Goal: Task Accomplishment & Management: Manage account settings

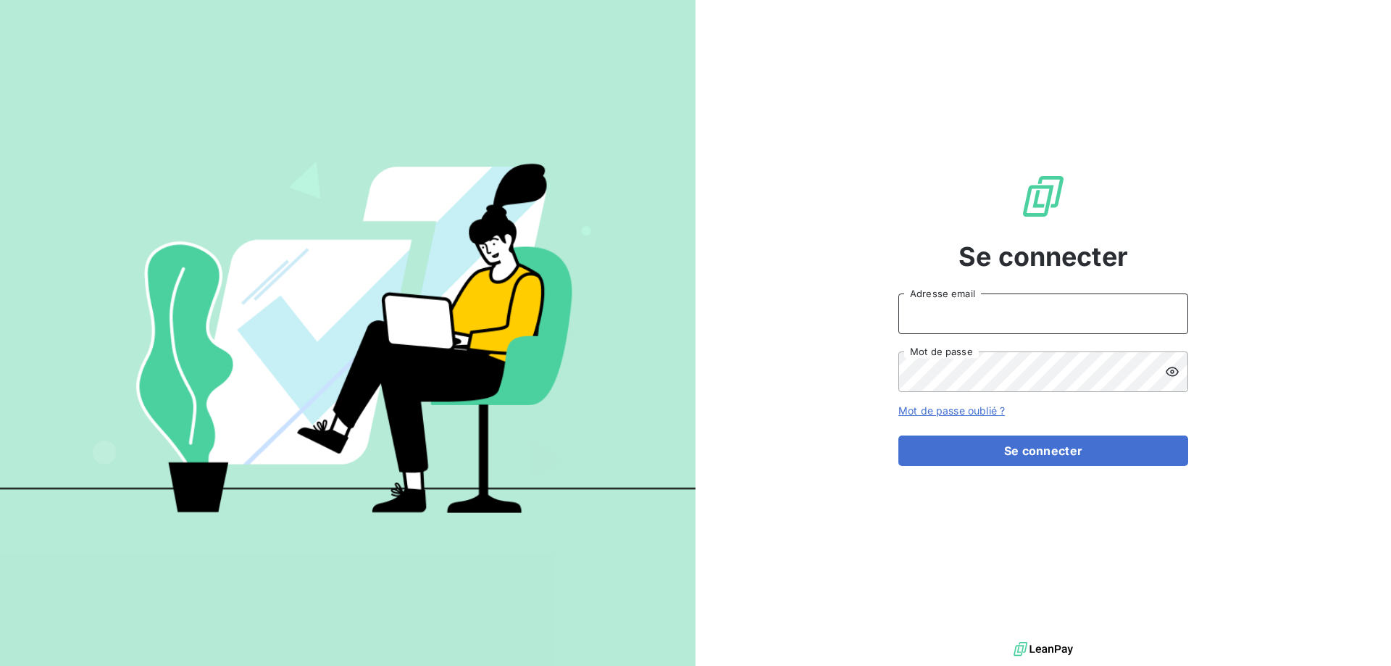
click at [1009, 307] on input "Adresse email" at bounding box center [1043, 313] width 290 height 41
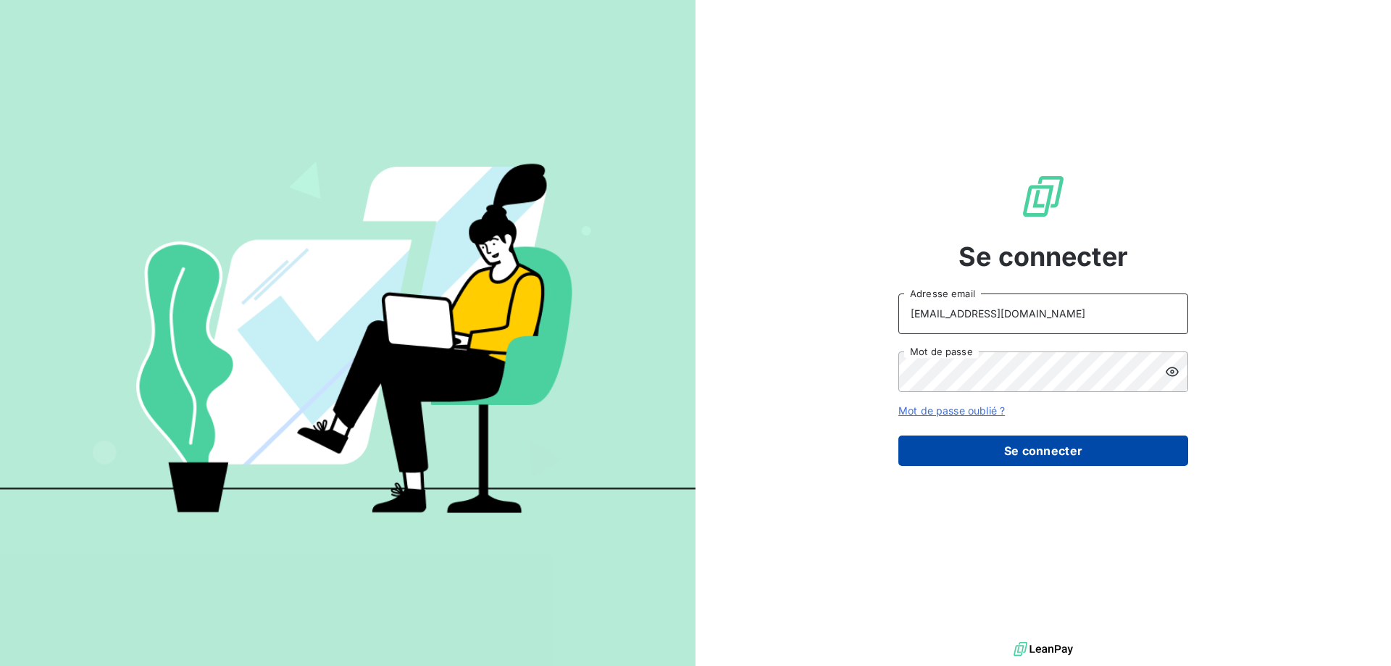
type input "[EMAIL_ADDRESS][DOMAIN_NAME]"
click at [1026, 451] on button "Se connecter" at bounding box center [1043, 450] width 290 height 30
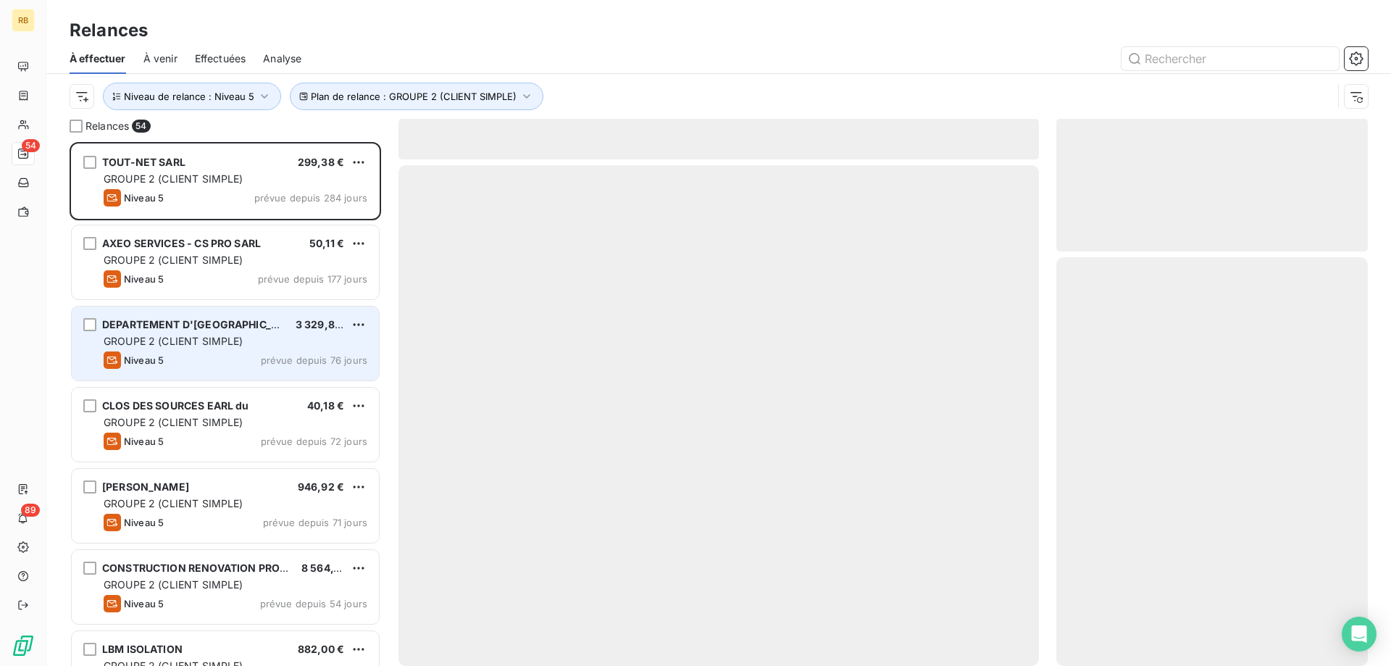
scroll to position [524, 311]
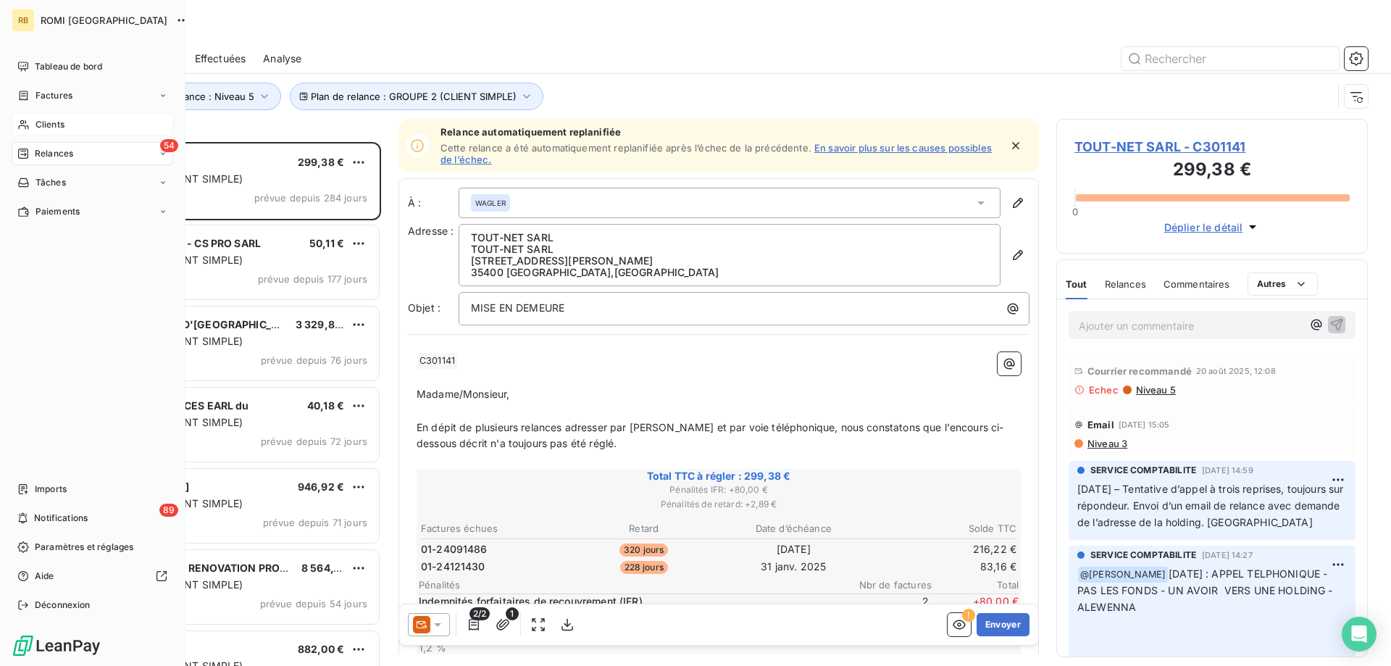
click at [37, 127] on span "Clients" at bounding box center [49, 124] width 29 height 13
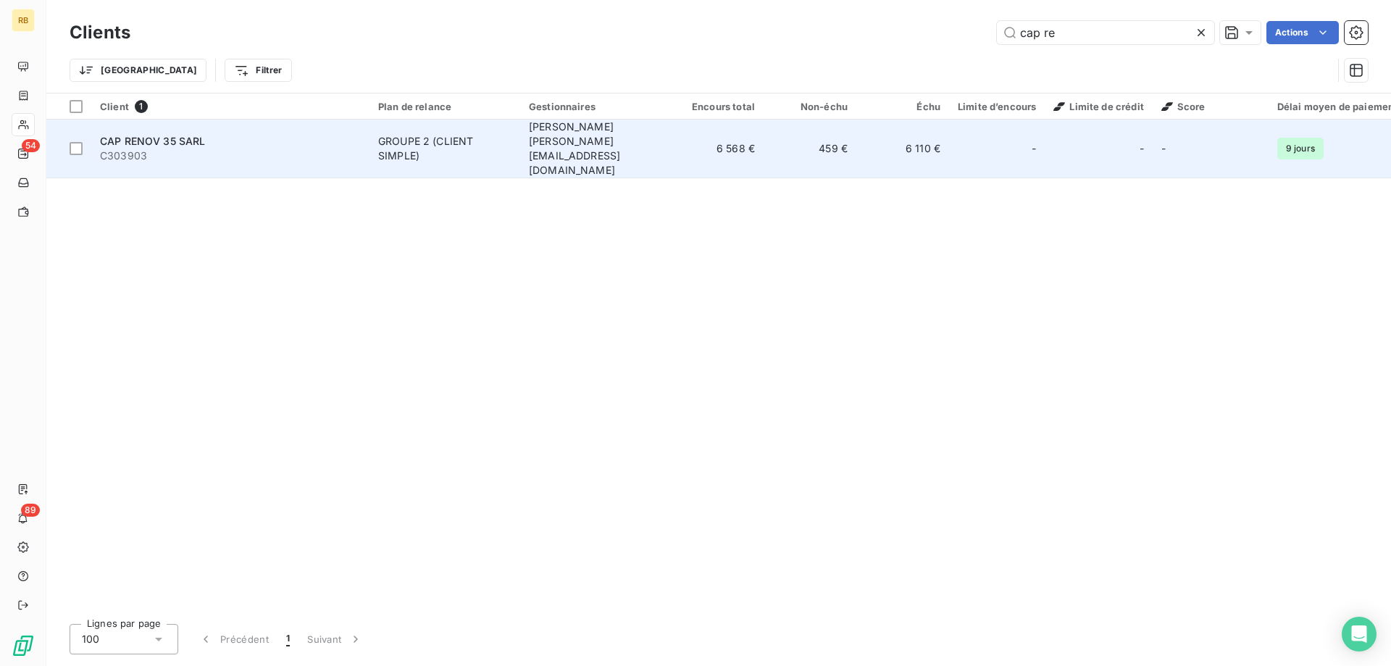
type input "cap re"
click at [423, 134] on div "GROUPE 2 (CLIENT SIMPLE)" at bounding box center [444, 148] width 133 height 29
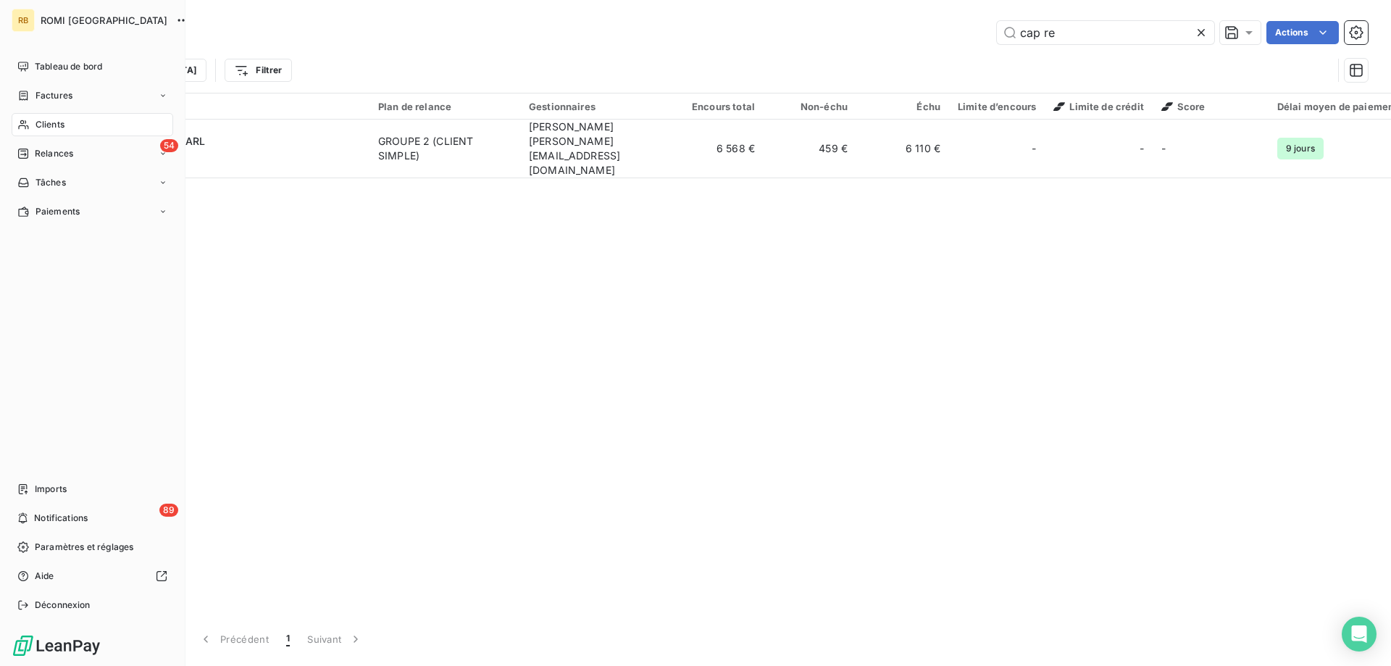
click at [31, 134] on div "Clients" at bounding box center [93, 124] width 162 height 23
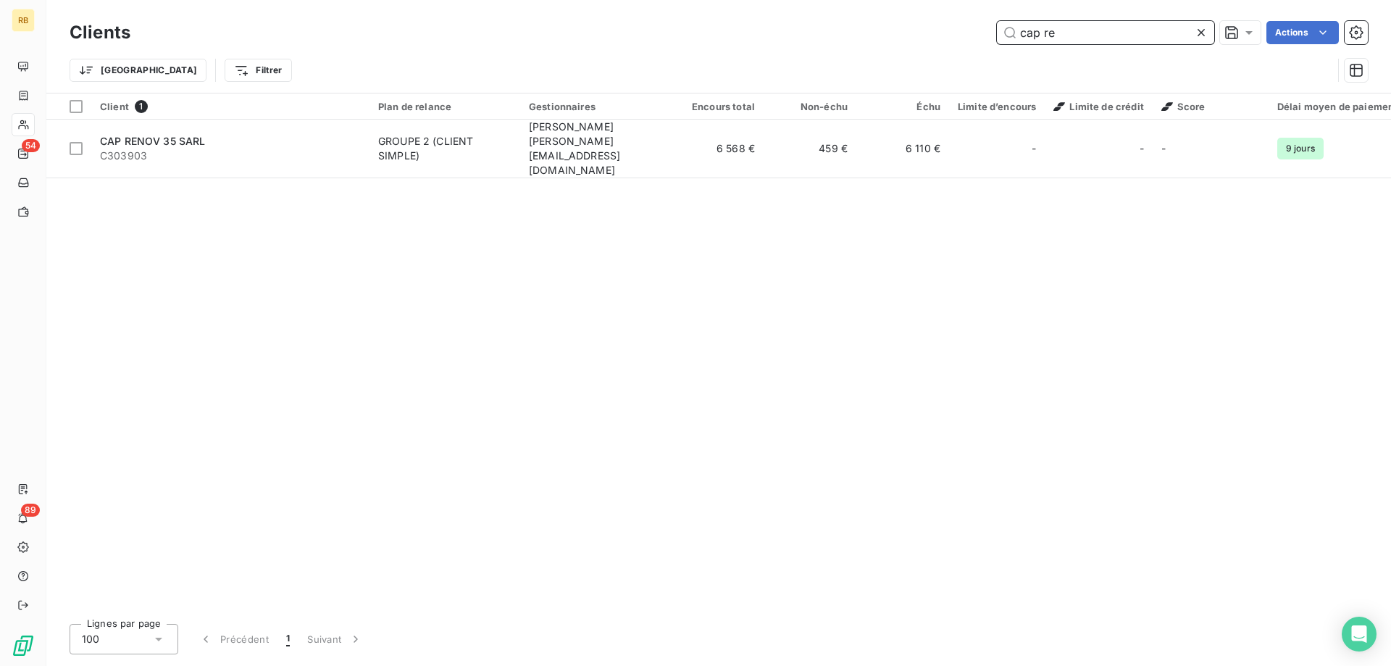
drag, startPoint x: 1139, startPoint y: 39, endPoint x: 930, endPoint y: 37, distance: 208.6
click at [997, 37] on input "cap re" at bounding box center [1105, 32] width 217 height 23
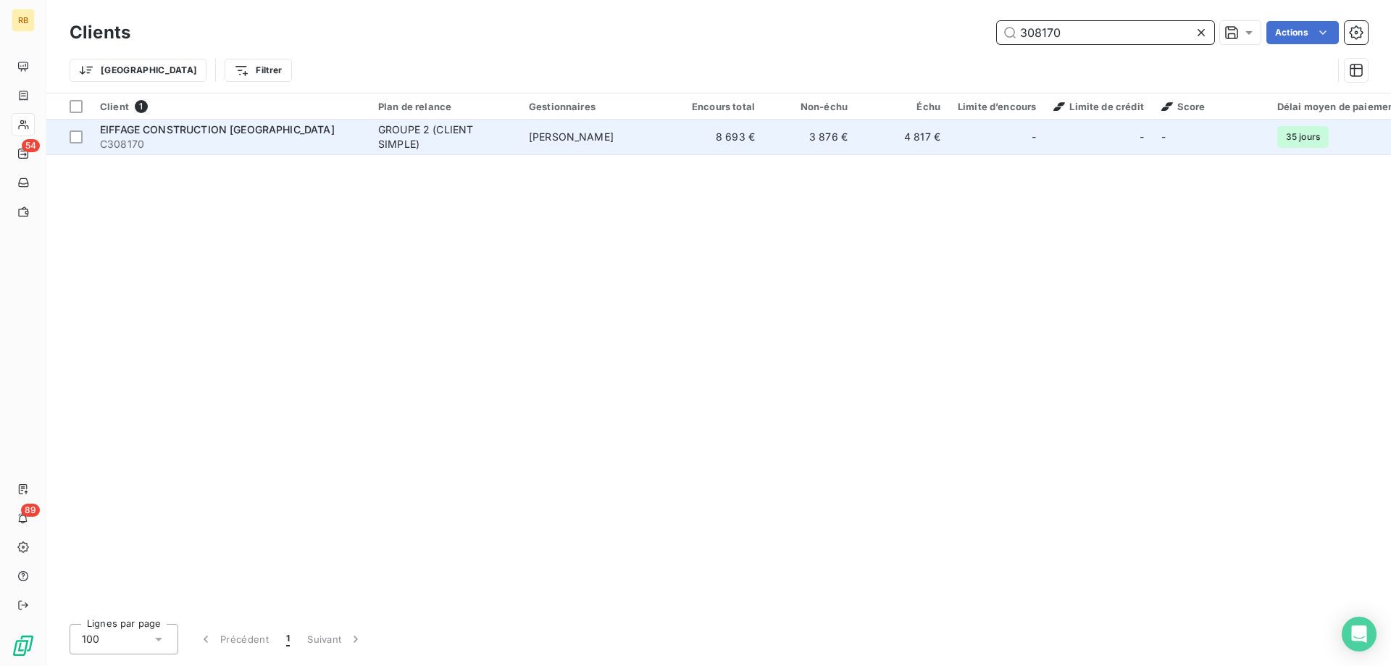
type input "308170"
click at [334, 128] on div "EIFFAGE CONSTRUCTION [GEOGRAPHIC_DATA]" at bounding box center [230, 129] width 261 height 14
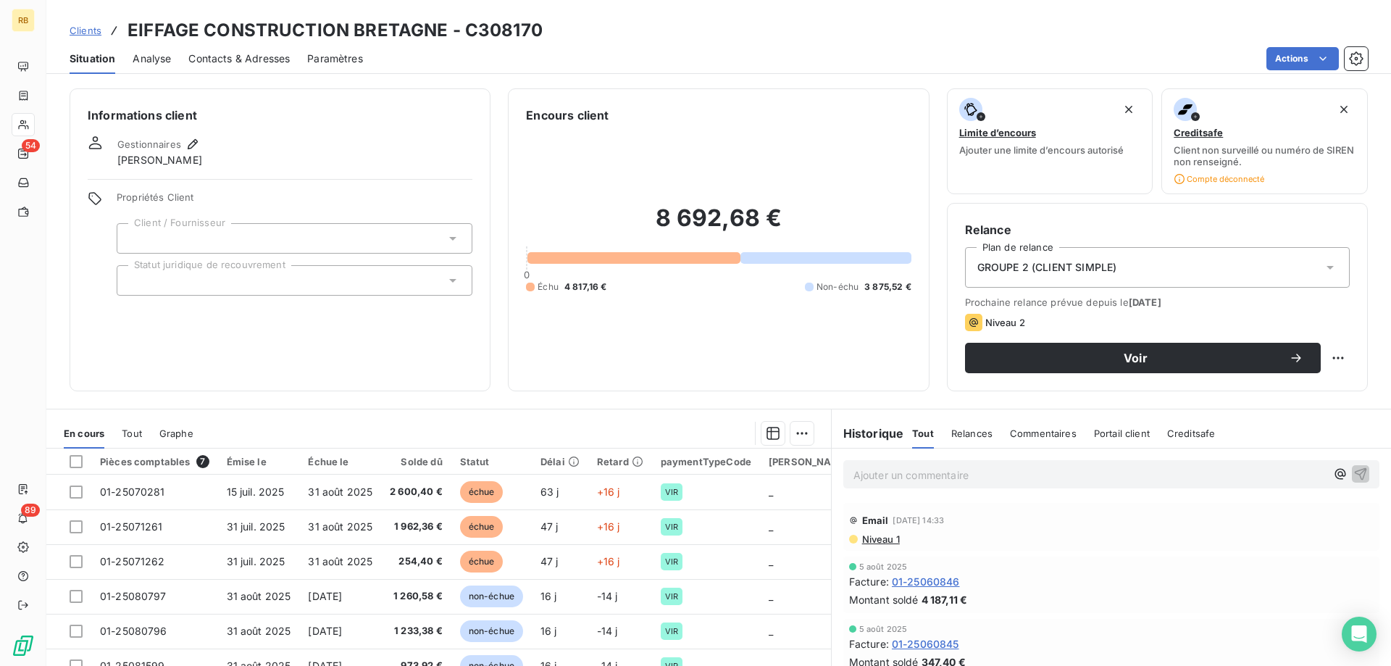
click at [925, 477] on p "Ajouter un commentaire ﻿" at bounding box center [1089, 475] width 472 height 18
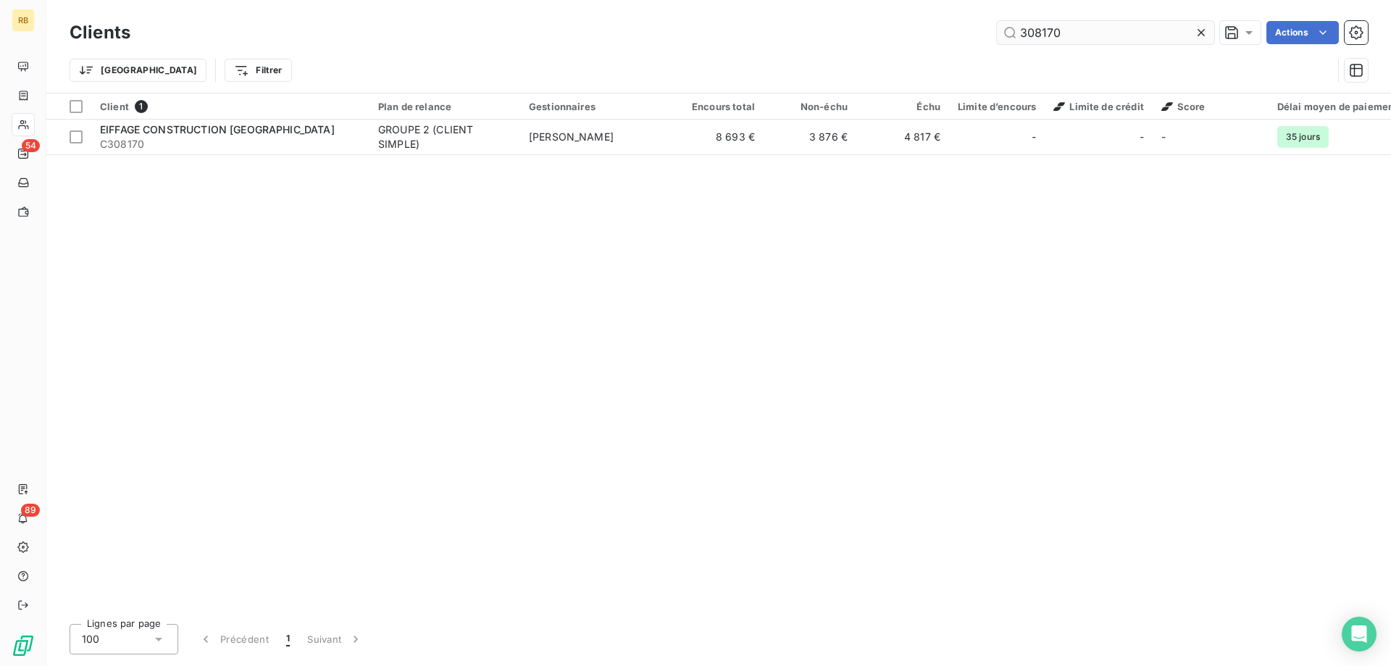
drag, startPoint x: 1071, startPoint y: 35, endPoint x: 934, endPoint y: 34, distance: 136.9
click at [997, 34] on input "308170" at bounding box center [1105, 32] width 217 height 23
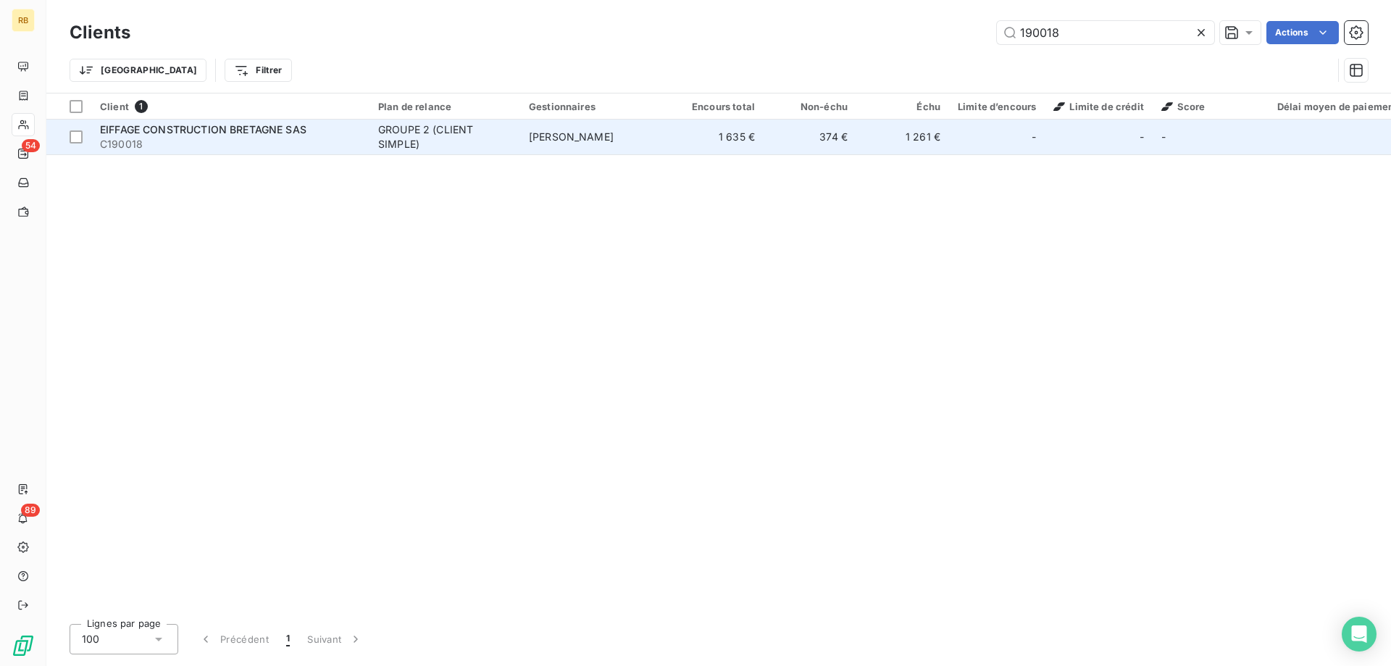
type input "190018"
click at [146, 134] on span "EIFFAGE CONSTRUCTION BRETAGNE SAS" at bounding box center [203, 129] width 206 height 12
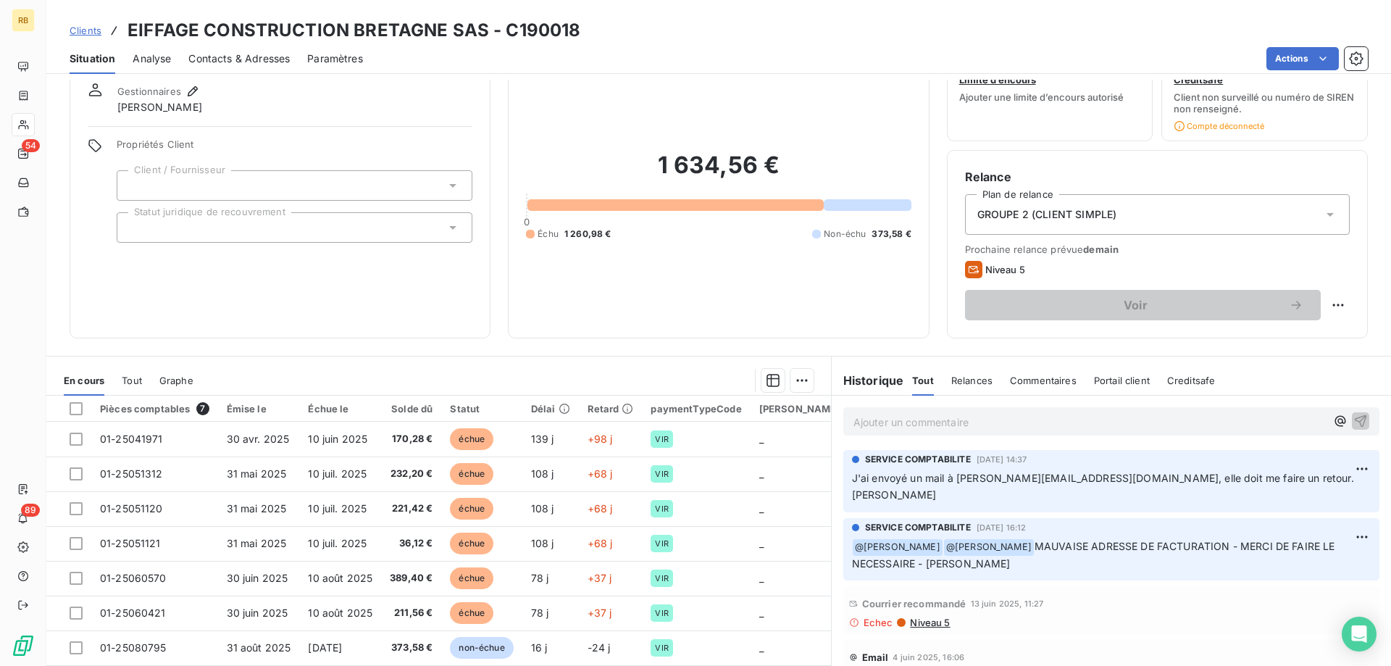
scroll to position [74, 0]
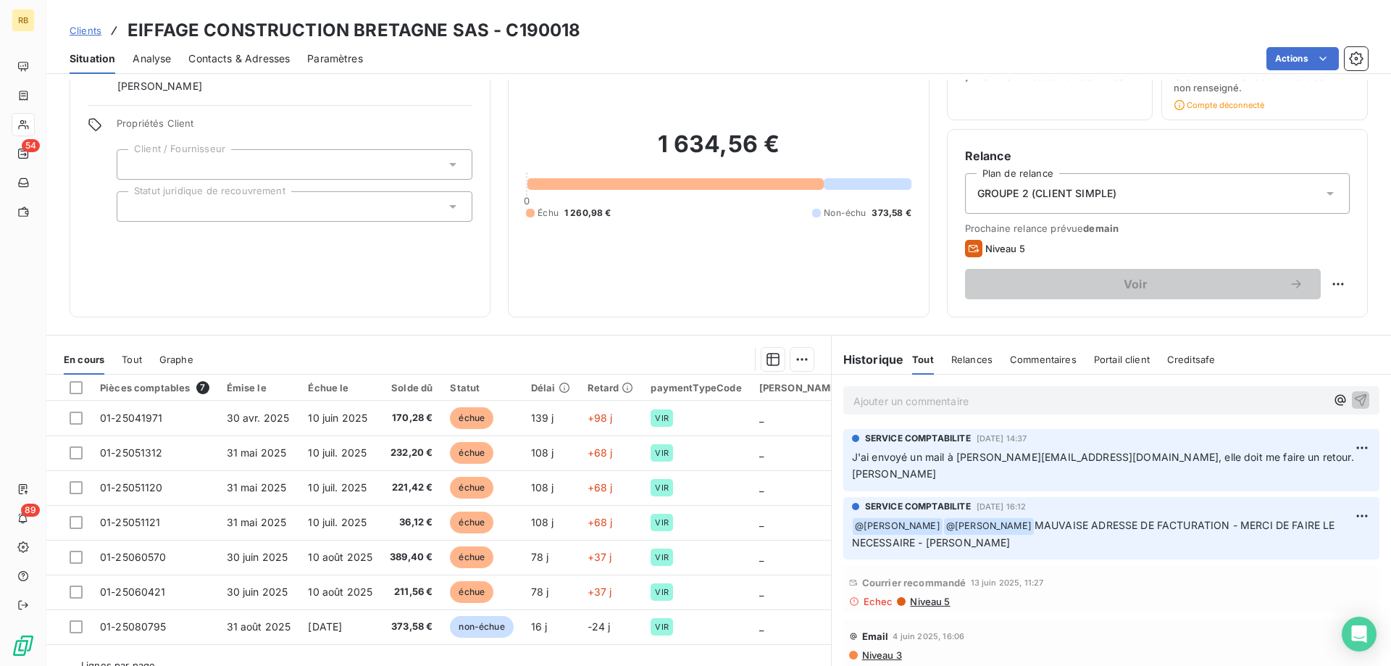
click at [940, 397] on p "Ajouter un commentaire ﻿" at bounding box center [1089, 401] width 472 height 18
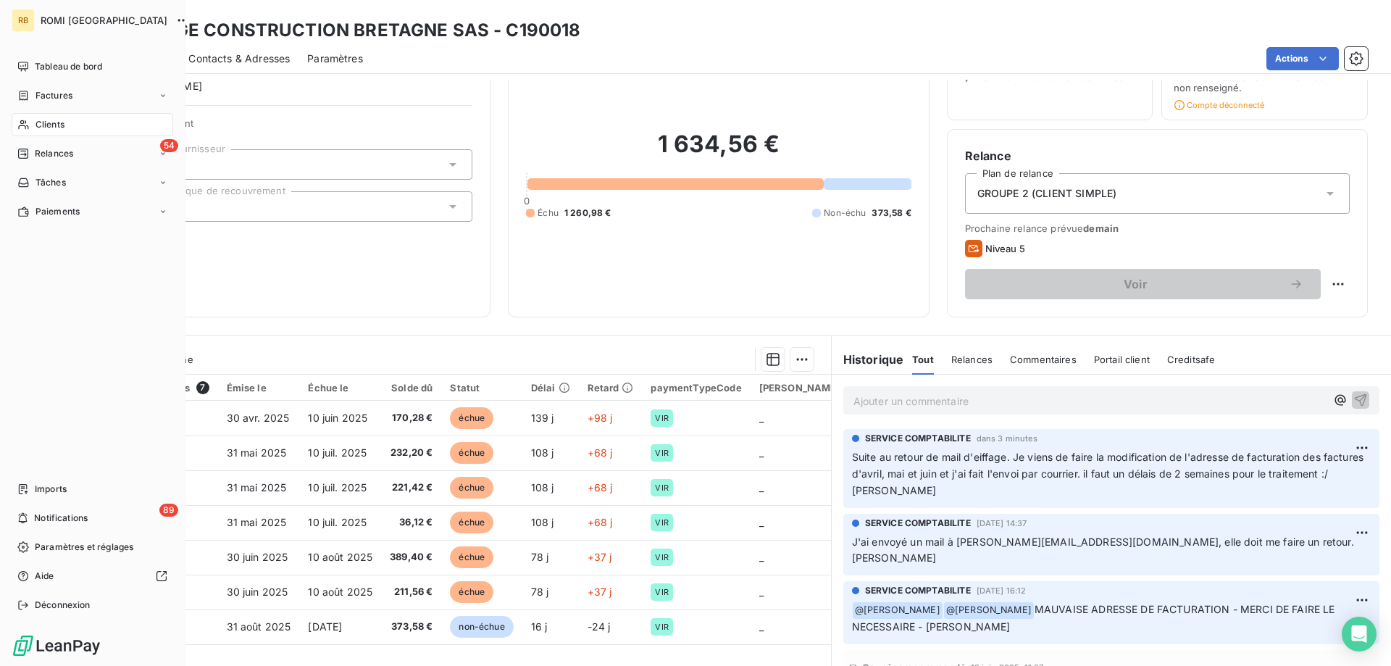
click at [47, 122] on span "Clients" at bounding box center [49, 124] width 29 height 13
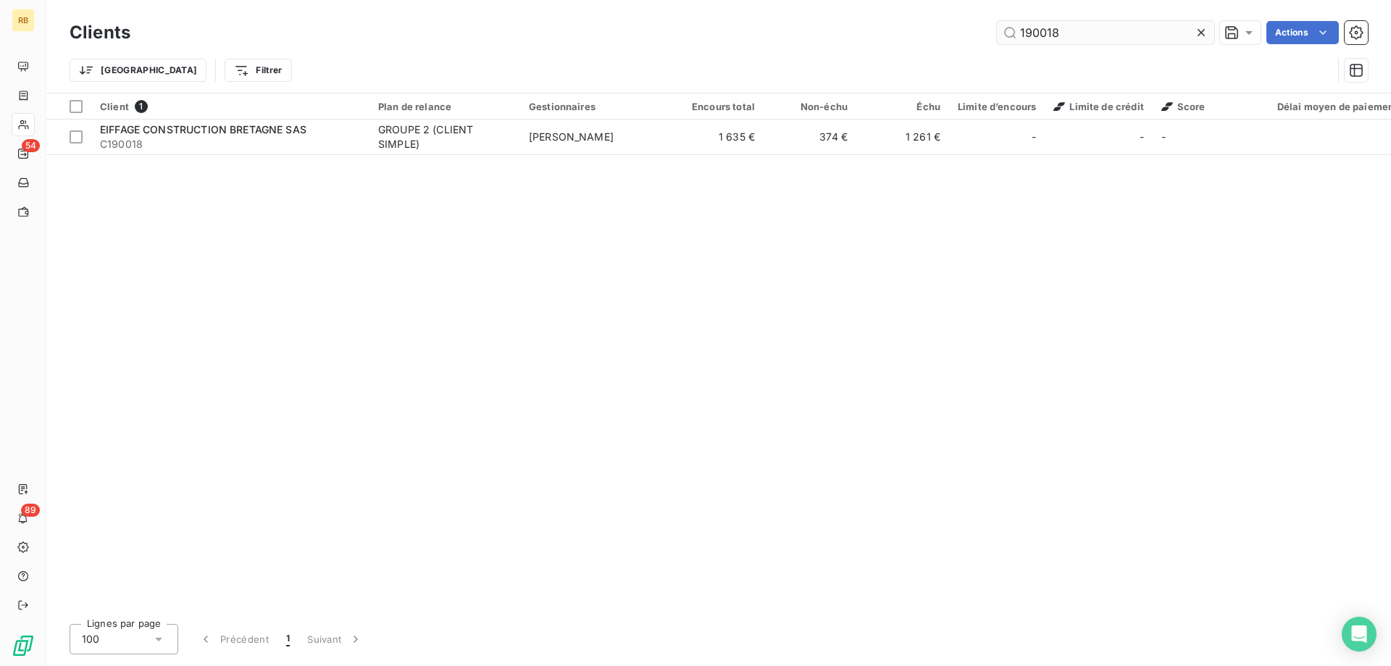
drag, startPoint x: 1071, startPoint y: 30, endPoint x: 873, endPoint y: 12, distance: 198.6
click at [997, 21] on input "190018" at bounding box center [1105, 32] width 217 height 23
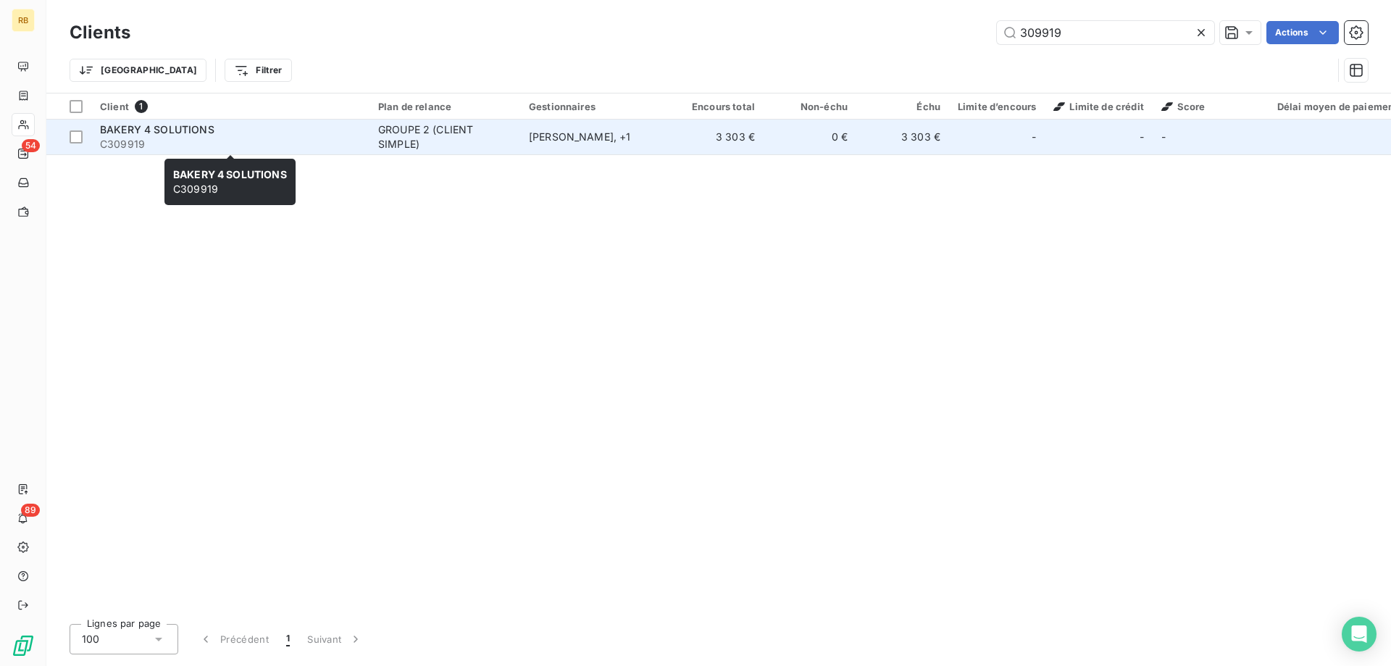
type input "309919"
click at [175, 125] on span "BAKERY 4 SOLUTIONS" at bounding box center [157, 129] width 114 height 12
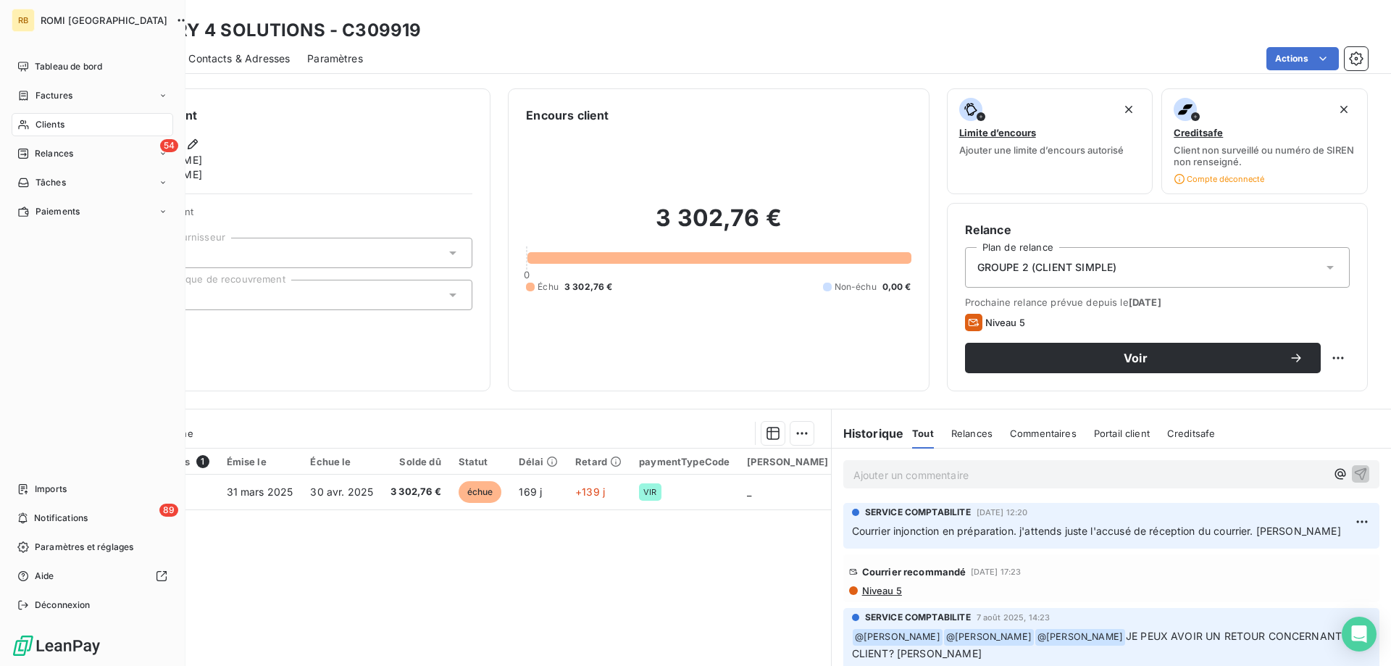
click at [24, 125] on icon at bounding box center [23, 124] width 10 height 9
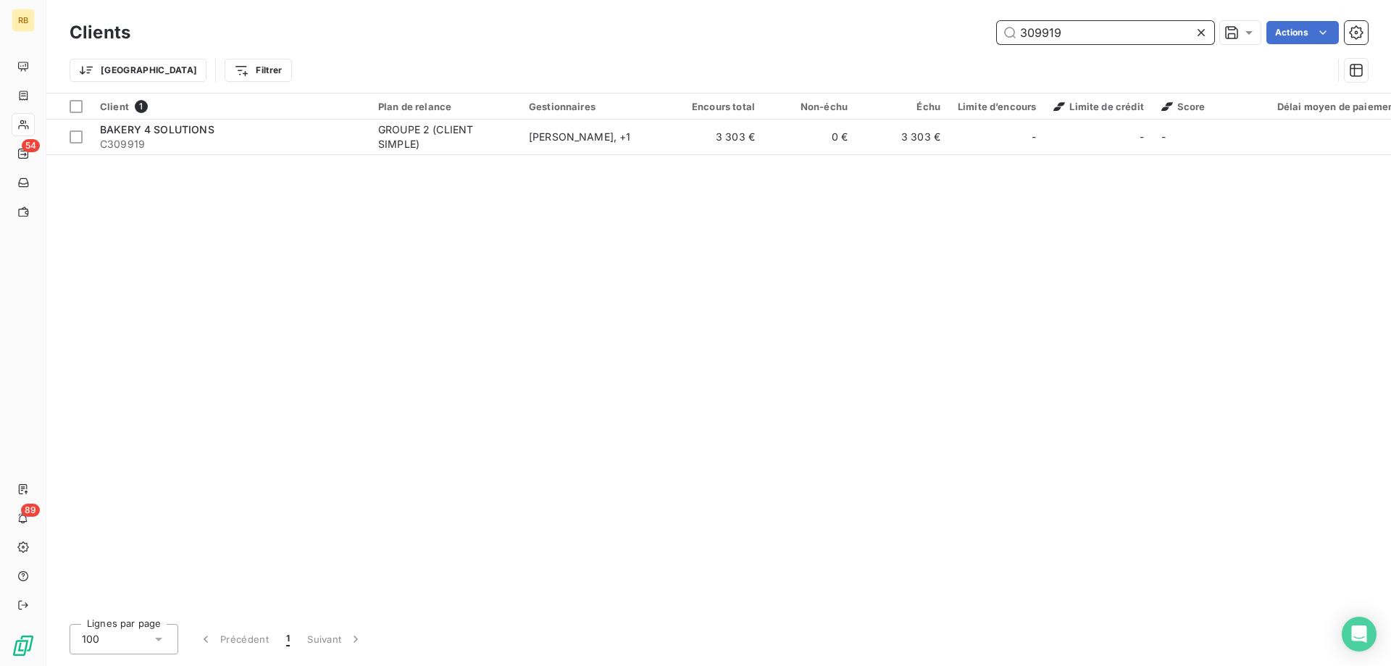
drag, startPoint x: 1120, startPoint y: 34, endPoint x: 850, endPoint y: 29, distance: 269.5
click at [997, 29] on input "309919" at bounding box center [1105, 32] width 217 height 23
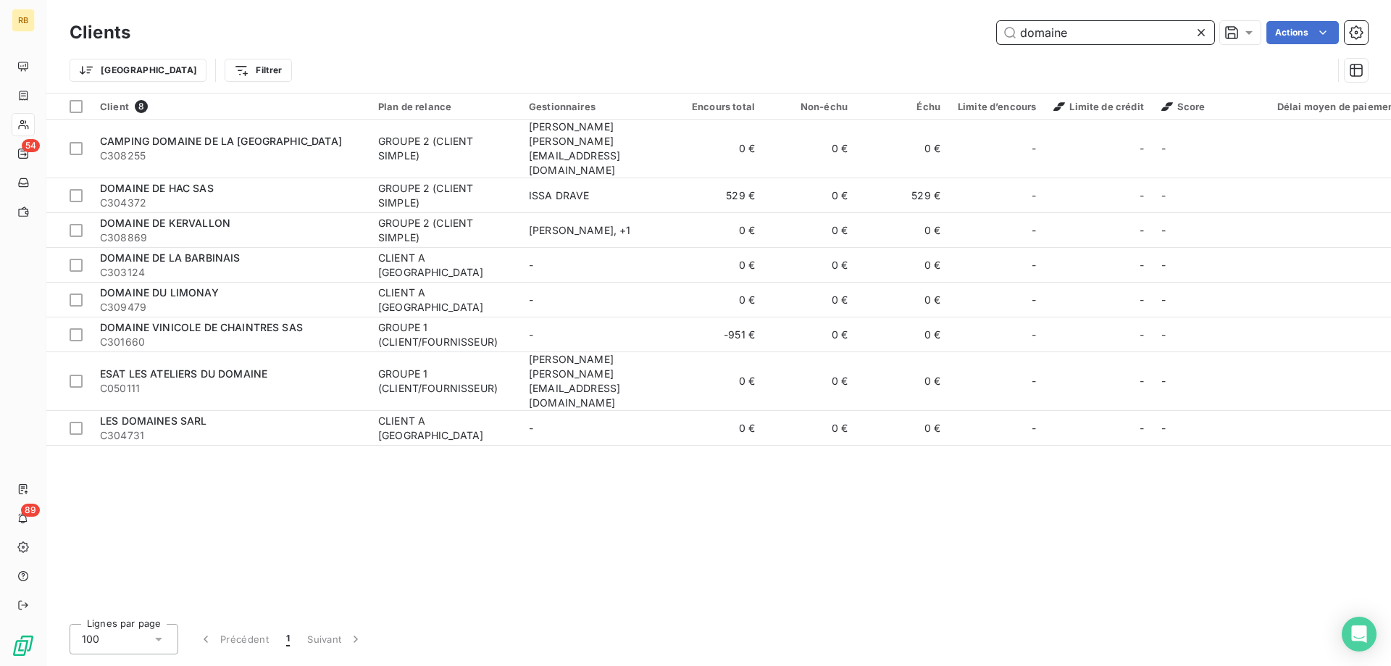
type input "domaine"
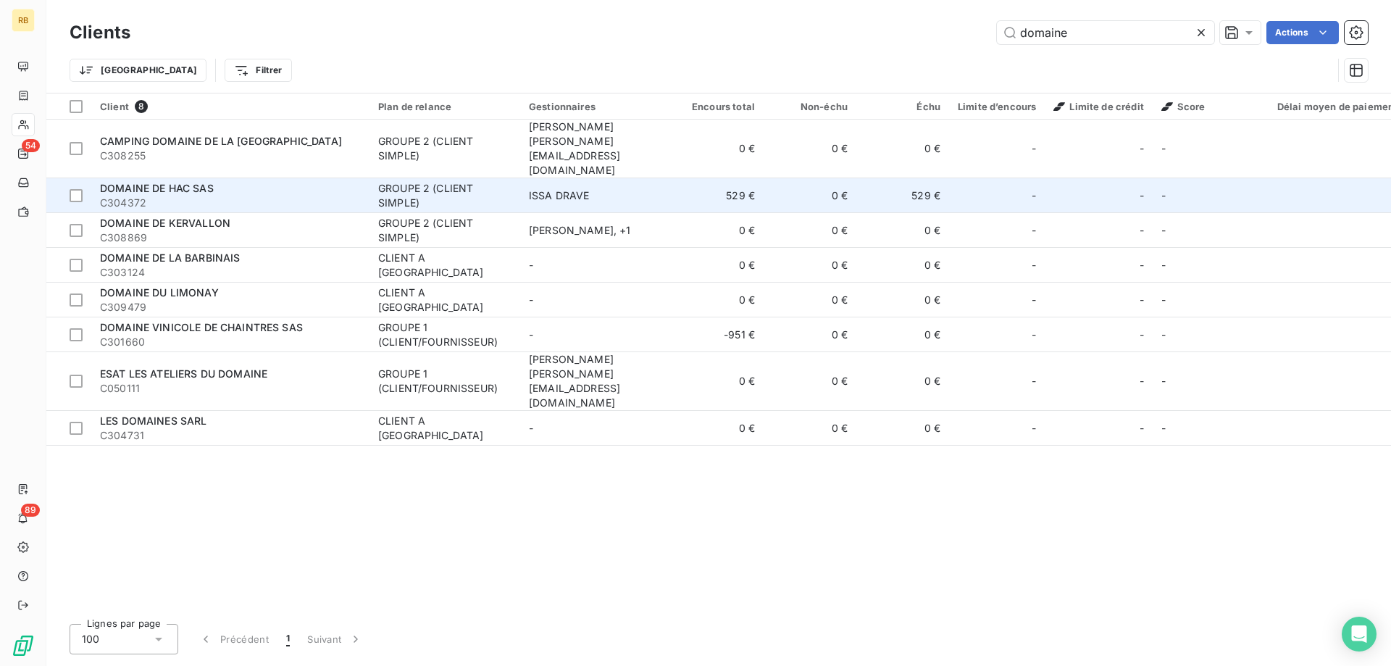
click at [226, 181] on div "DOMAINE DE HAC SAS" at bounding box center [230, 188] width 261 height 14
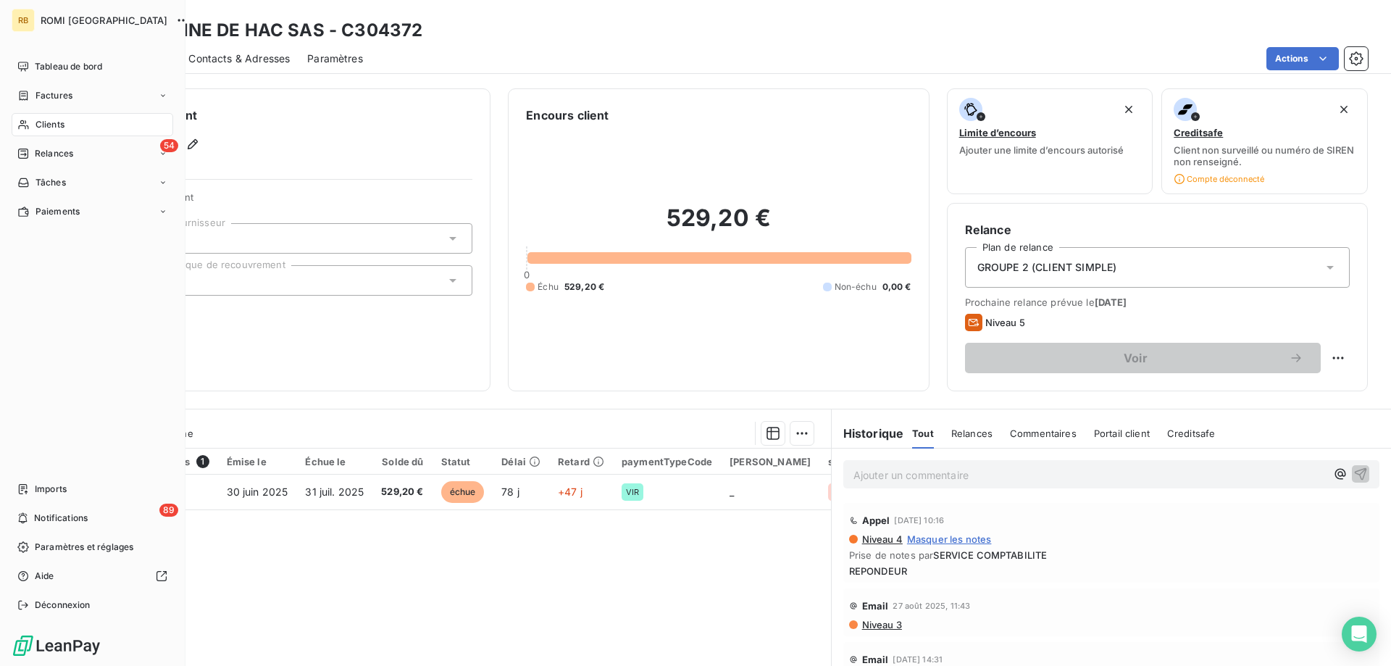
click at [42, 127] on span "Clients" at bounding box center [49, 124] width 29 height 13
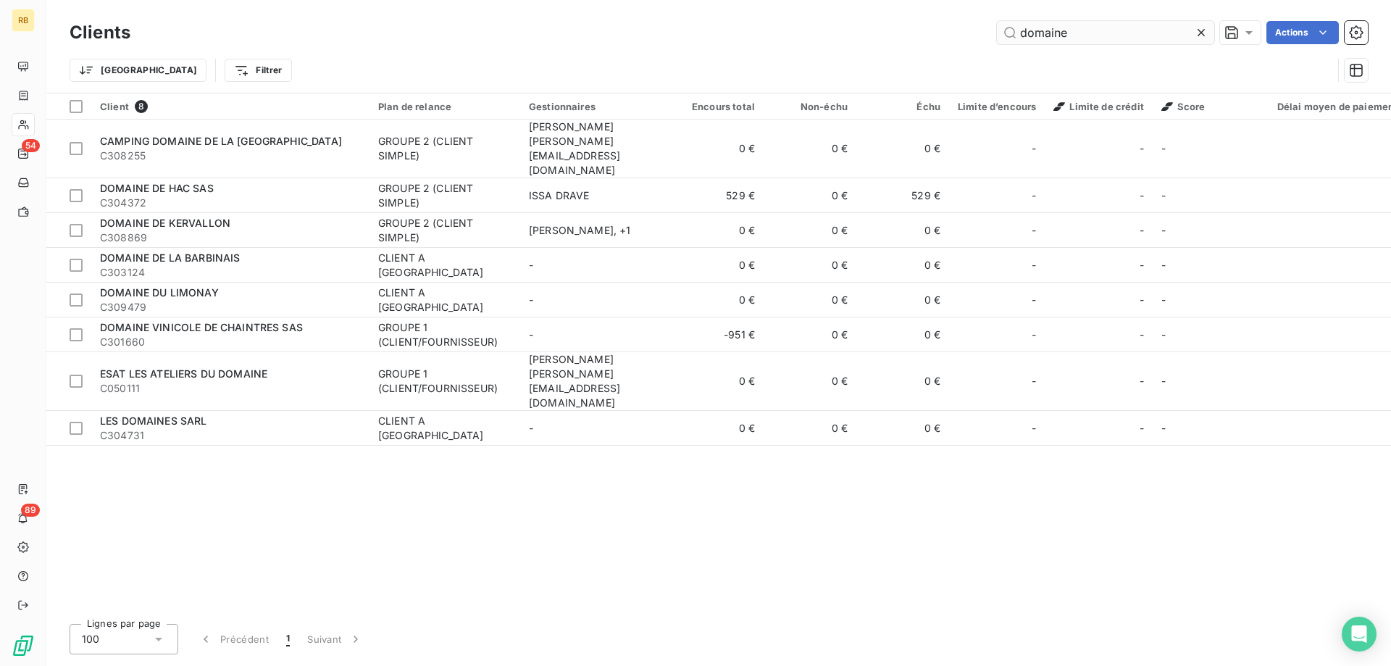
drag, startPoint x: 1078, startPoint y: 33, endPoint x: 959, endPoint y: 38, distance: 118.9
click at [997, 38] on input "domaine" at bounding box center [1105, 32] width 217 height 23
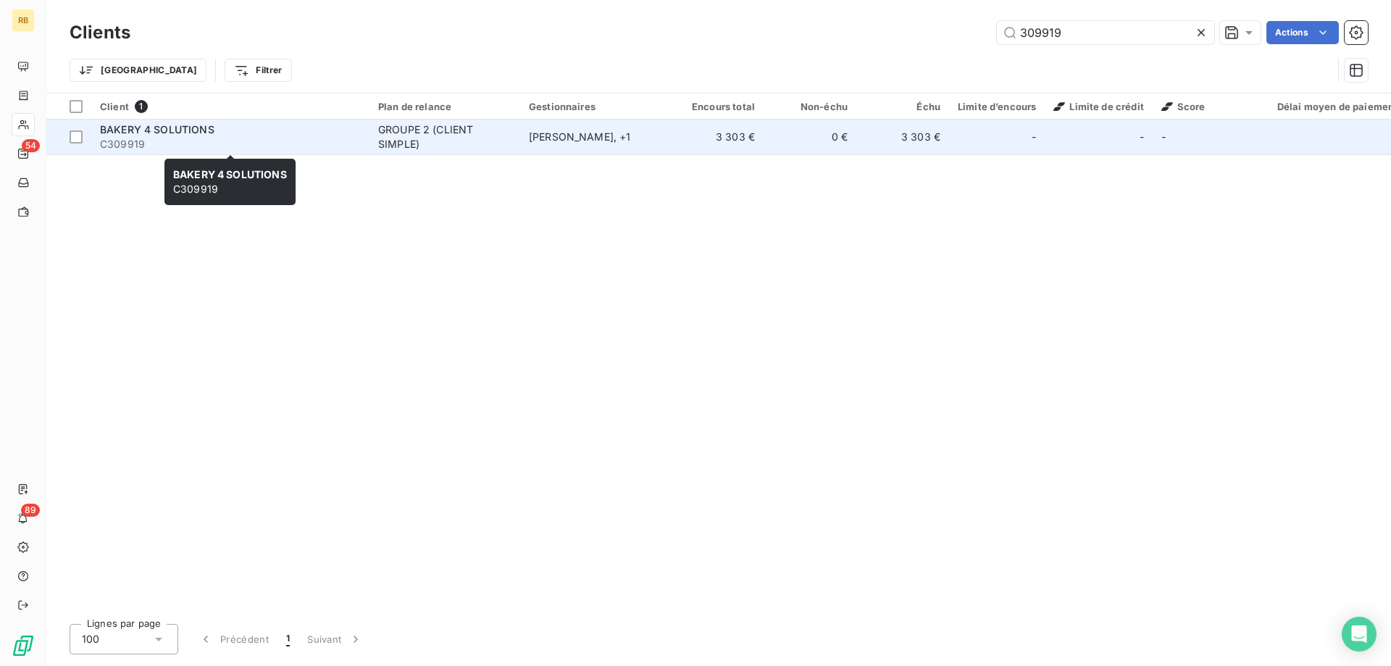
type input "309919"
click at [213, 130] on span "BAKERY 4 SOLUTIONS" at bounding box center [157, 129] width 114 height 12
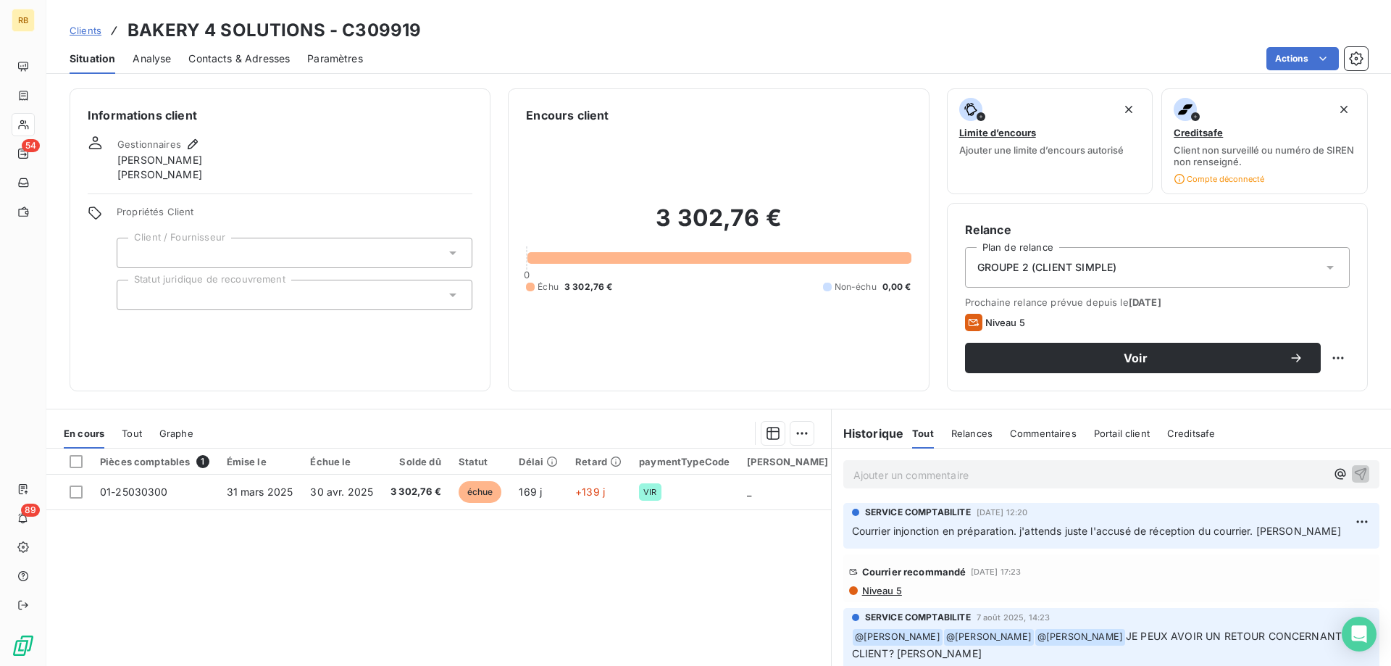
click at [882, 595] on span "Niveau 5" at bounding box center [881, 591] width 41 height 12
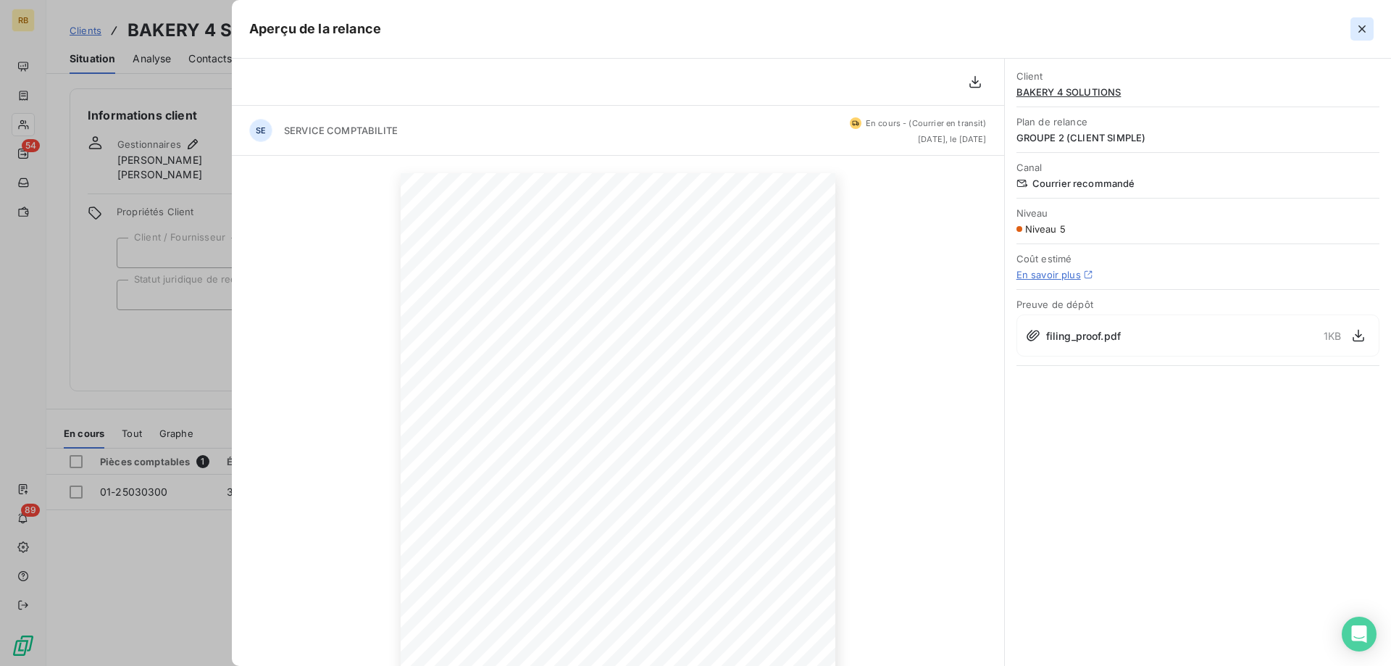
click at [1352, 35] on button "button" at bounding box center [1361, 28] width 23 height 23
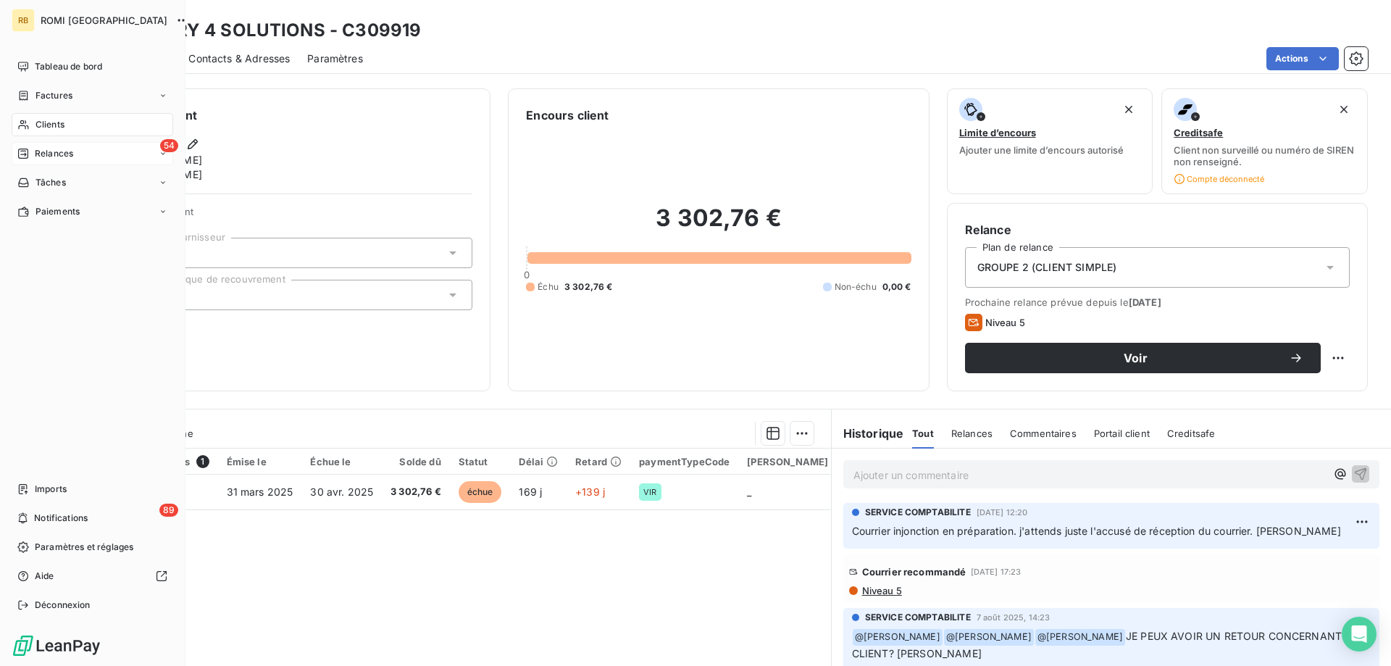
click at [30, 155] on div "Relances" at bounding box center [45, 153] width 56 height 13
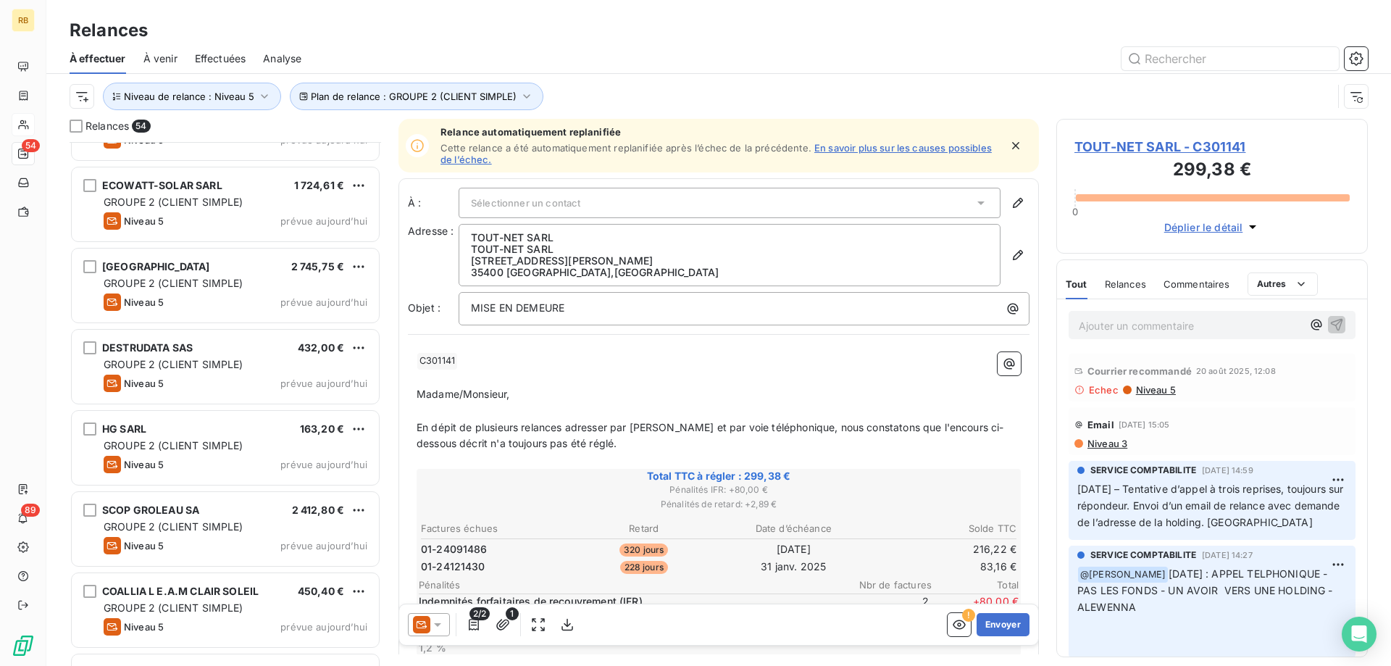
scroll to position [3858, 0]
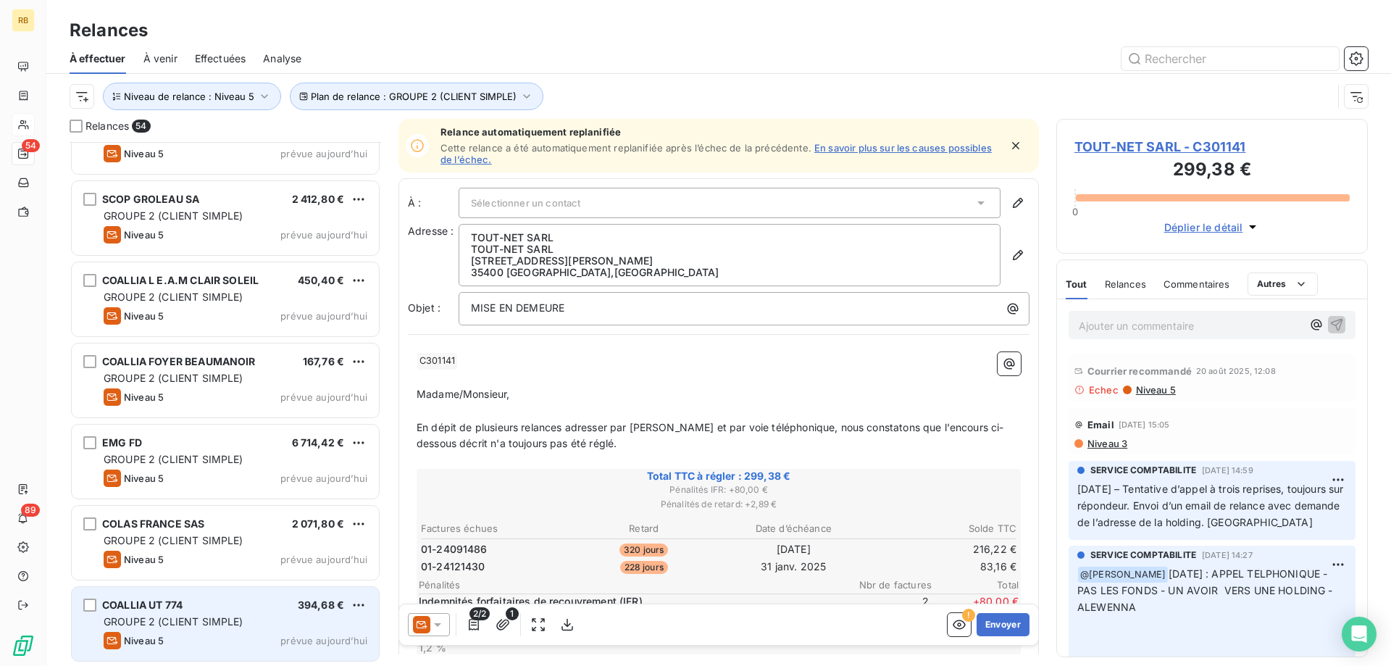
click at [221, 598] on div "COALLIA UT 774 394,68 € GROUPE 2 (CLIENT SIMPLE) Niveau 5 prévue [DATE]" at bounding box center [225, 624] width 307 height 74
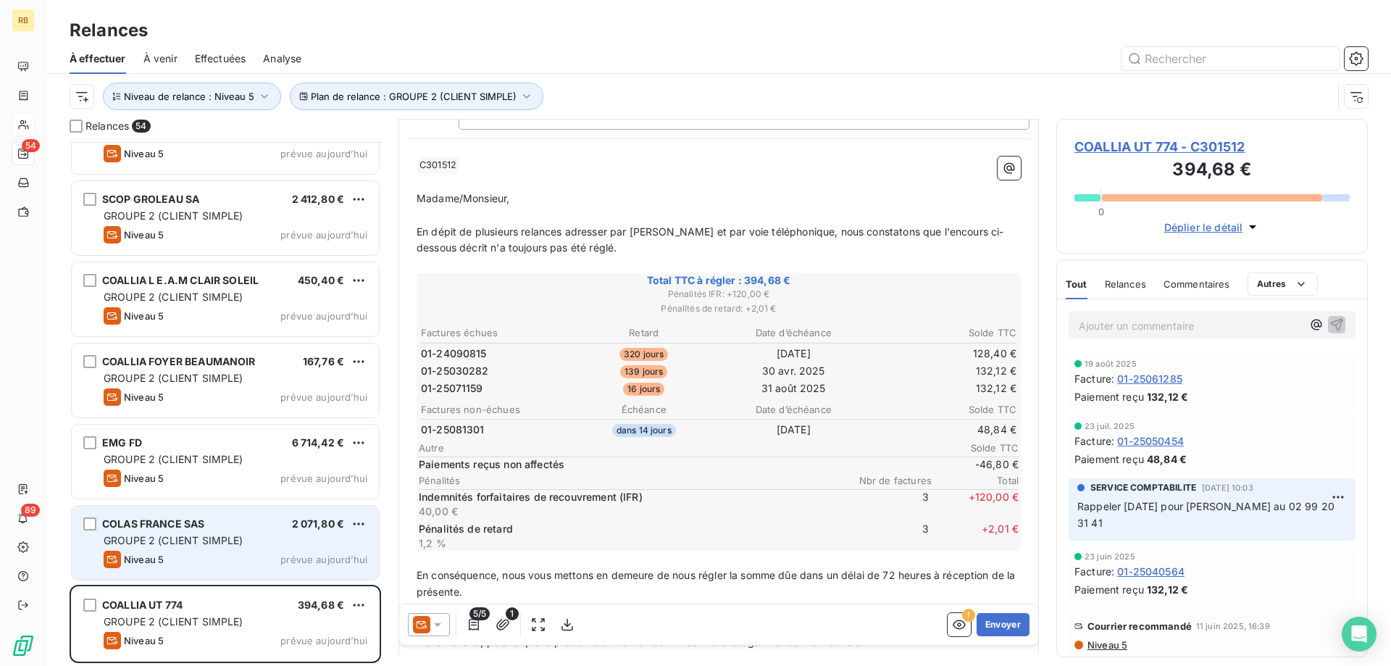
click at [204, 543] on span "GROUPE 2 (CLIENT SIMPLE)" at bounding box center [174, 540] width 140 height 12
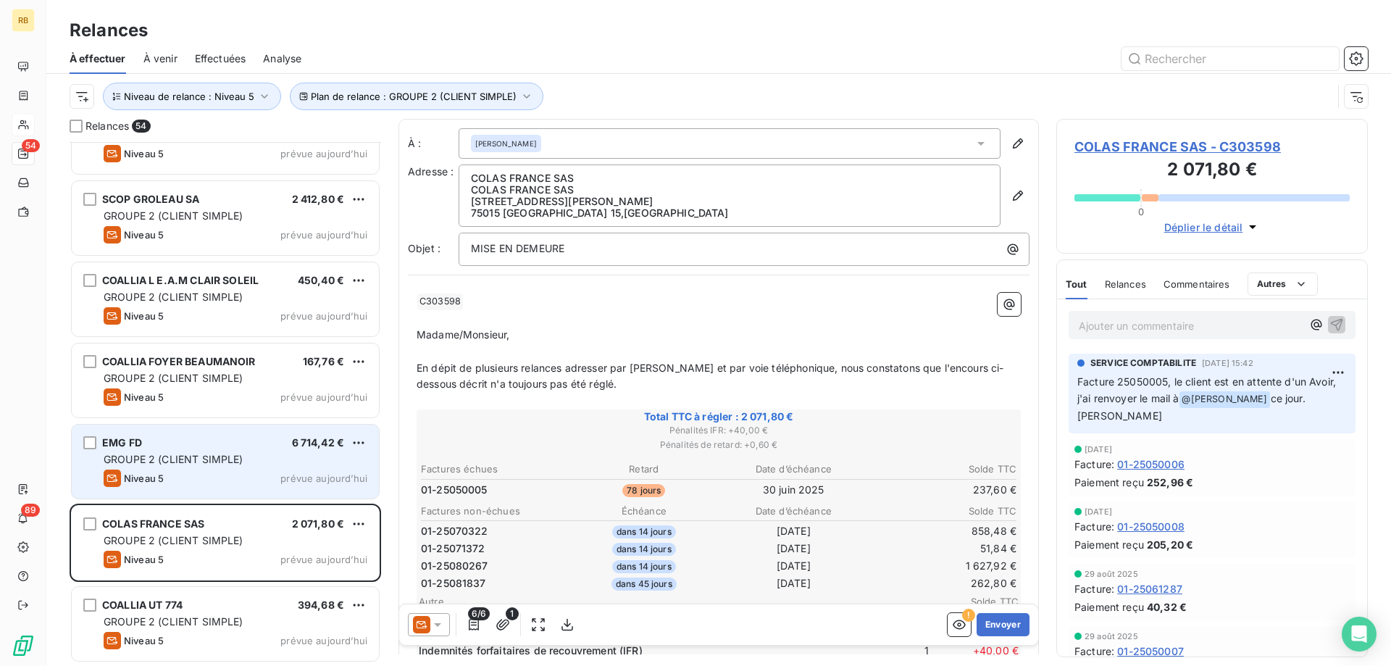
click at [154, 453] on span "GROUPE 2 (CLIENT SIMPLE)" at bounding box center [174, 459] width 140 height 12
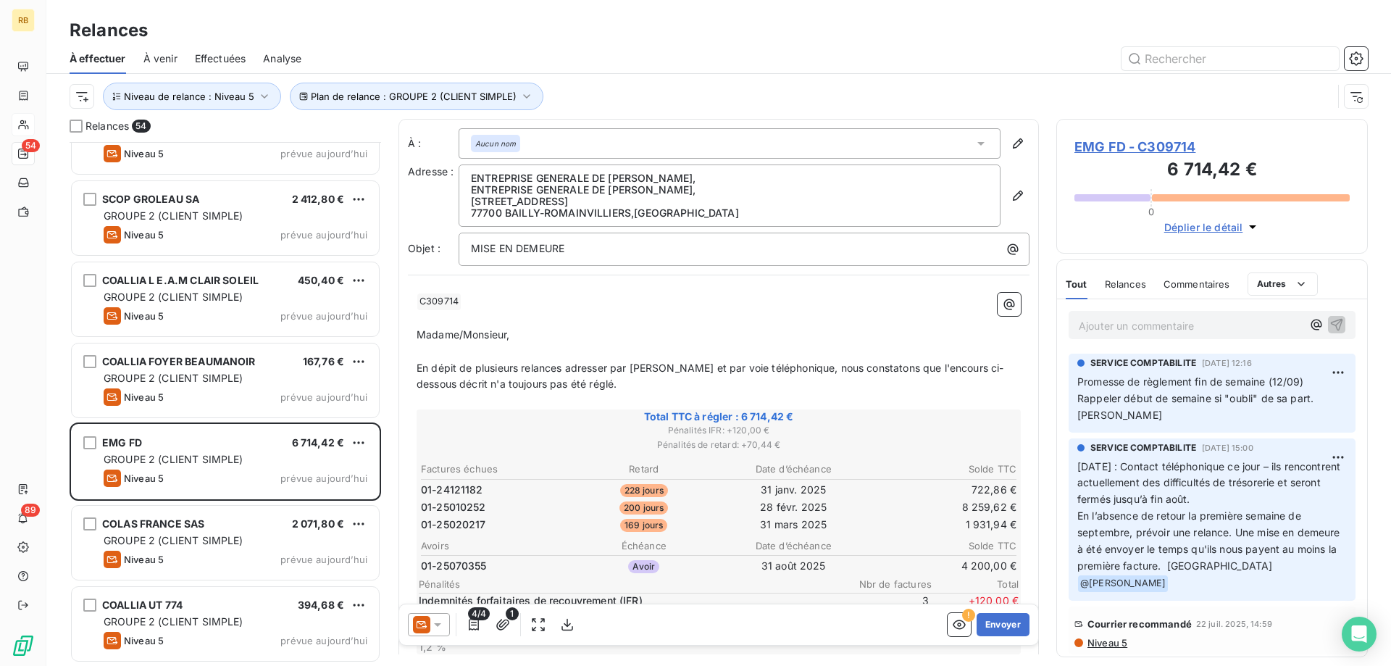
click at [1070, 344] on div "Ajouter un commentaire ﻿" at bounding box center [1212, 324] width 310 height 51
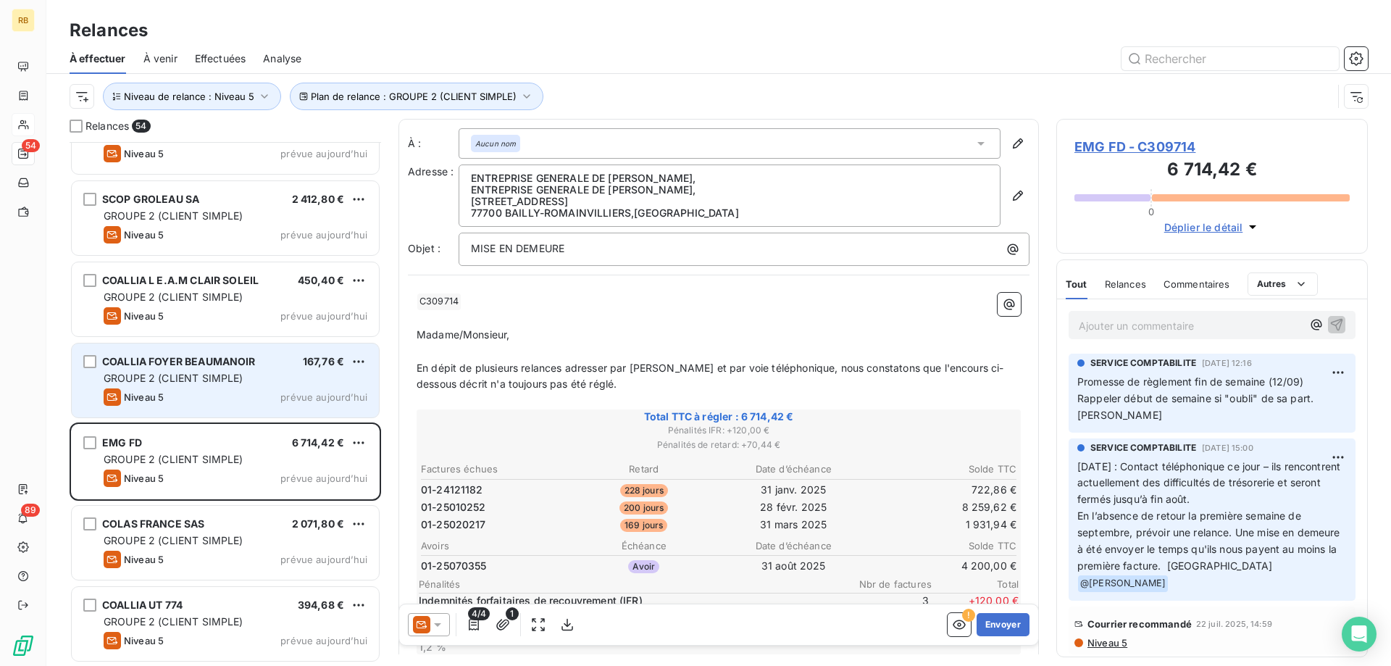
click at [271, 355] on div "COALLIA FOYER BEAUMANOIR 167,76 €" at bounding box center [236, 361] width 264 height 13
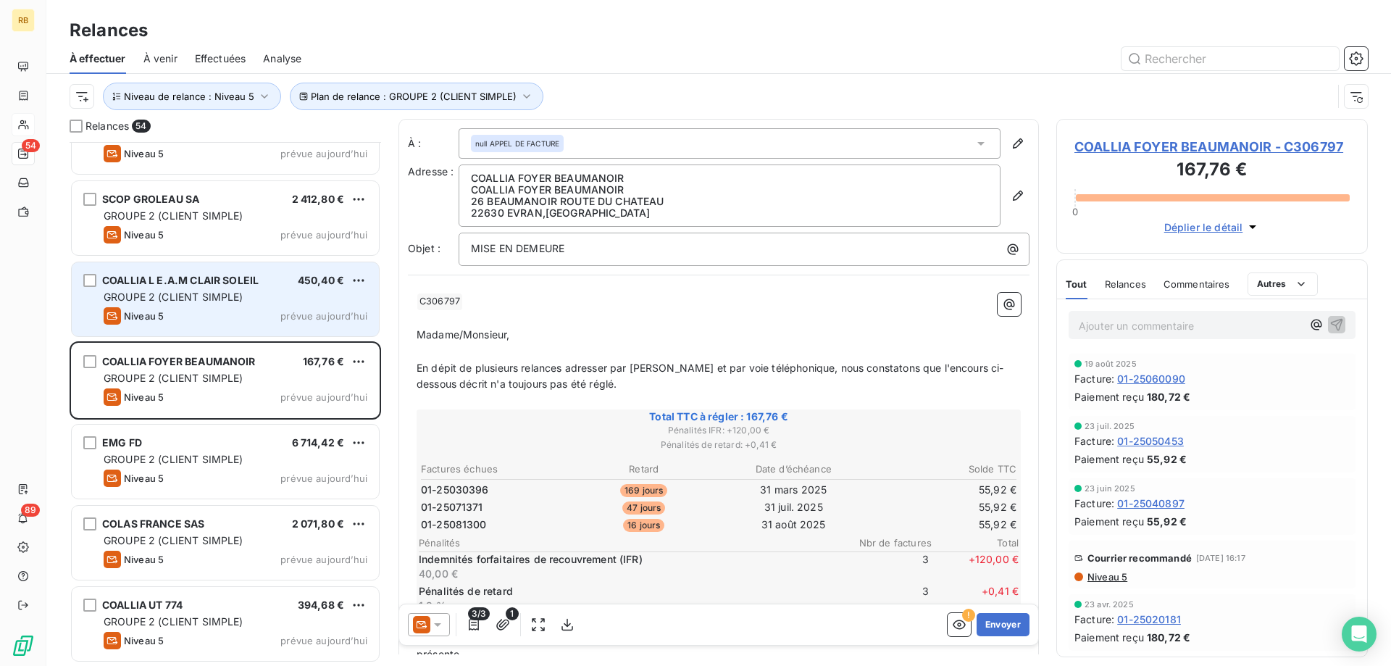
click at [186, 310] on div "Niveau 5 prévue aujourd’hui" at bounding box center [236, 315] width 264 height 17
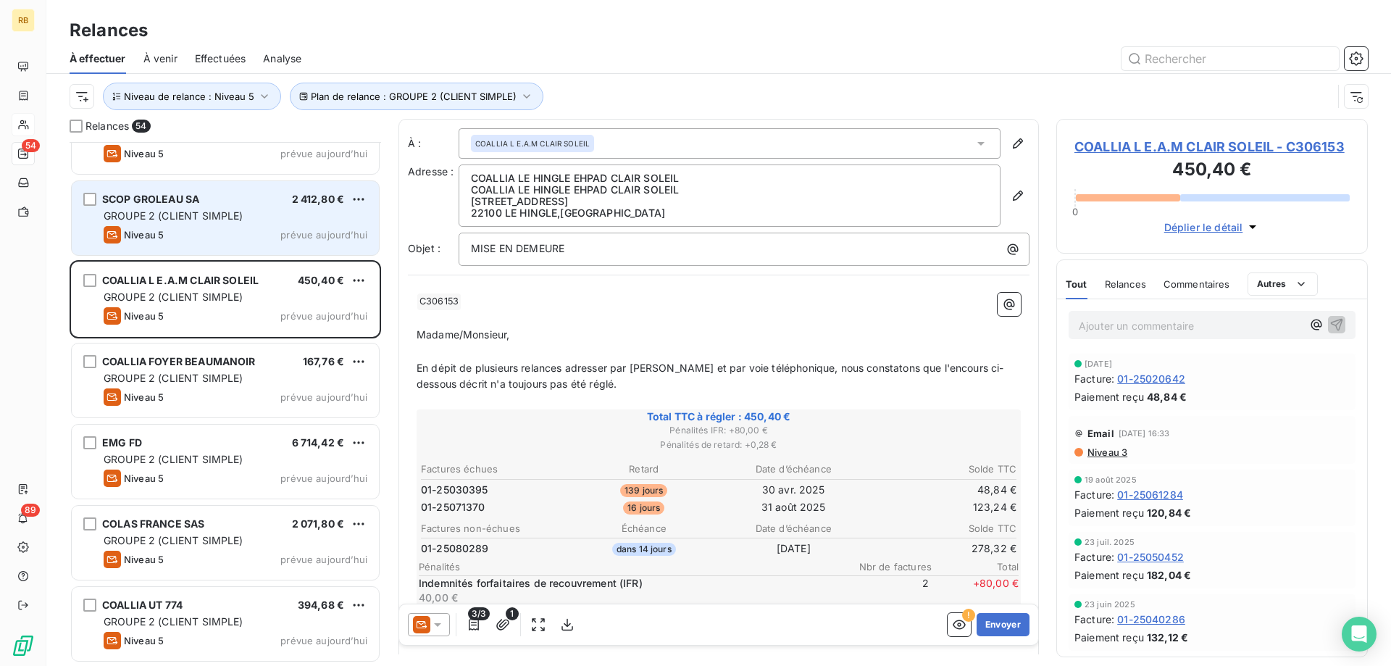
click at [182, 224] on div "SCOP GROLEAU SA 2 412,80 € GROUPE 2 (CLIENT SIMPLE) Niveau 5 prévue [DATE]" at bounding box center [225, 218] width 307 height 74
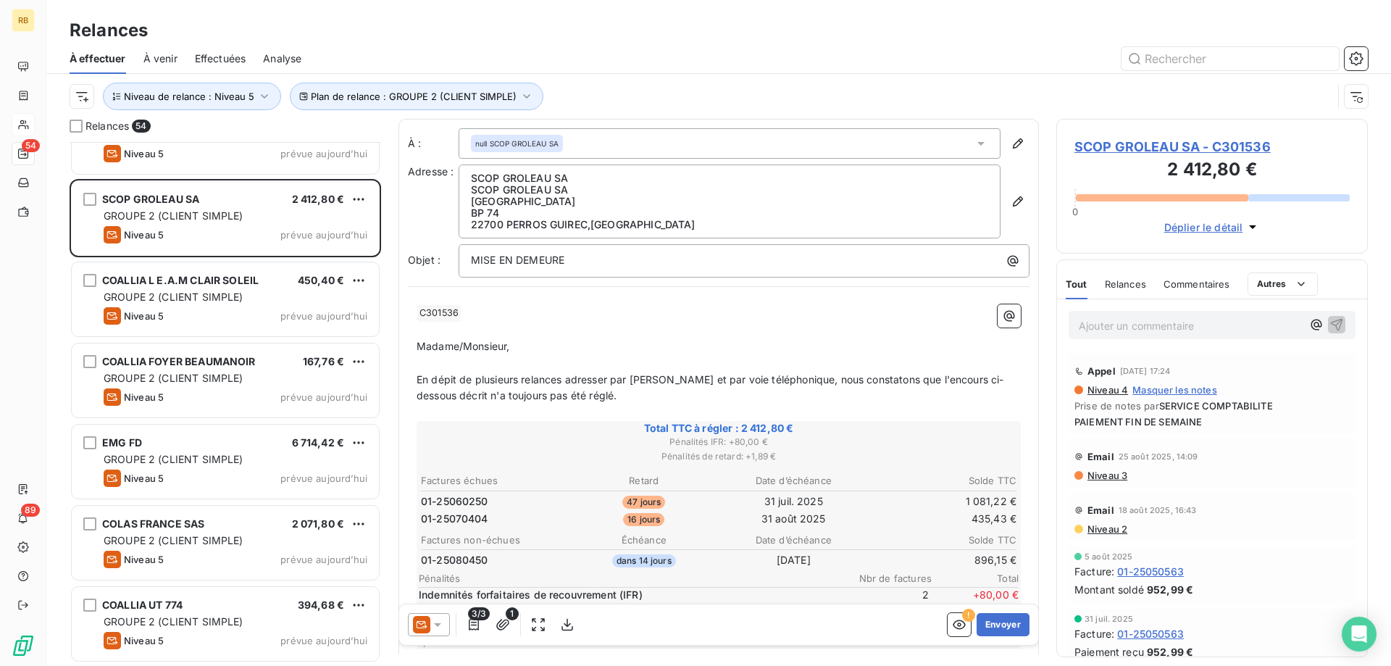
click at [1116, 477] on span "Niveau 3" at bounding box center [1106, 475] width 41 height 12
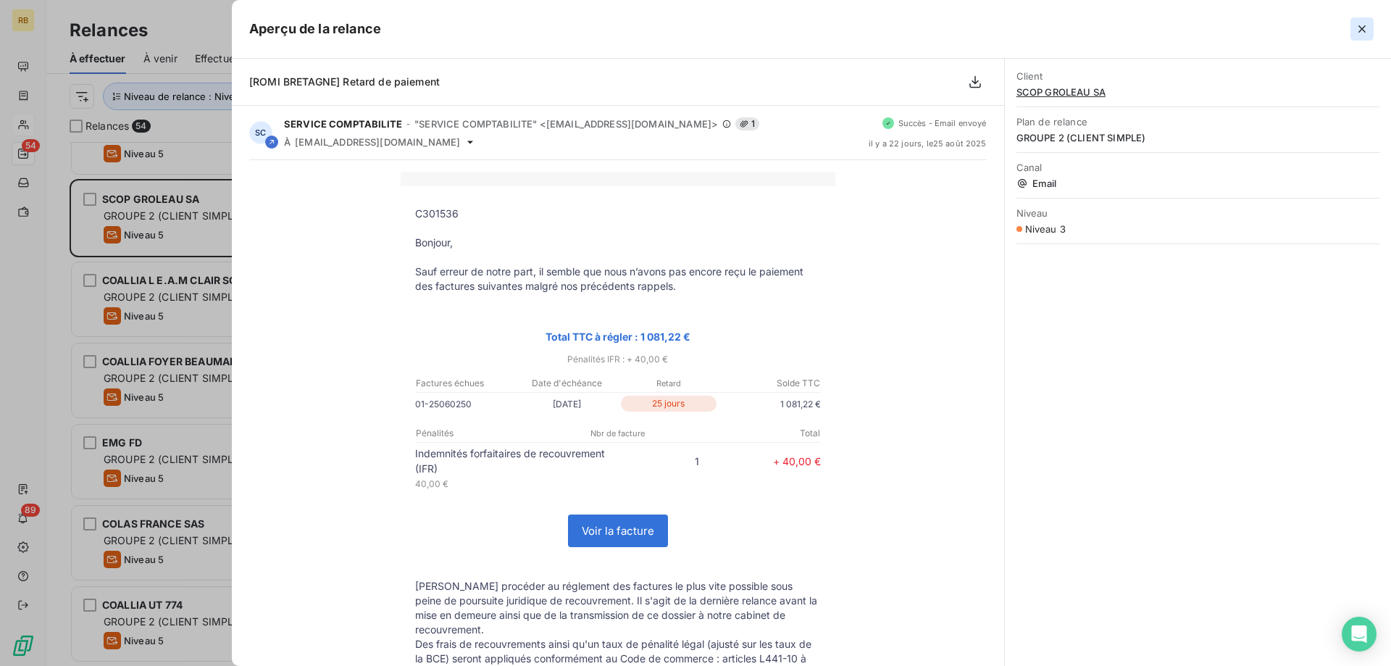
click at [1357, 31] on icon "button" at bounding box center [1362, 29] width 14 height 14
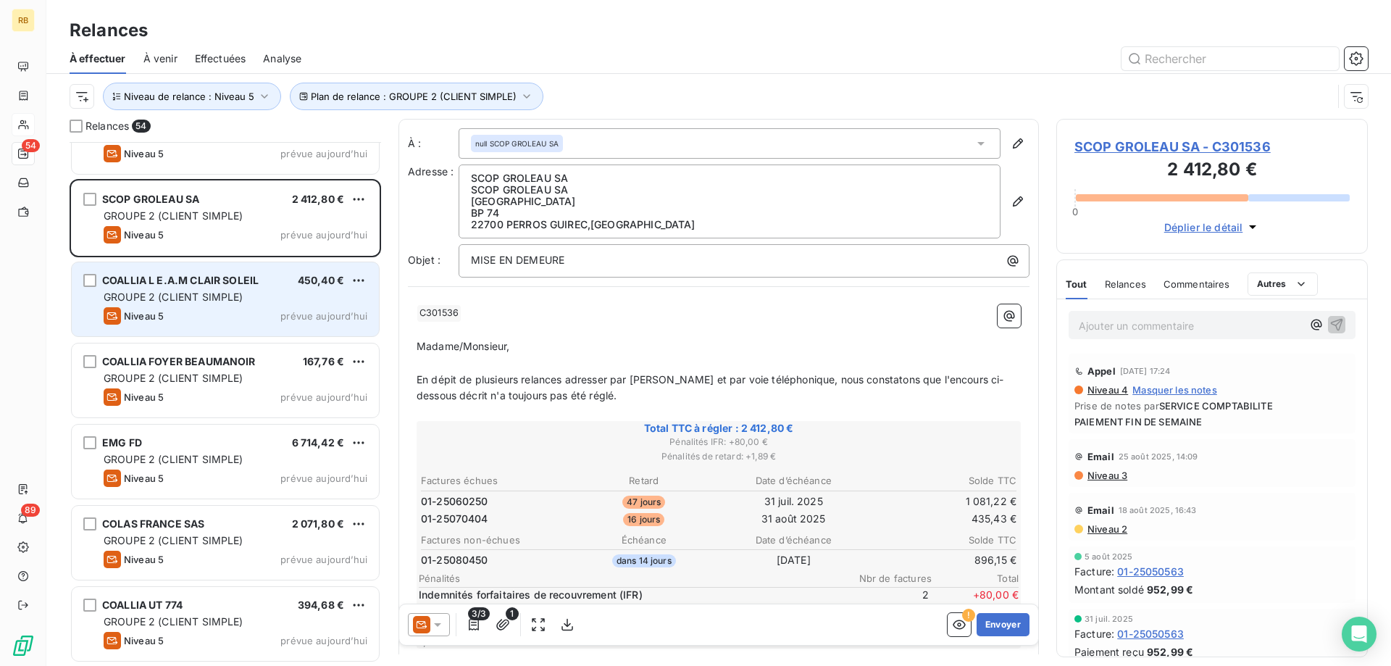
scroll to position [3636, 0]
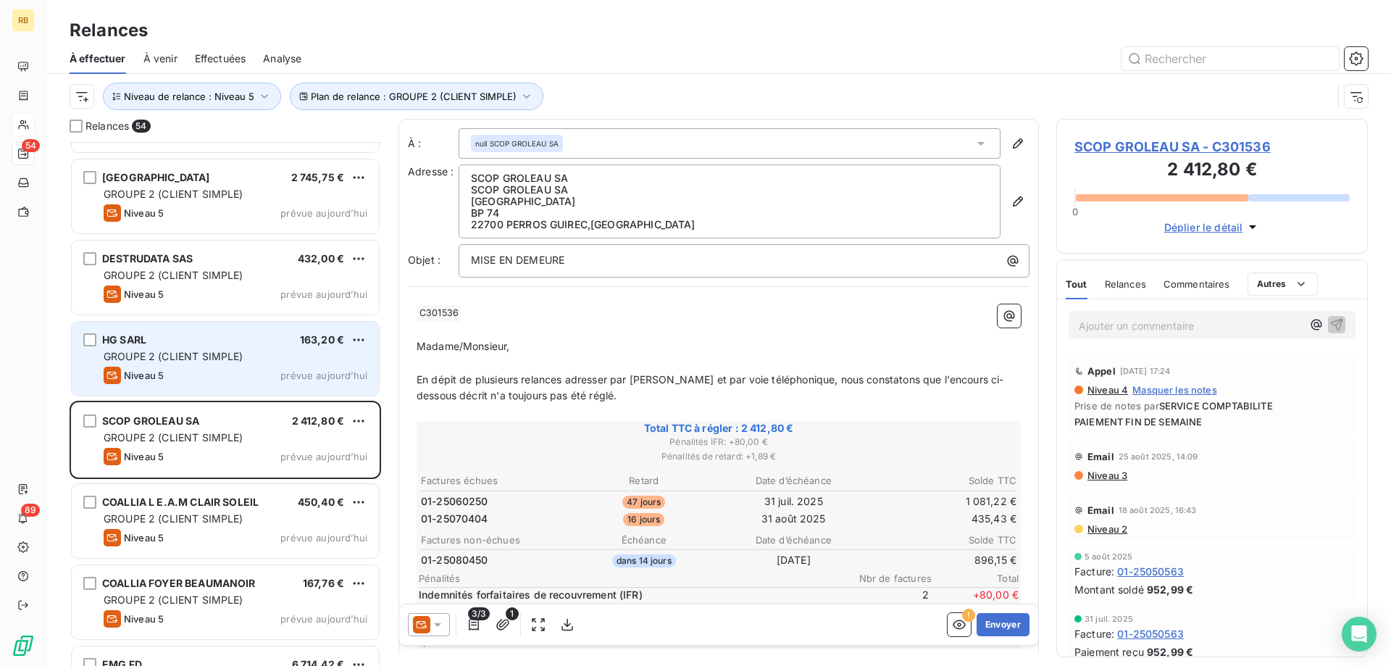
click at [214, 361] on span "GROUPE 2 (CLIENT SIMPLE)" at bounding box center [174, 356] width 140 height 12
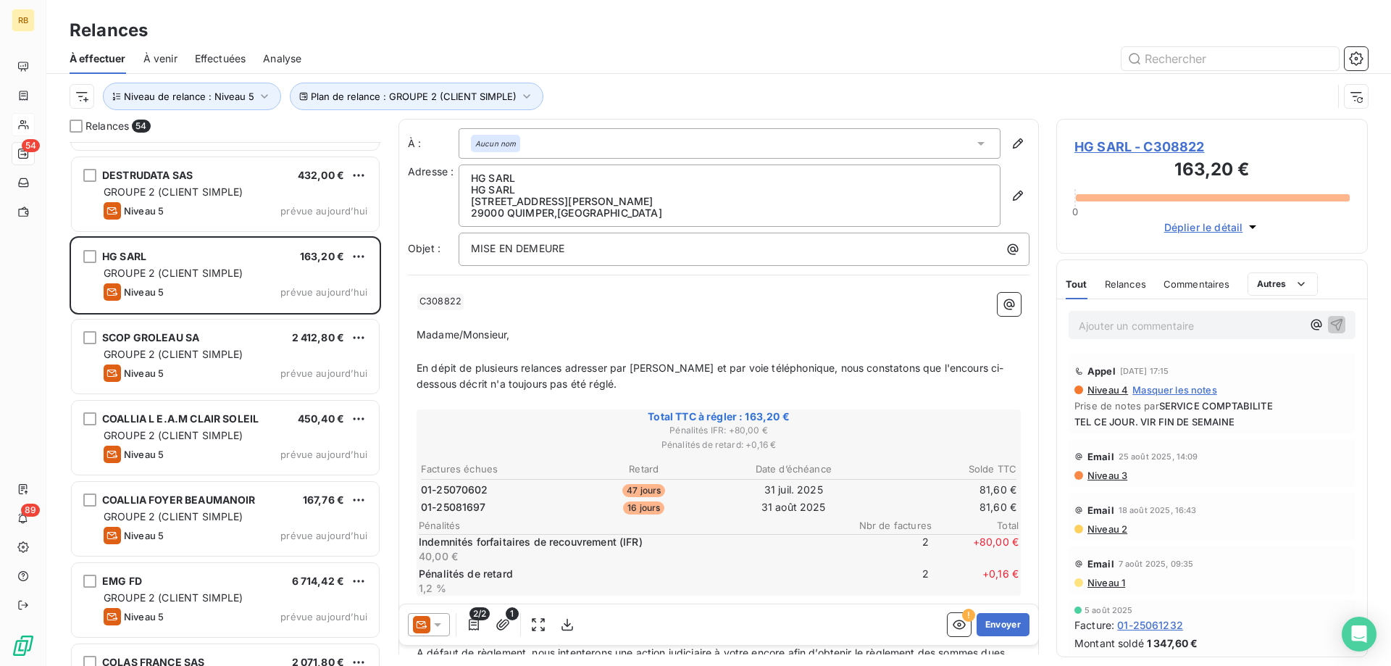
scroll to position [3710, 0]
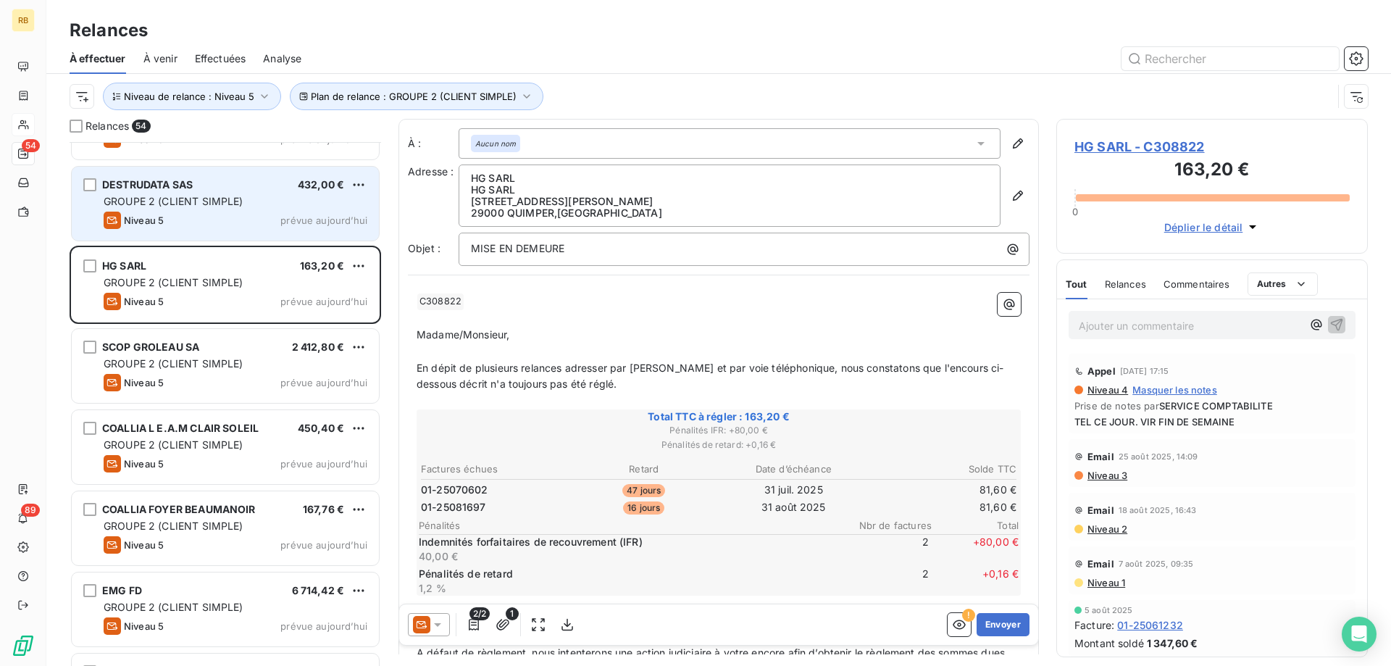
click at [217, 224] on div "Niveau 5 prévue aujourd’hui" at bounding box center [236, 220] width 264 height 17
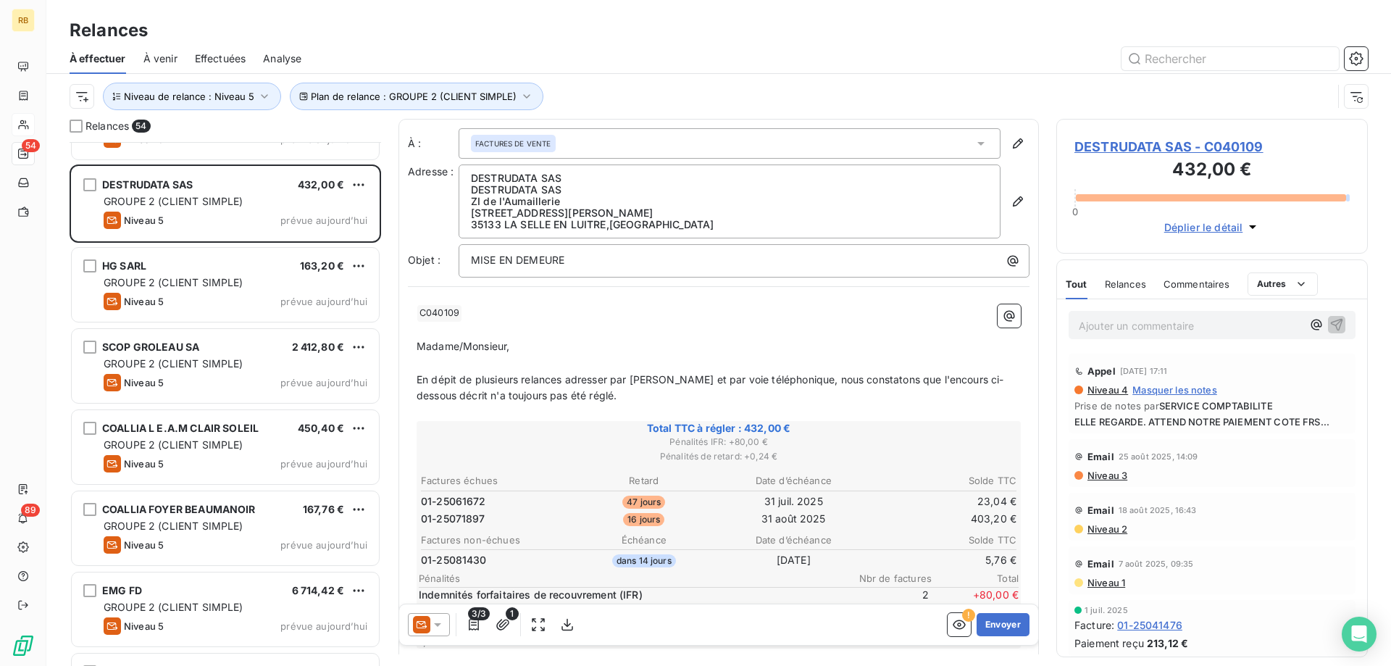
click at [427, 626] on icon at bounding box center [421, 624] width 17 height 17
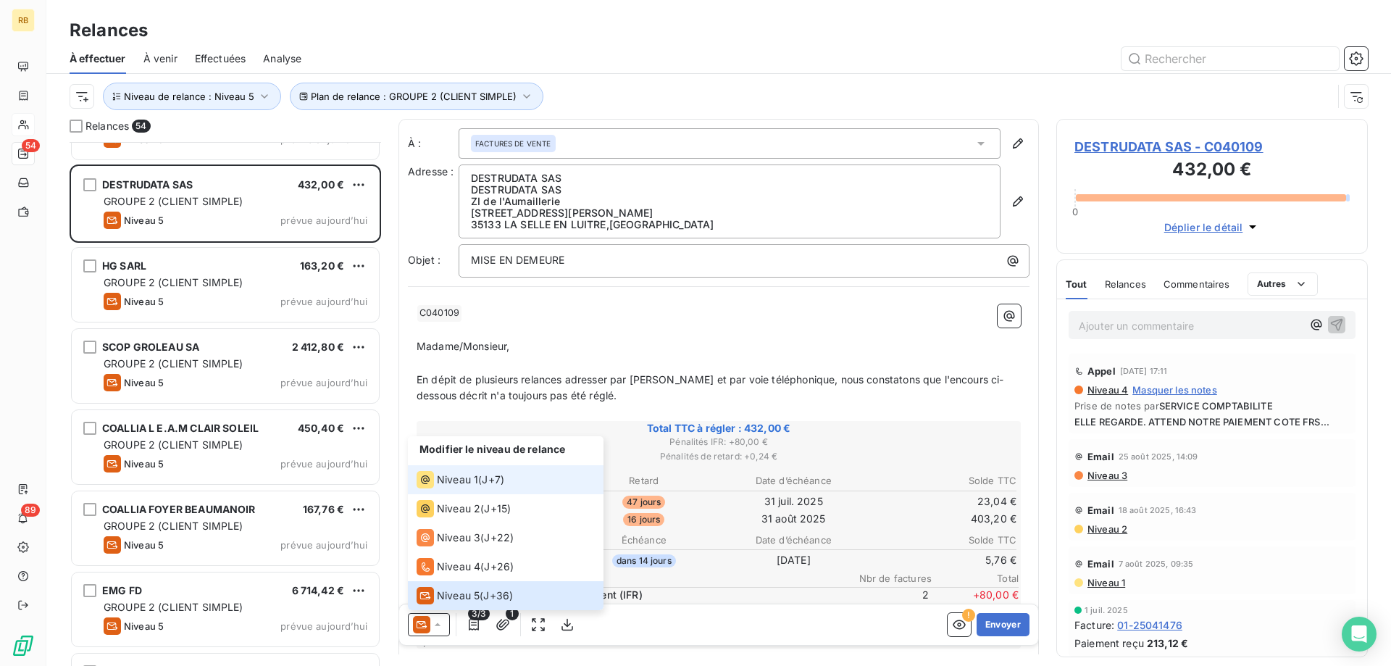
click at [485, 486] on span "J+7 )" at bounding box center [493, 479] width 22 height 14
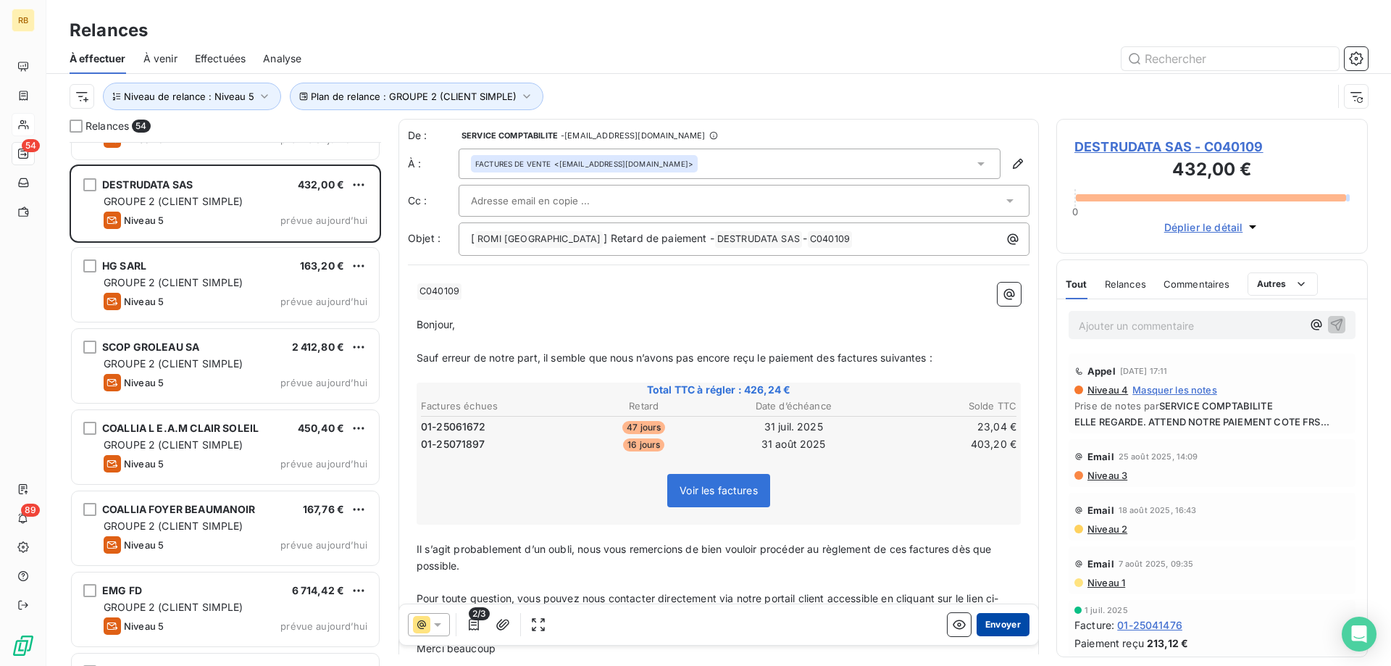
click at [1014, 629] on button "Envoyer" at bounding box center [1002, 624] width 53 height 23
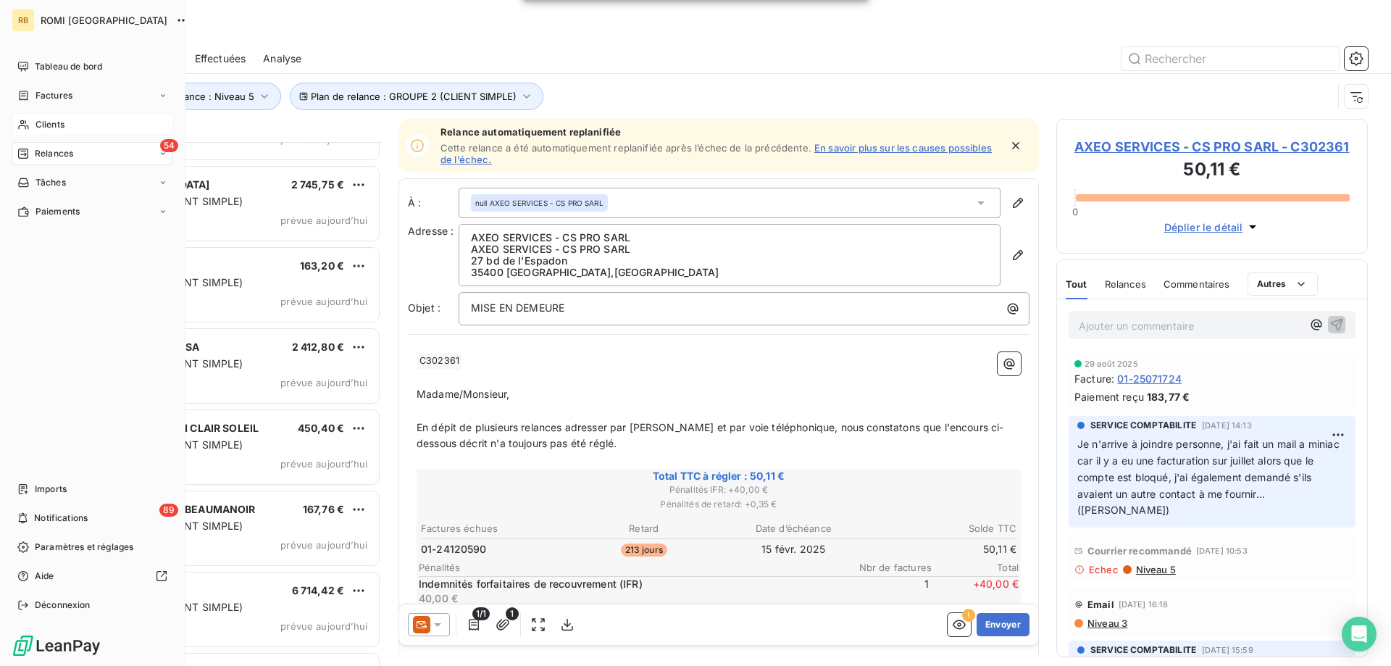
click at [47, 156] on span "Relances" at bounding box center [54, 153] width 38 height 13
click at [42, 124] on span "Clients" at bounding box center [49, 124] width 29 height 13
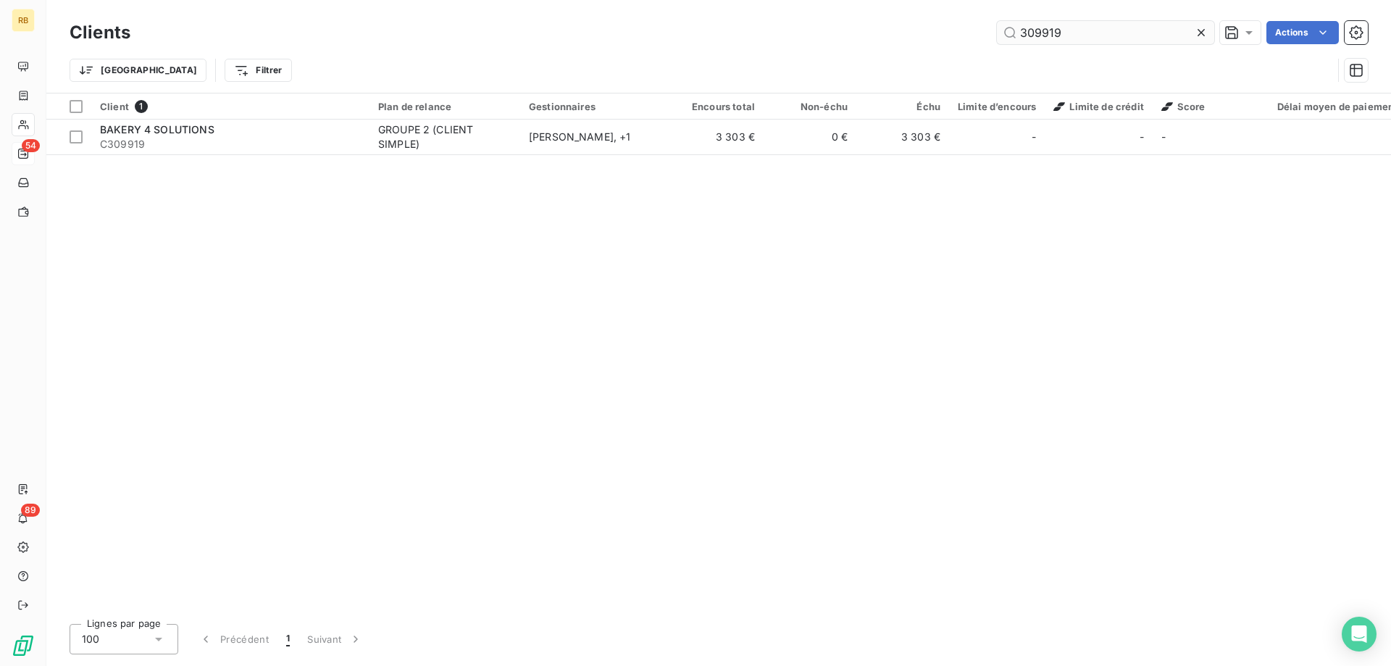
drag, startPoint x: 1101, startPoint y: 30, endPoint x: 731, endPoint y: 24, distance: 370.2
click at [997, 24] on input "309919" at bounding box center [1105, 32] width 217 height 23
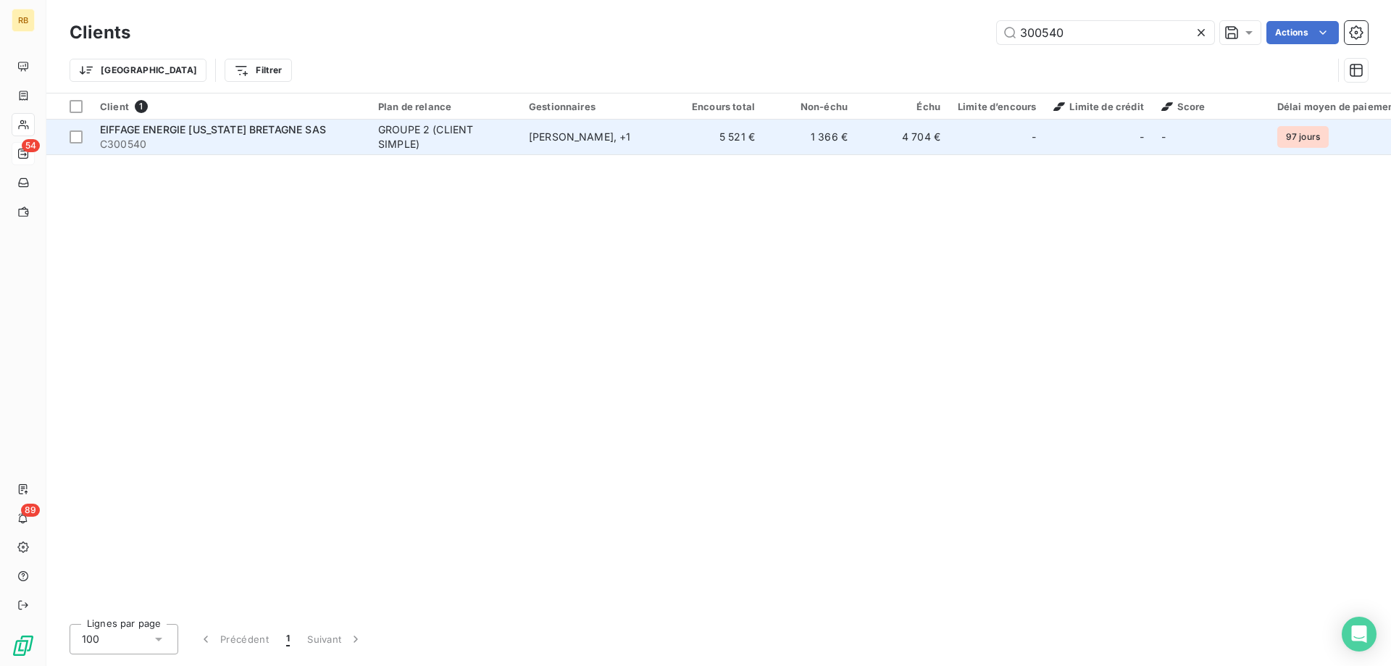
type input "300540"
click at [491, 127] on div "GROUPE 2 (CLIENT SIMPLE)" at bounding box center [444, 136] width 133 height 29
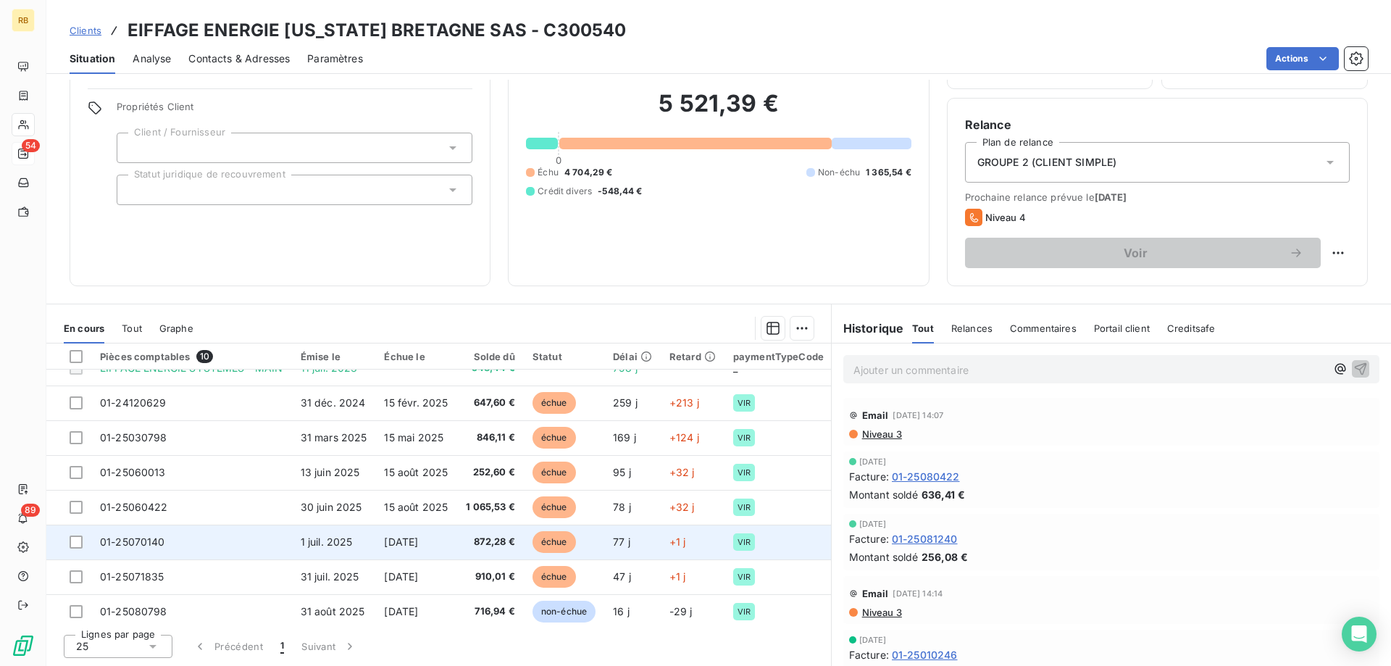
scroll to position [74, 0]
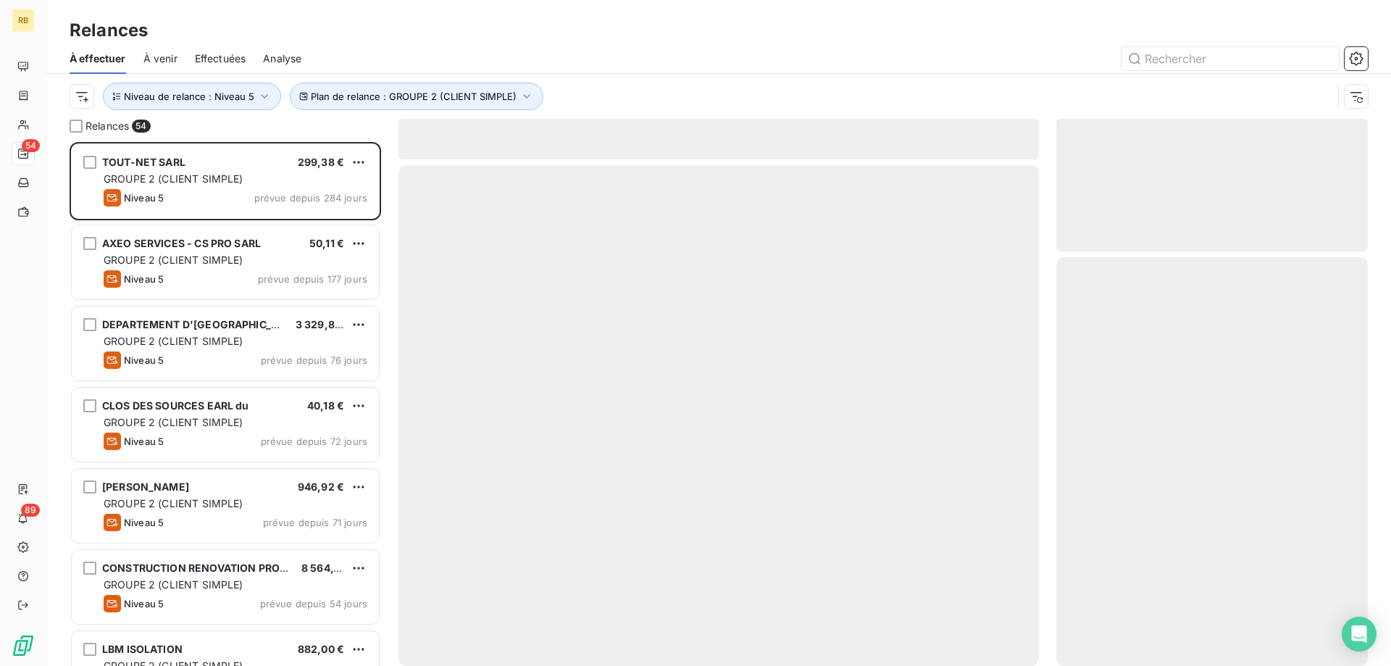
scroll to position [524, 311]
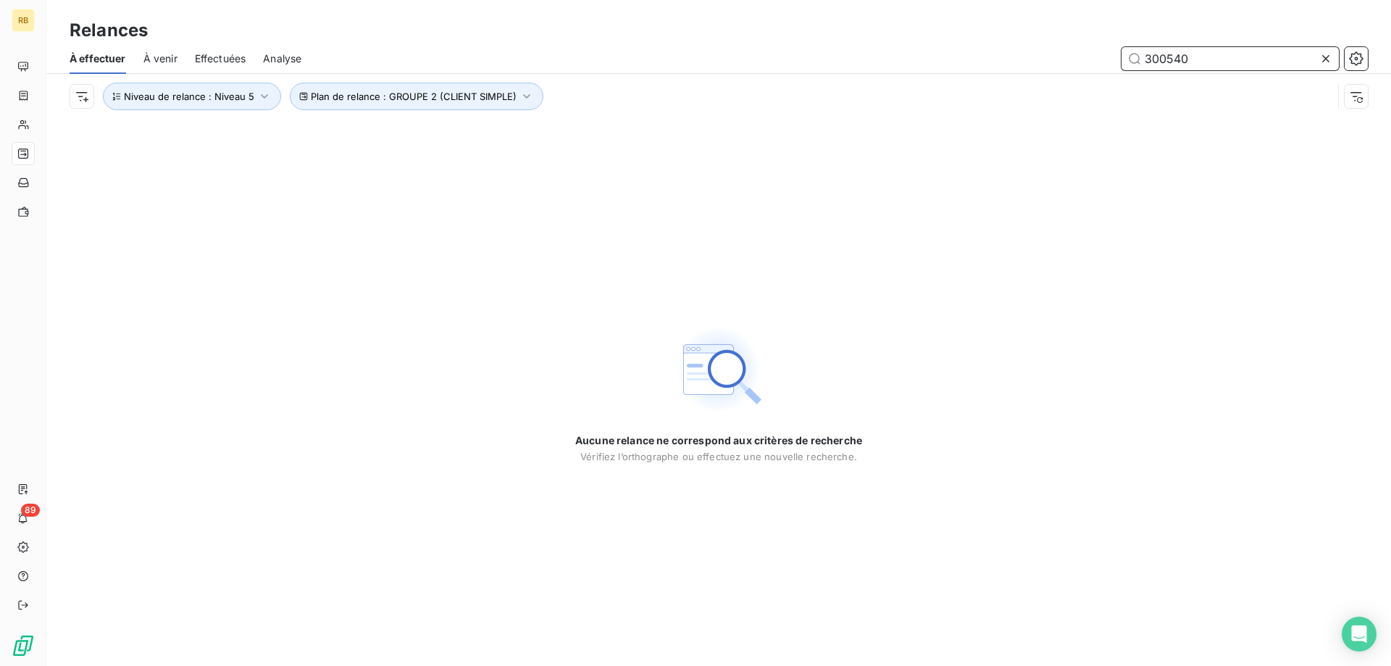
type input "300540"
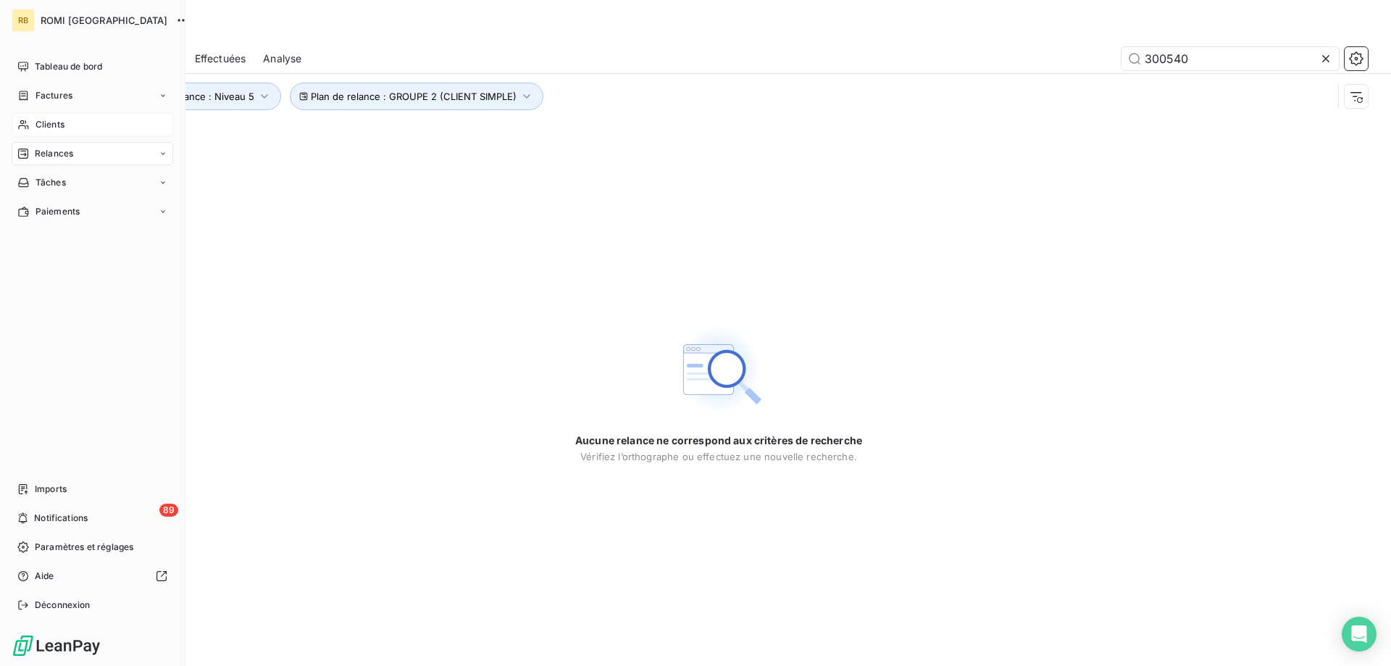
click at [55, 125] on span "Clients" at bounding box center [49, 124] width 29 height 13
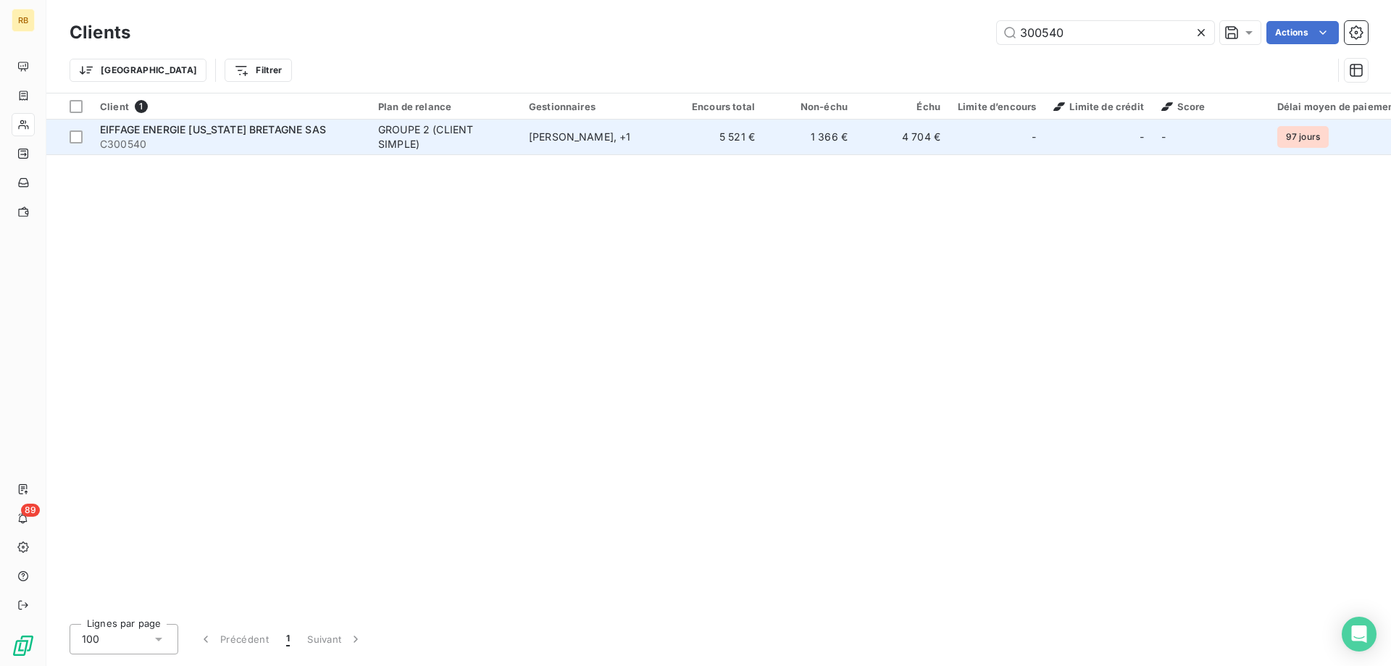
type input "300540"
click at [245, 138] on span "C300540" at bounding box center [230, 144] width 261 height 14
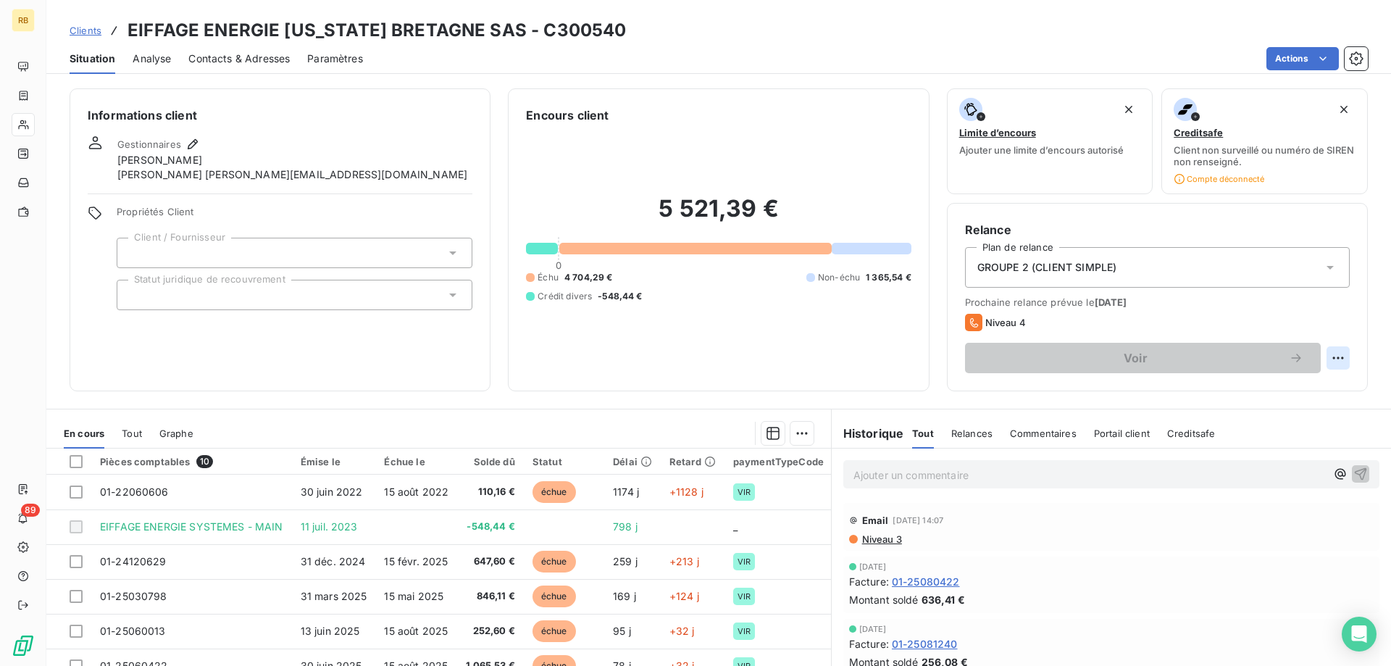
click at [1335, 351] on html "RB 89 Clients EIFFAGE ENERGIE [US_STATE] BRETAGNE SAS - C300540 Situation Analy…" at bounding box center [695, 333] width 1391 height 666
click at [1263, 382] on div "Replanifier cette action" at bounding box center [1278, 389] width 130 height 23
select select "8"
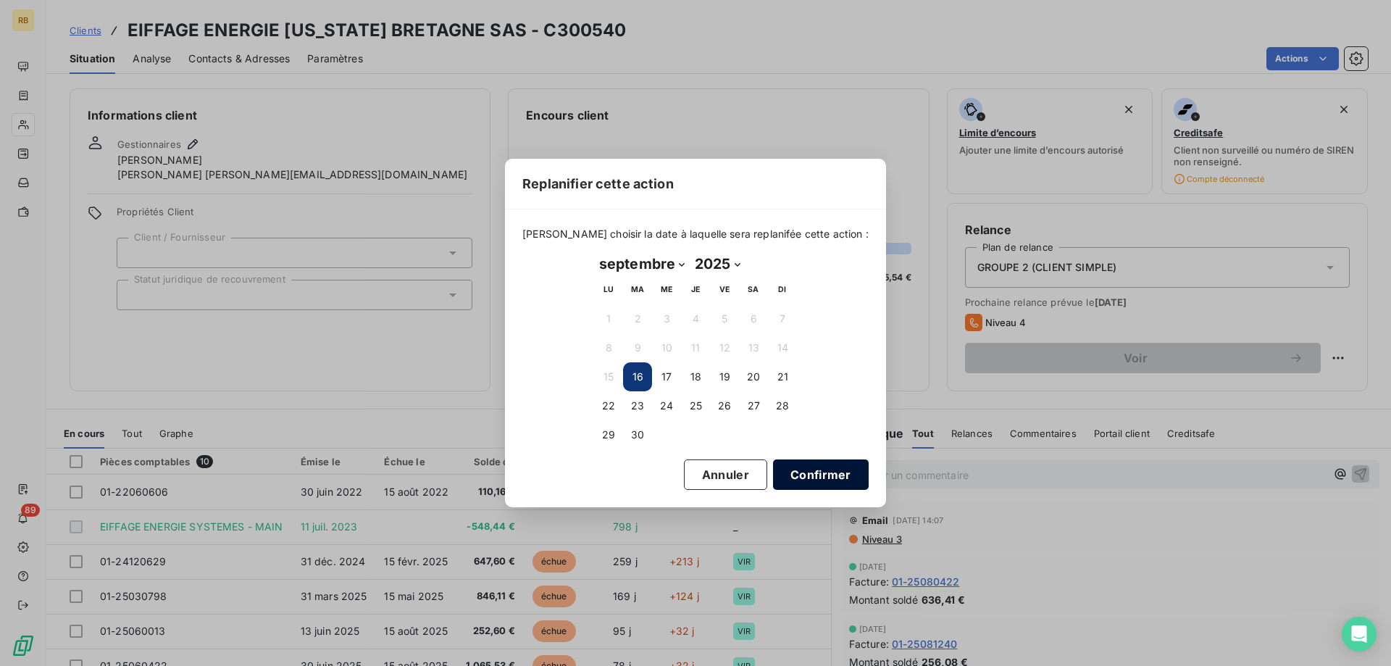
click at [807, 484] on button "Confirmer" at bounding box center [821, 474] width 96 height 30
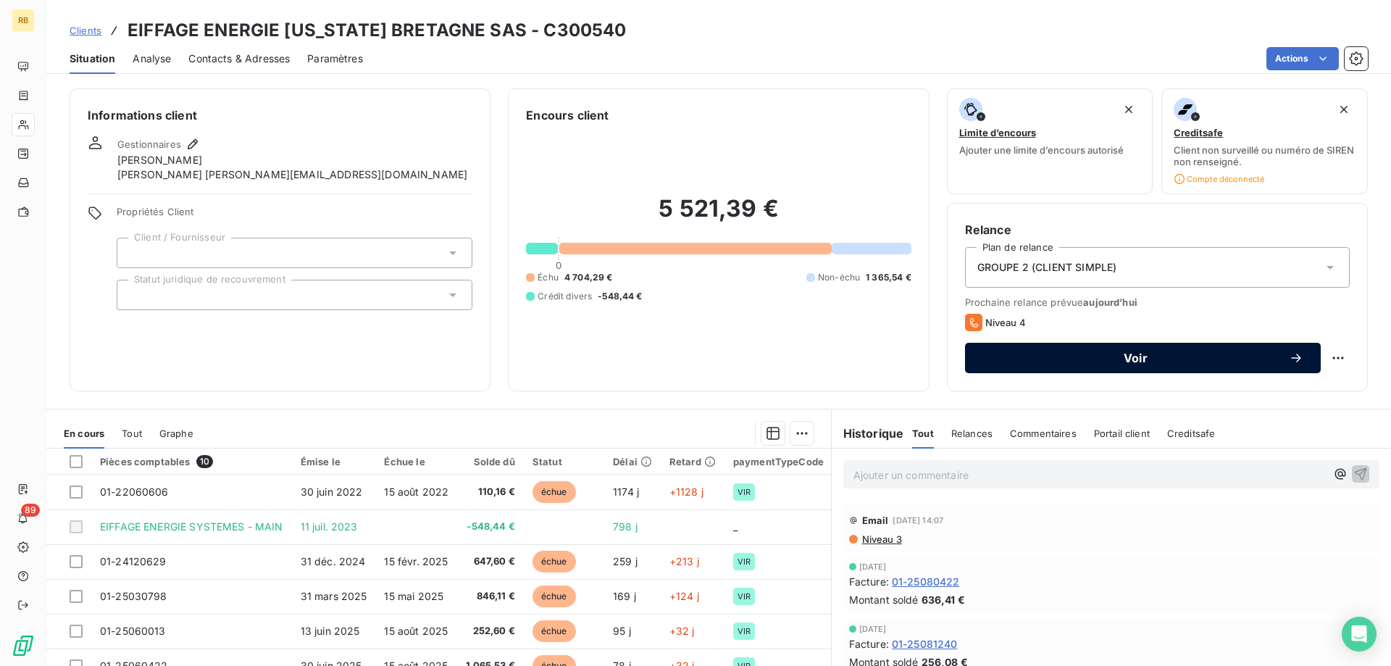
click at [1242, 359] on span "Voir" at bounding box center [1135, 358] width 306 height 12
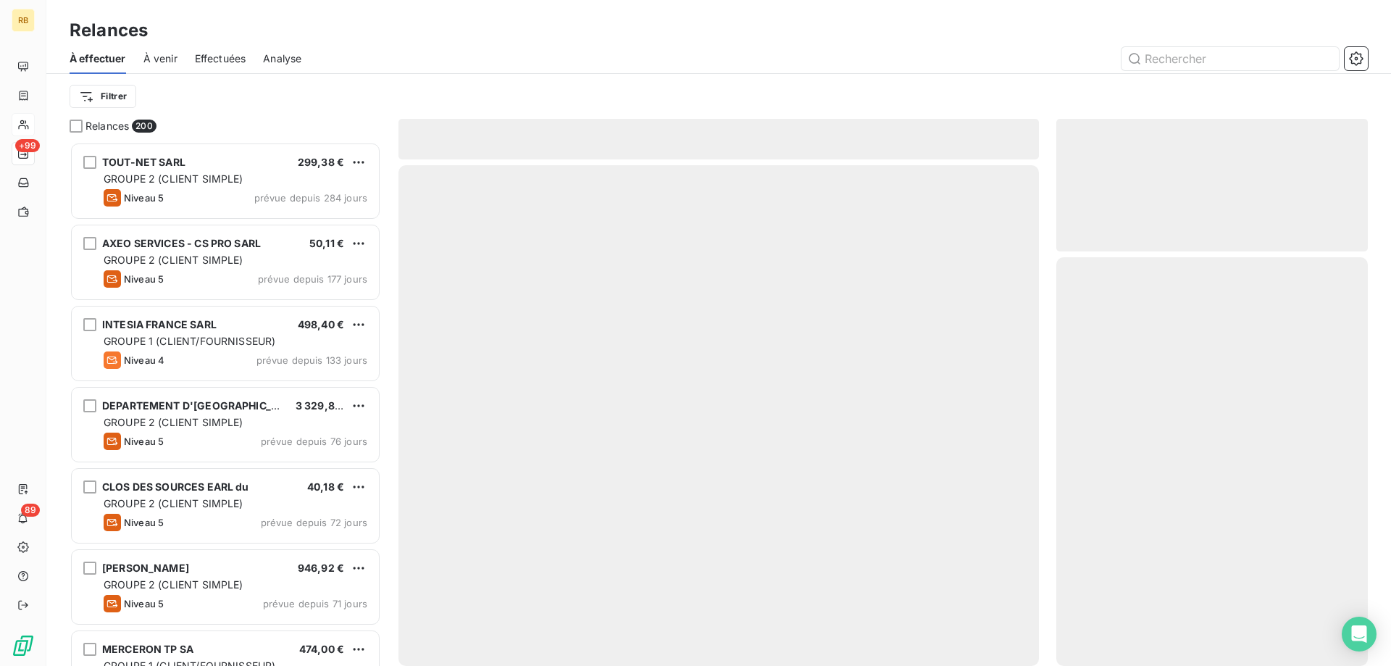
scroll to position [524, 311]
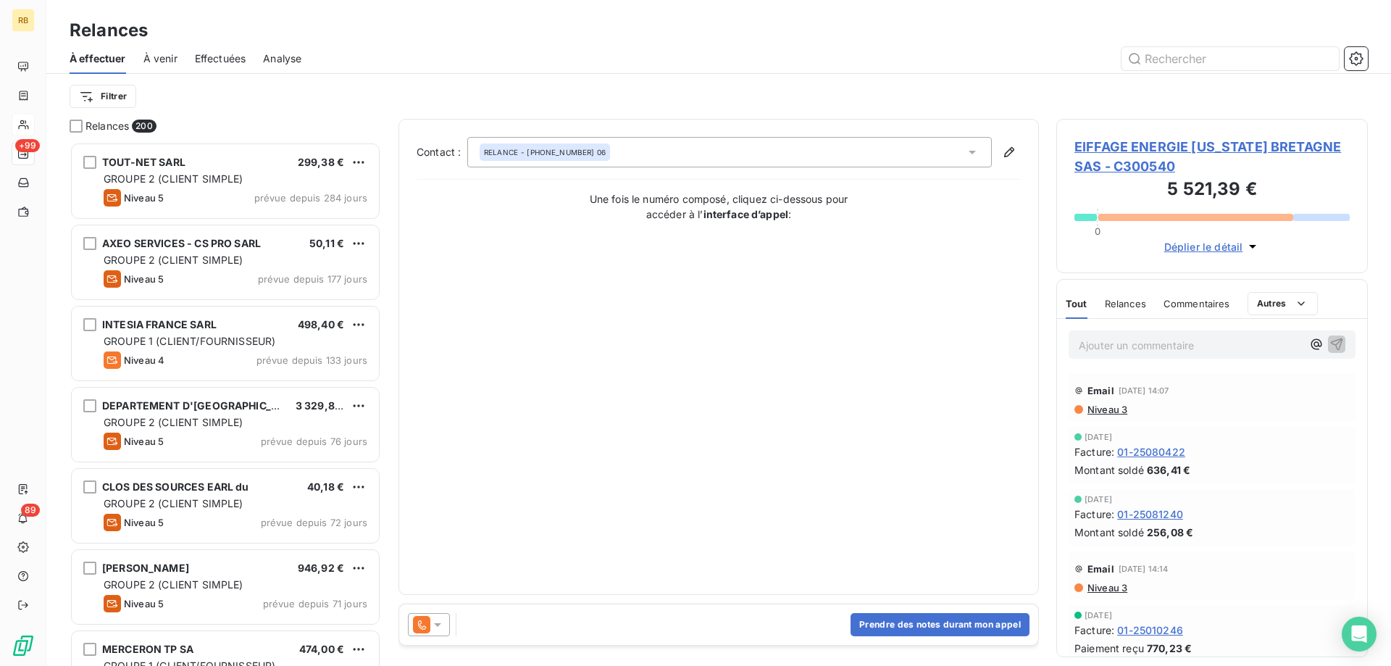
click at [435, 622] on icon at bounding box center [437, 624] width 14 height 14
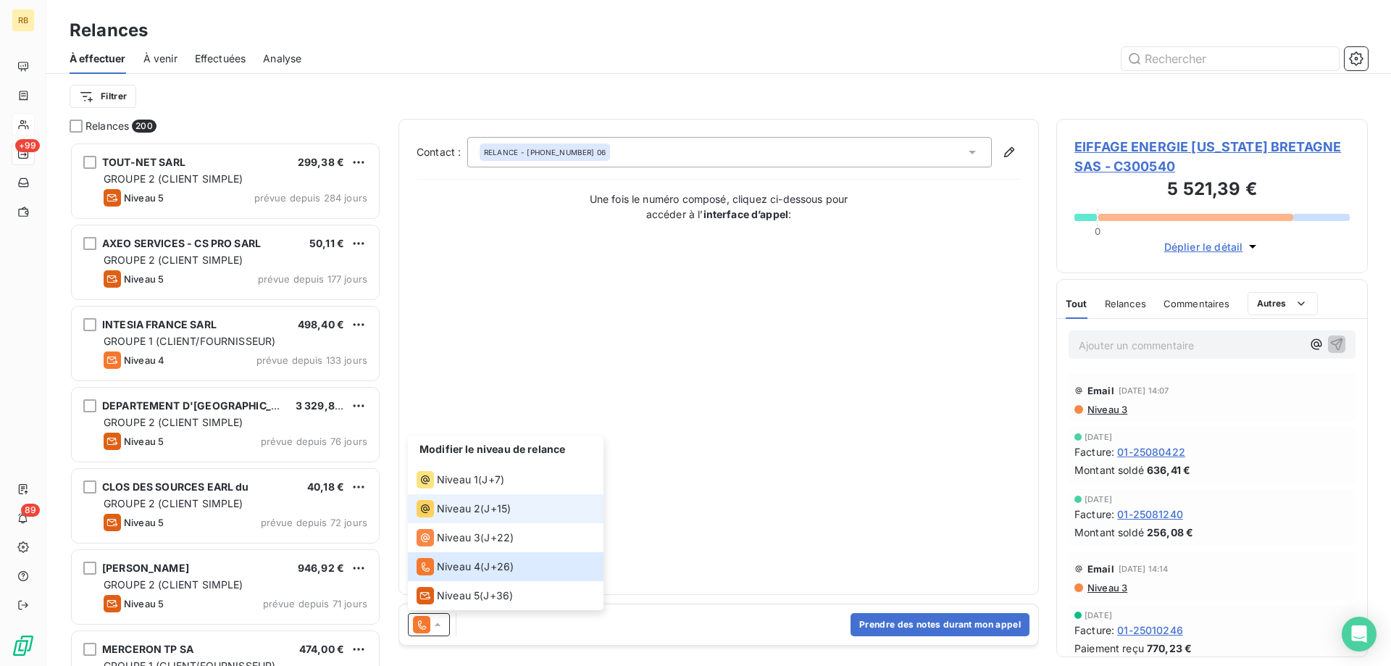
click at [485, 510] on div "Niveau 2 ( J+15 )" at bounding box center [464, 508] width 94 height 17
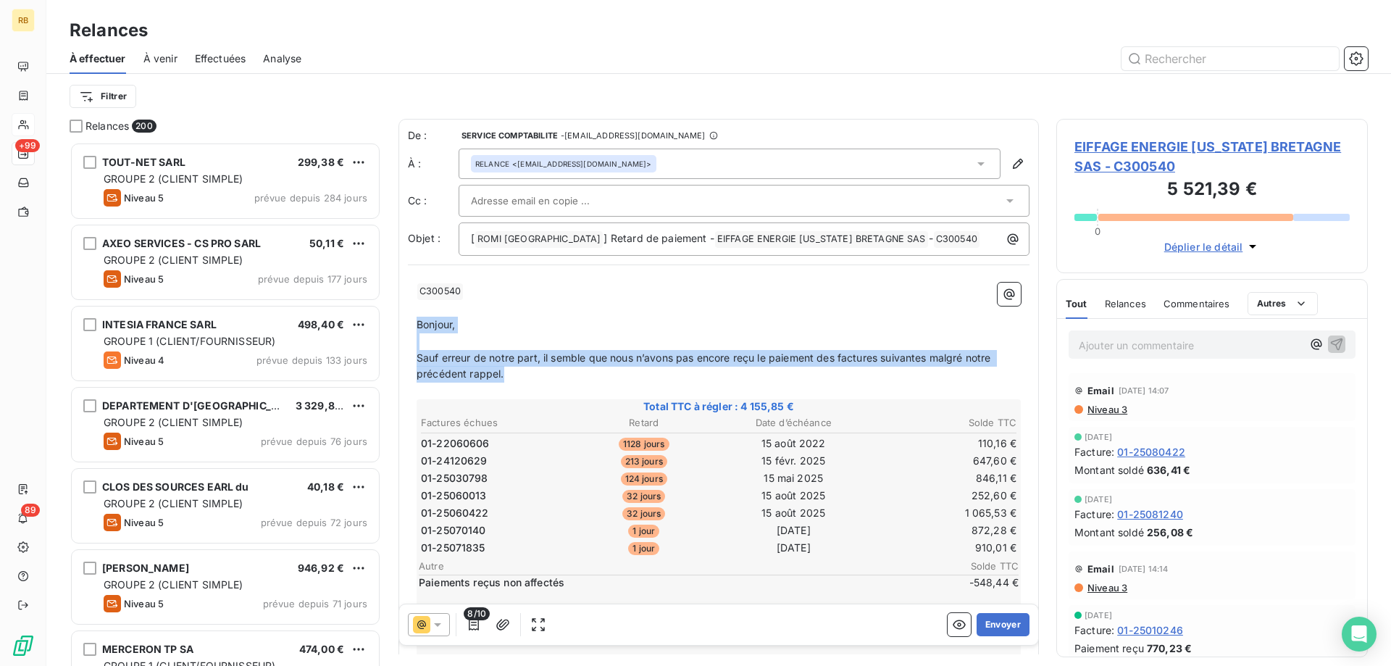
drag, startPoint x: 531, startPoint y: 367, endPoint x: 411, endPoint y: 320, distance: 128.2
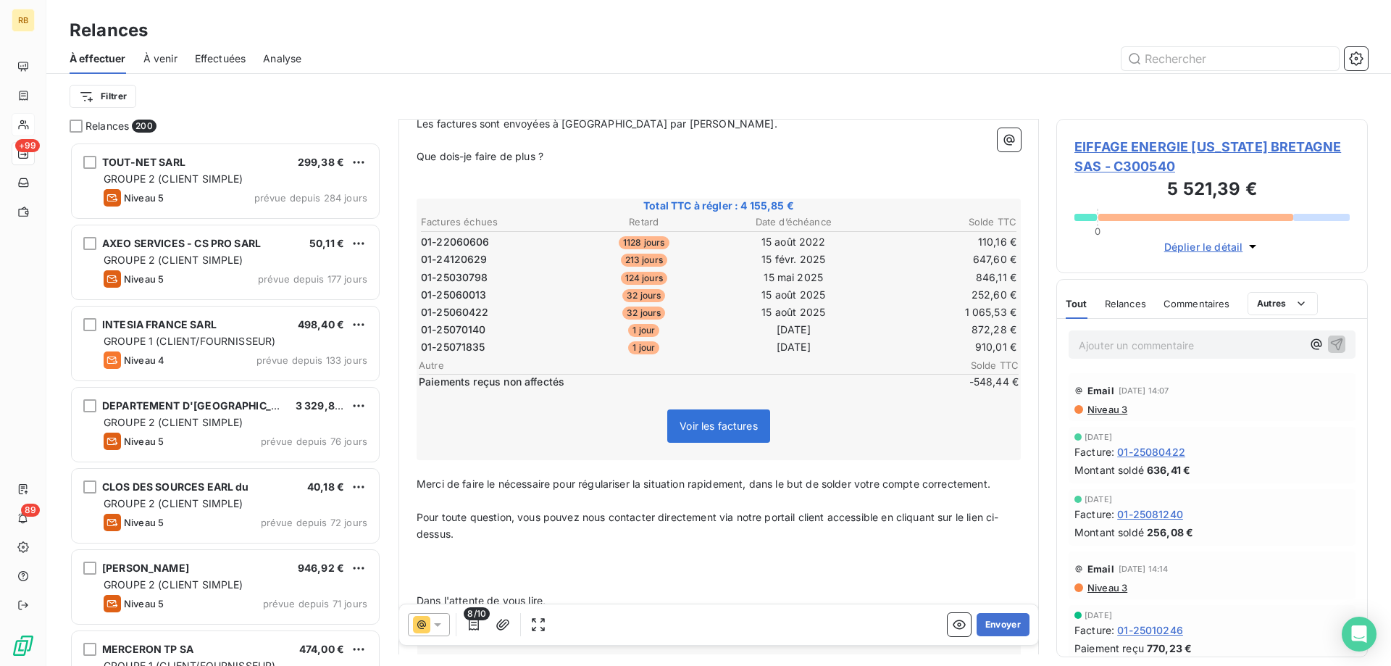
scroll to position [444, 0]
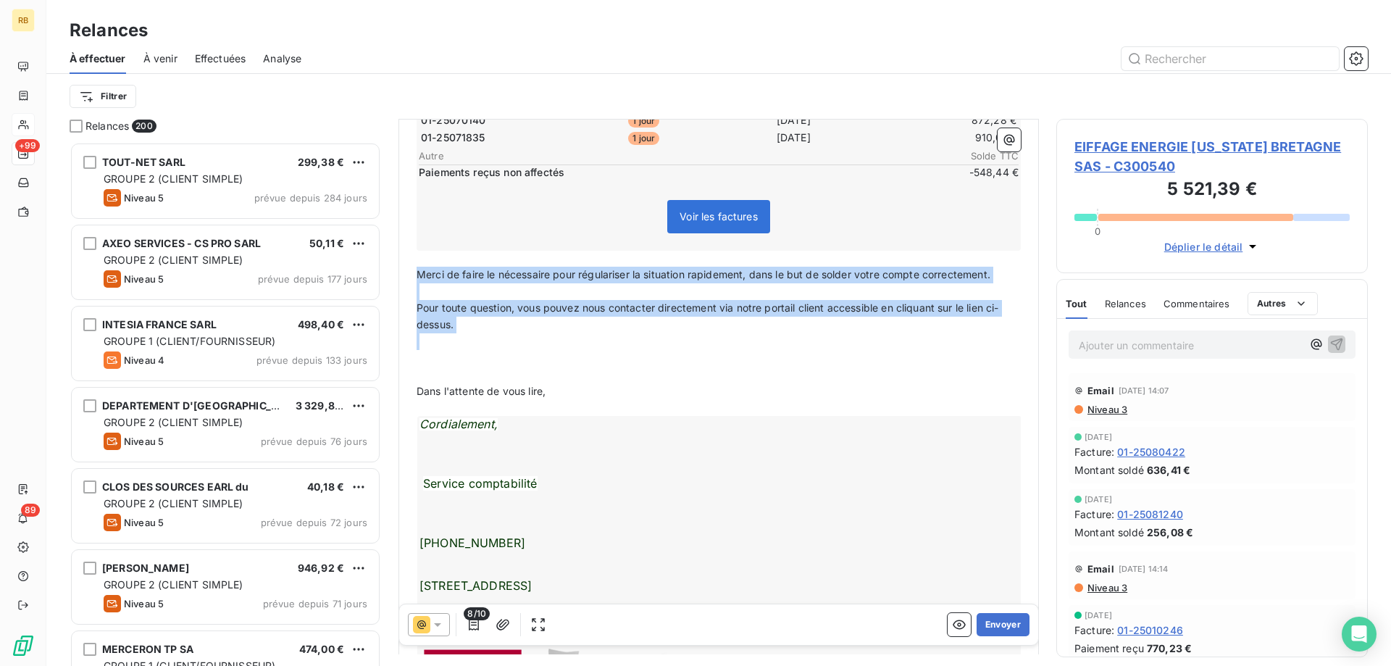
drag, startPoint x: 415, startPoint y: 270, endPoint x: 685, endPoint y: 353, distance: 282.7
click at [685, 353] on div "﻿ C300540 ﻿ ﻿ ﻿ Bonjour, ﻿ Les factures sont envoyées à ARRAS par courrier. ﻿ Q…" at bounding box center [719, 355] width 622 height 1050
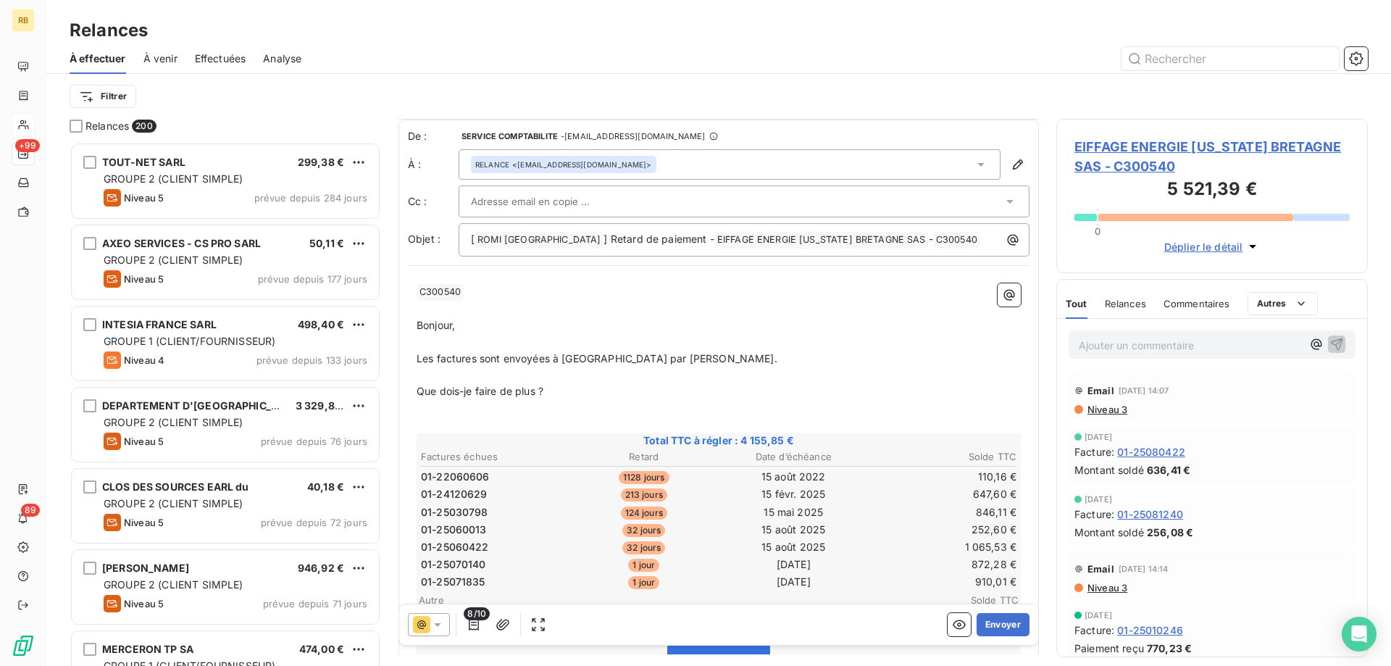
scroll to position [222, 0]
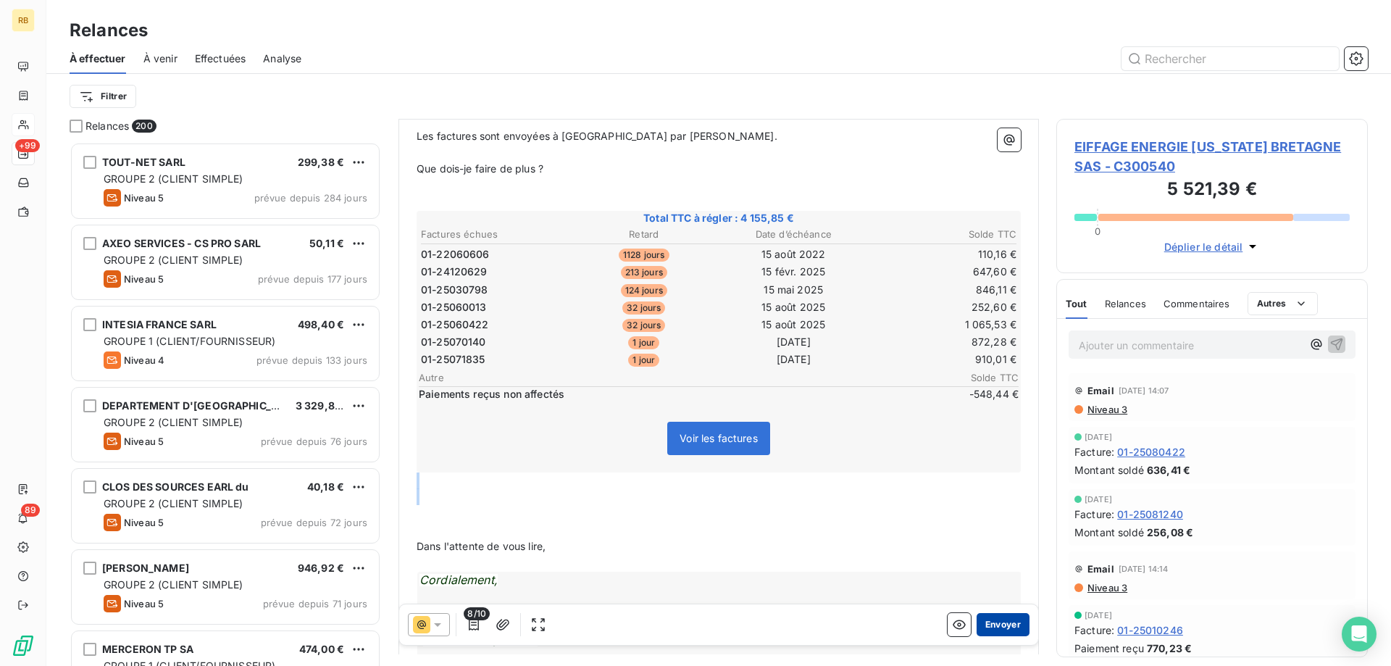
click at [1001, 616] on button "Envoyer" at bounding box center [1002, 624] width 53 height 23
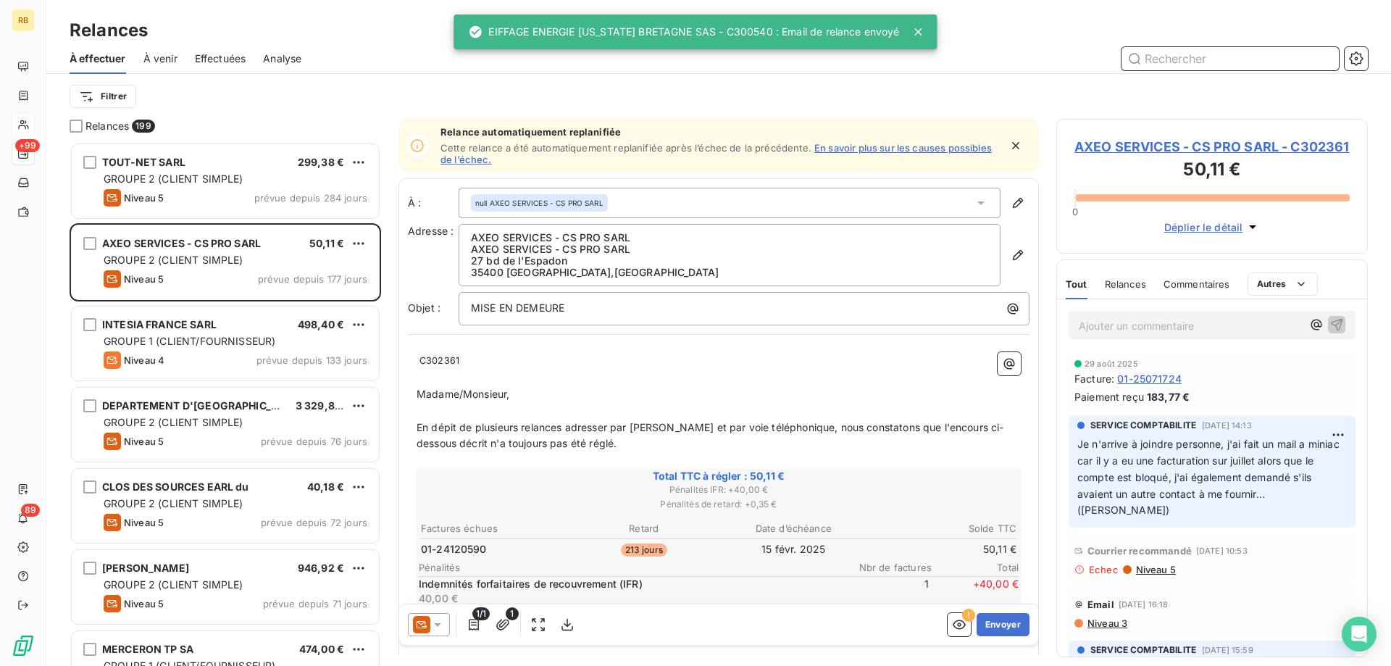
click at [1163, 62] on input "text" at bounding box center [1229, 58] width 217 height 23
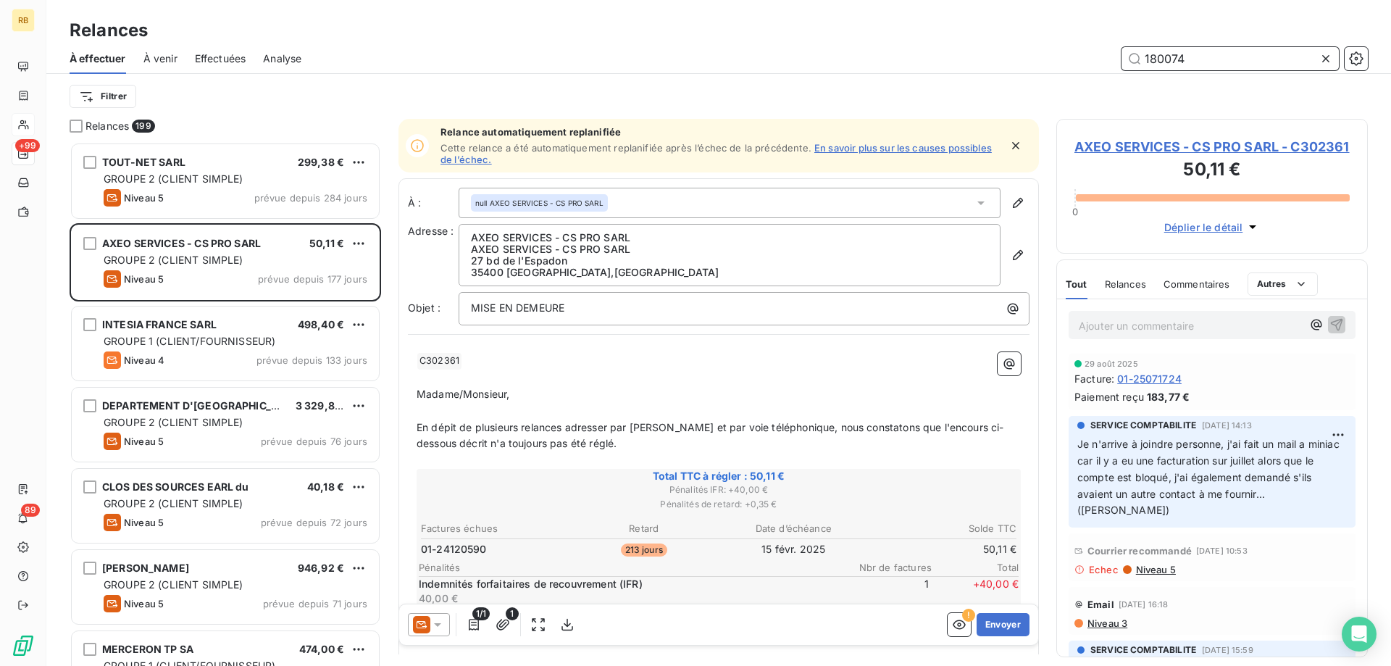
type input "180074"
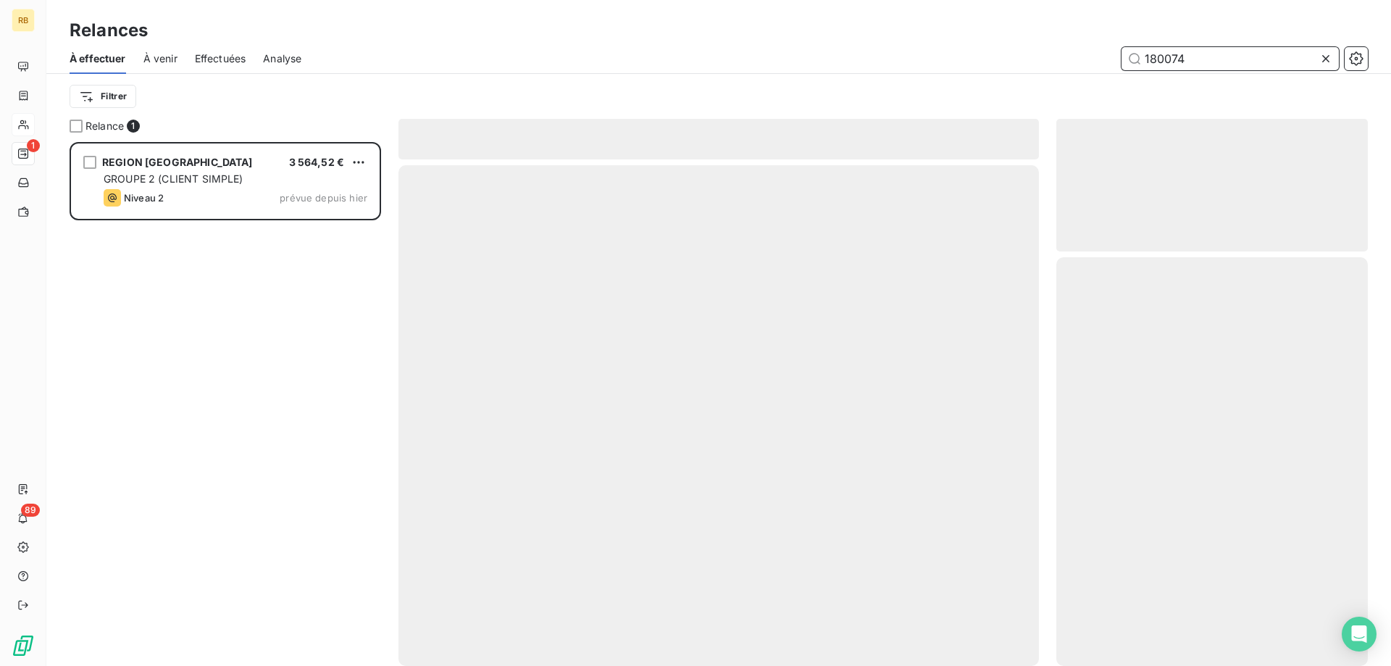
scroll to position [524, 311]
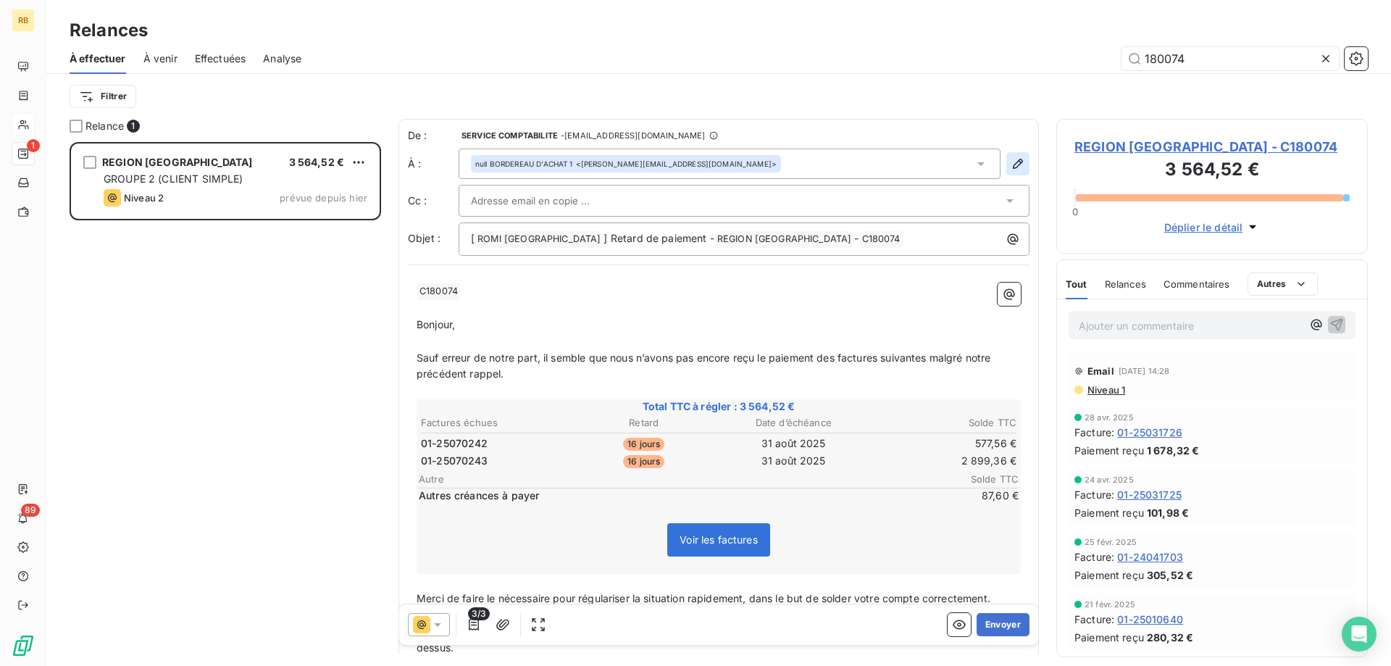
click at [1025, 168] on button "button" at bounding box center [1017, 163] width 23 height 23
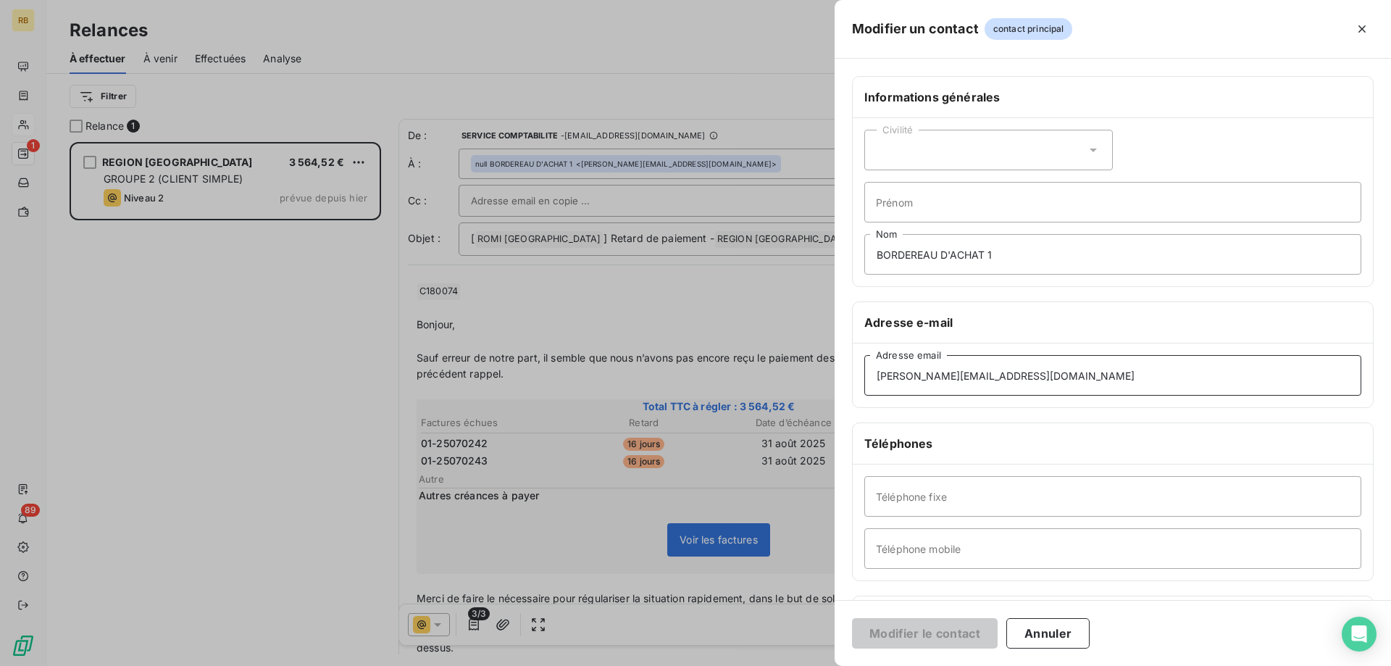
drag, startPoint x: 1056, startPoint y: 375, endPoint x: 865, endPoint y: 374, distance: 191.2
click at [865, 374] on input "laurence.faramus@bretagne.bzh" at bounding box center [1112, 375] width 497 height 41
drag, startPoint x: 1053, startPoint y: 373, endPoint x: 643, endPoint y: 385, distance: 410.2
click at [864, 385] on input "laurence.faramus@bretagne.bzh" at bounding box center [1112, 375] width 497 height 41
paste input "sefmcm-compta@bretagne.bzh"
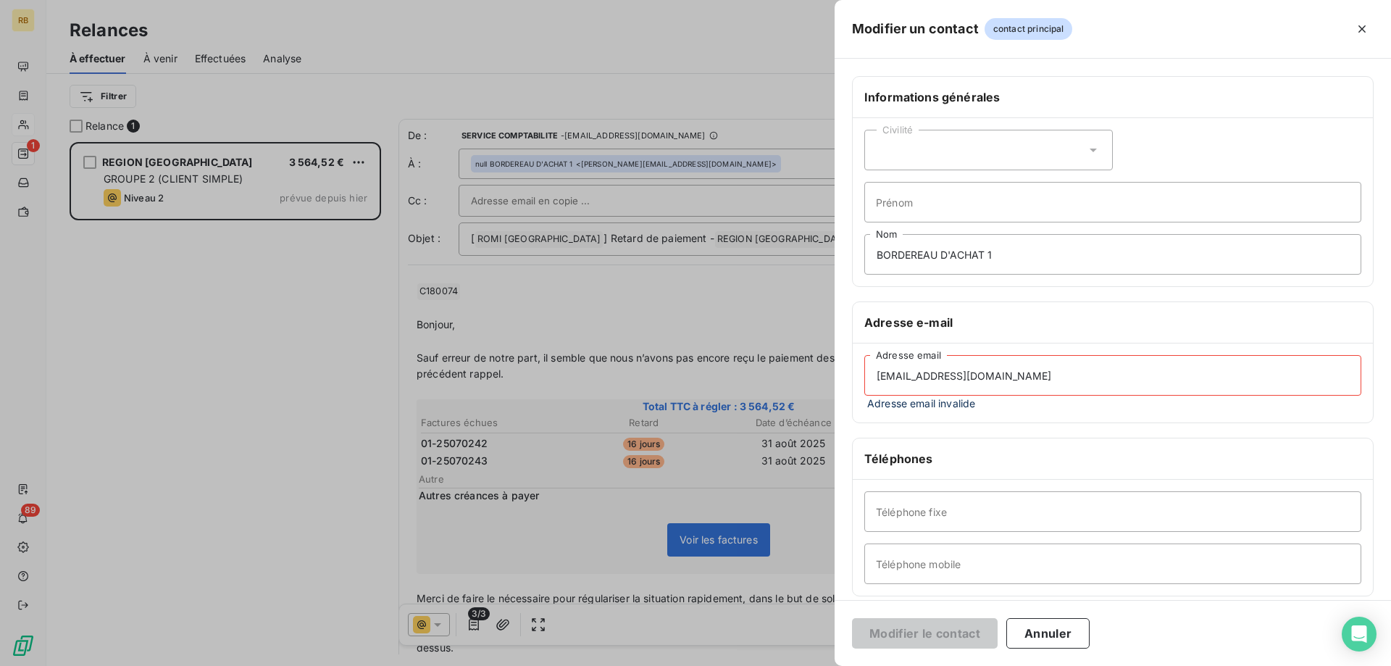
click at [881, 372] on input "sefmcm-compta@bretagne.bzh" at bounding box center [1112, 375] width 497 height 41
click at [1048, 367] on input "sefmcm-compta@bretagne.bzh" at bounding box center [1112, 375] width 497 height 41
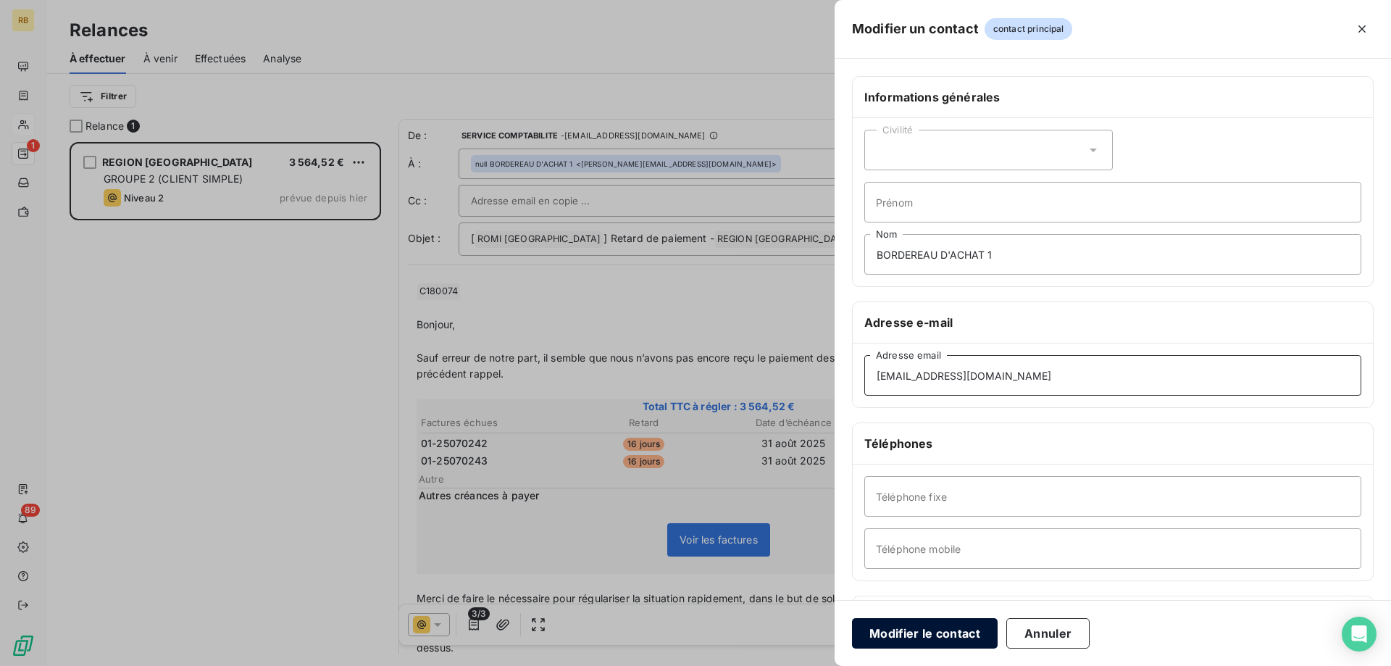
type input "sefmcm-compta@bretagne.bzh"
click at [926, 619] on button "Modifier le contact" at bounding box center [925, 633] width 146 height 30
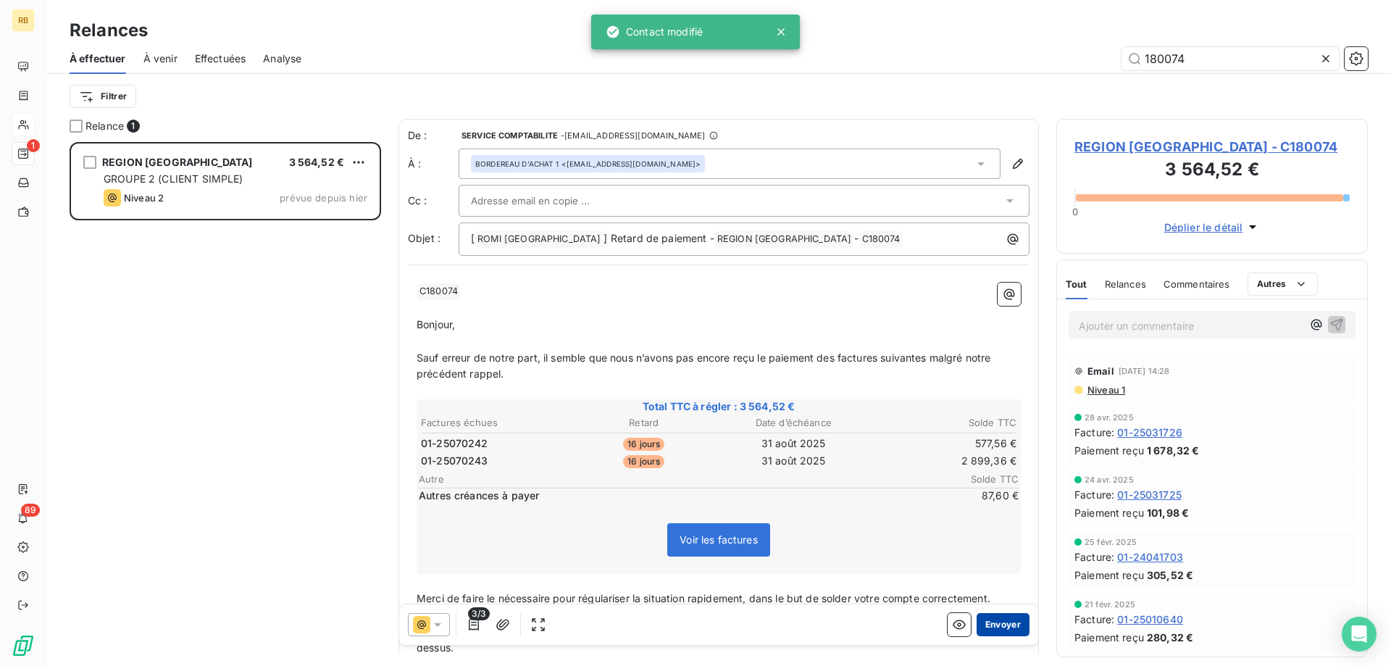
click at [1008, 623] on button "Envoyer" at bounding box center [1002, 624] width 53 height 23
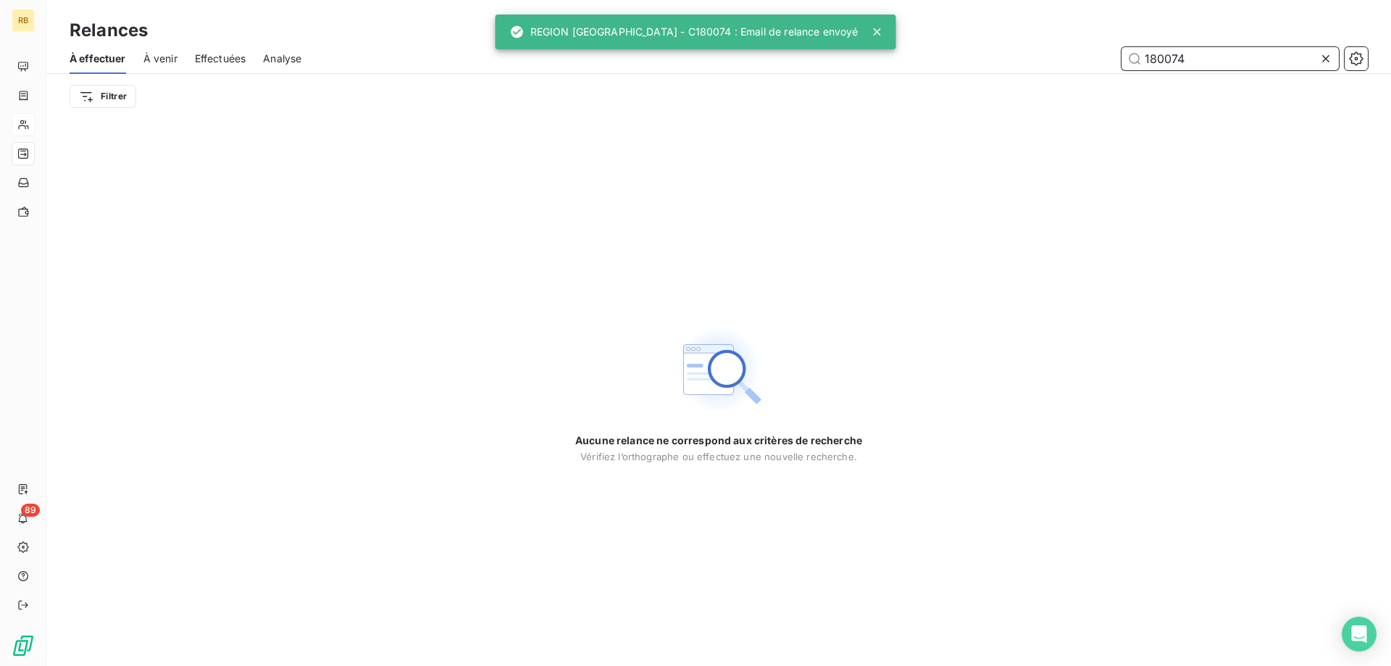
click at [1206, 62] on input "180074" at bounding box center [1229, 58] width 217 height 23
drag, startPoint x: 1206, startPoint y: 62, endPoint x: 1068, endPoint y: 62, distance: 138.4
click at [1121, 62] on input "180074" at bounding box center [1229, 58] width 217 height 23
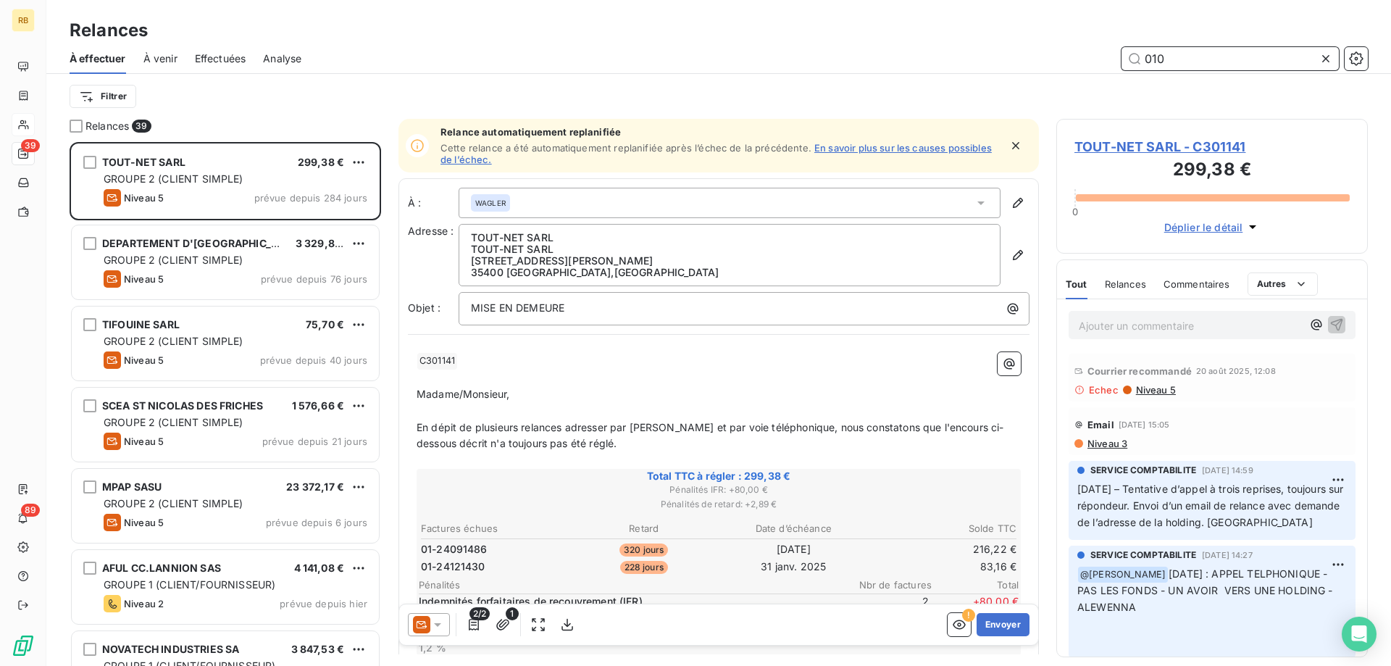
scroll to position [524, 311]
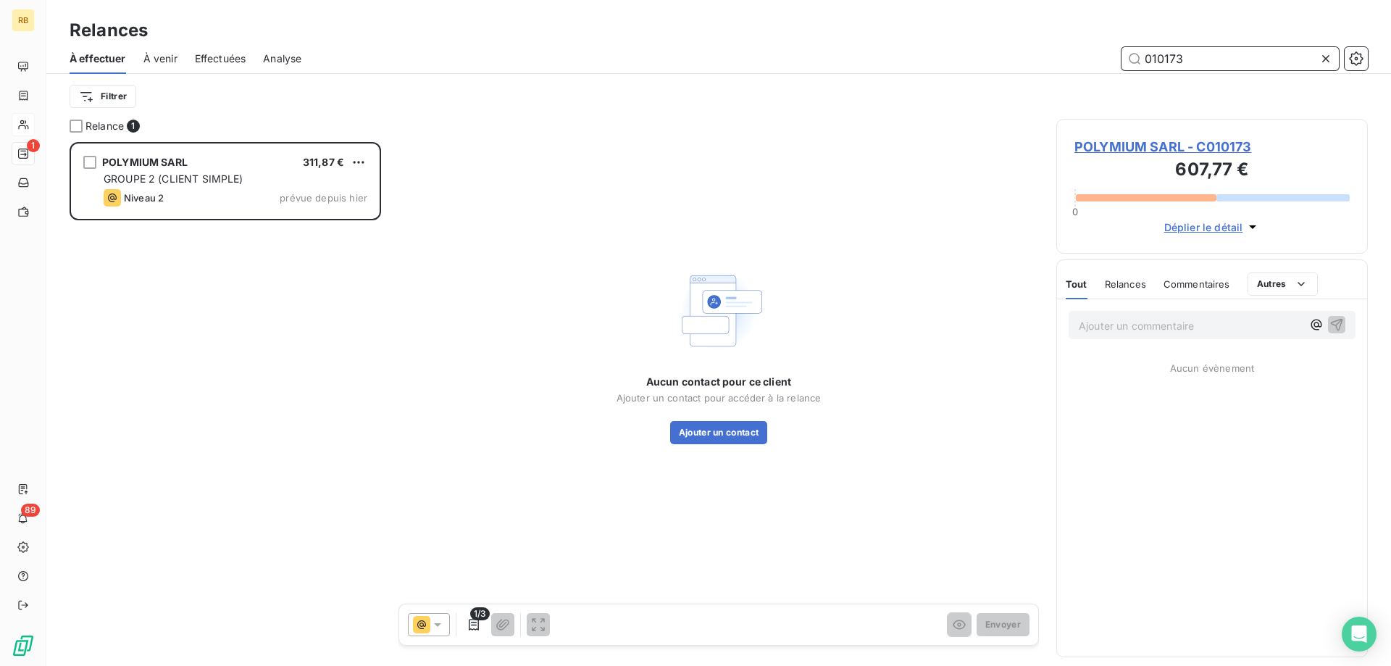
scroll to position [524, 311]
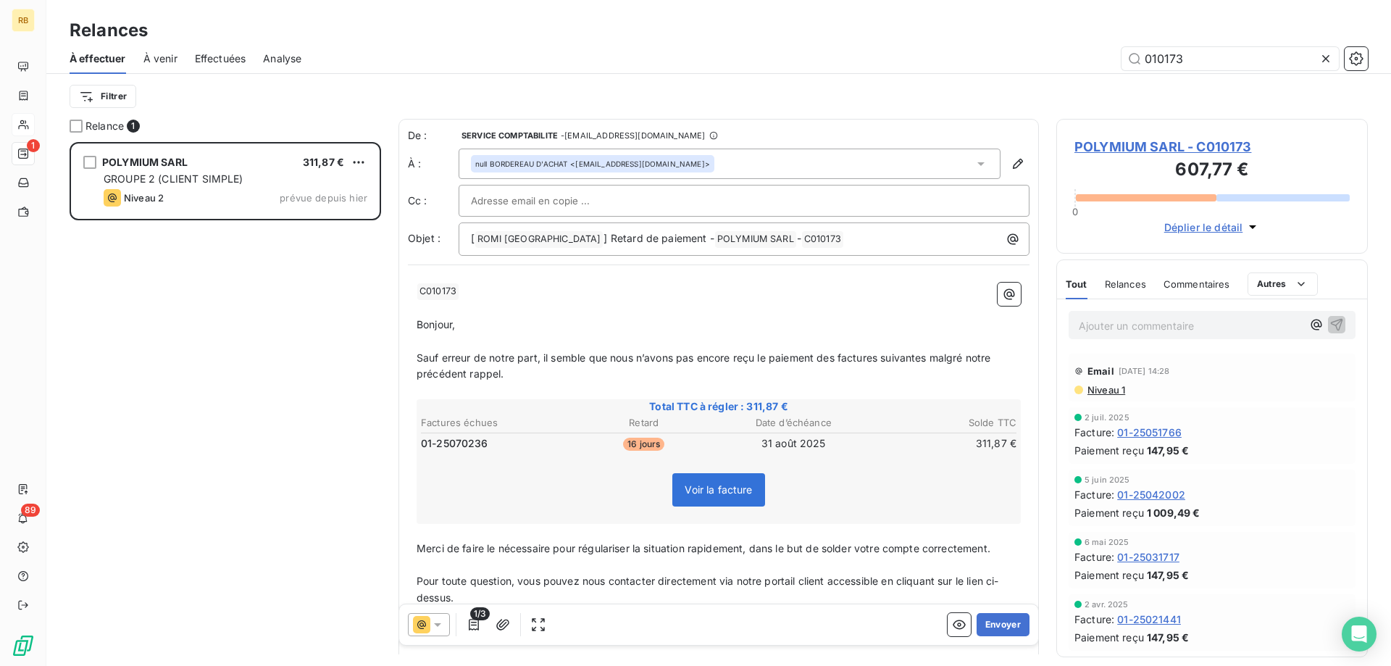
click at [1152, 320] on p "Ajouter un commentaire ﻿" at bounding box center [1190, 326] width 223 height 18
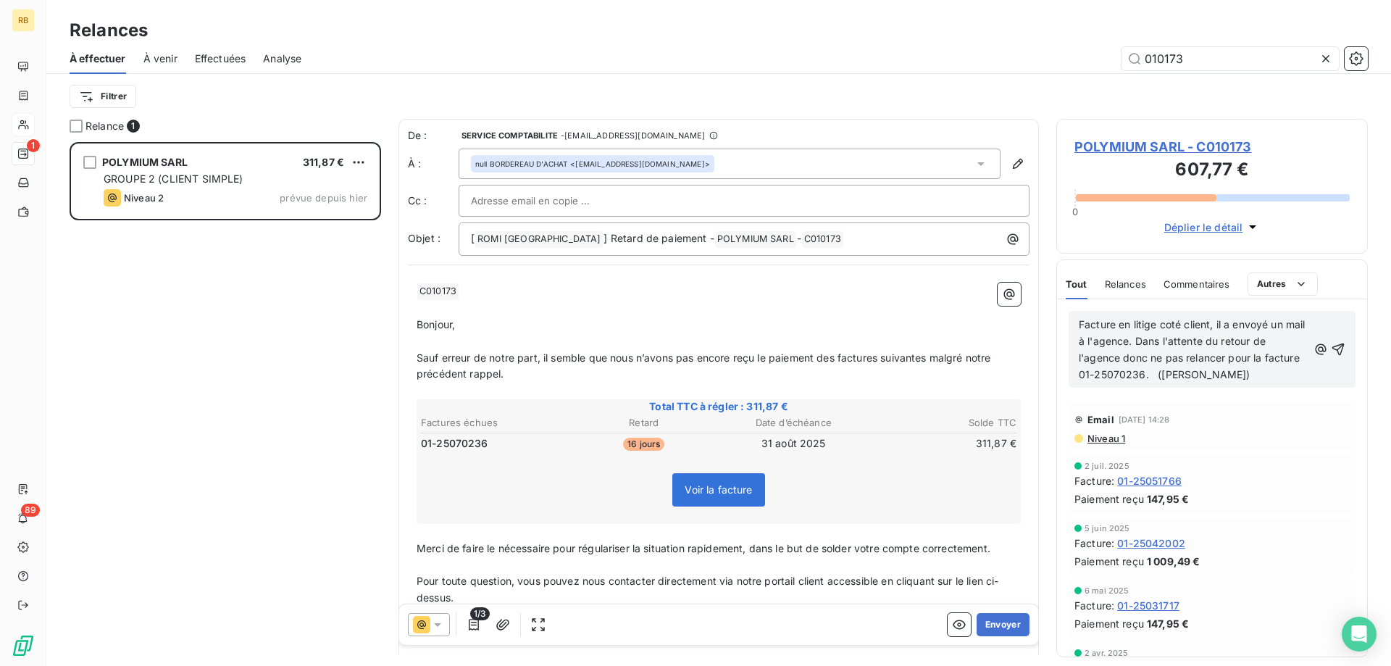
click at [1129, 340] on span "Facture en litige coté client, il a envoyé un mail à l'agence. Dans l'attente d…" at bounding box center [1194, 349] width 230 height 62
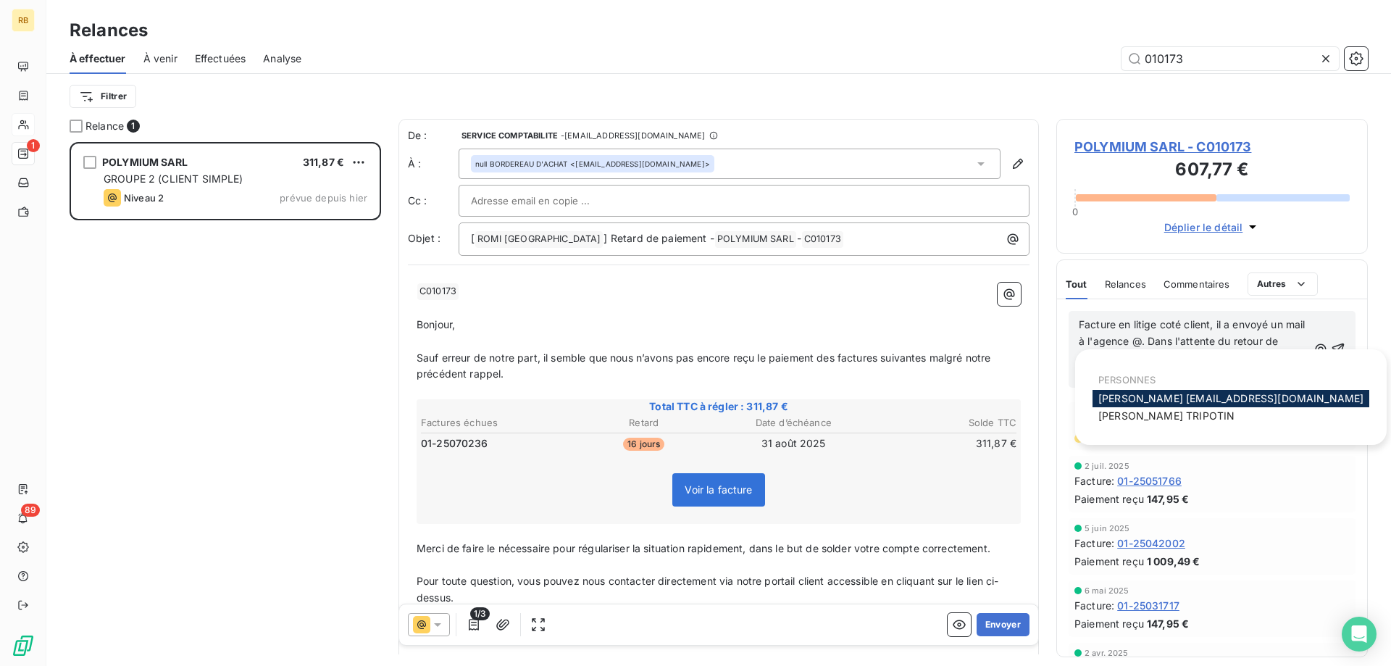
click at [1263, 396] on span "Hervé hv@monier-environnement.com" at bounding box center [1230, 398] width 265 height 12
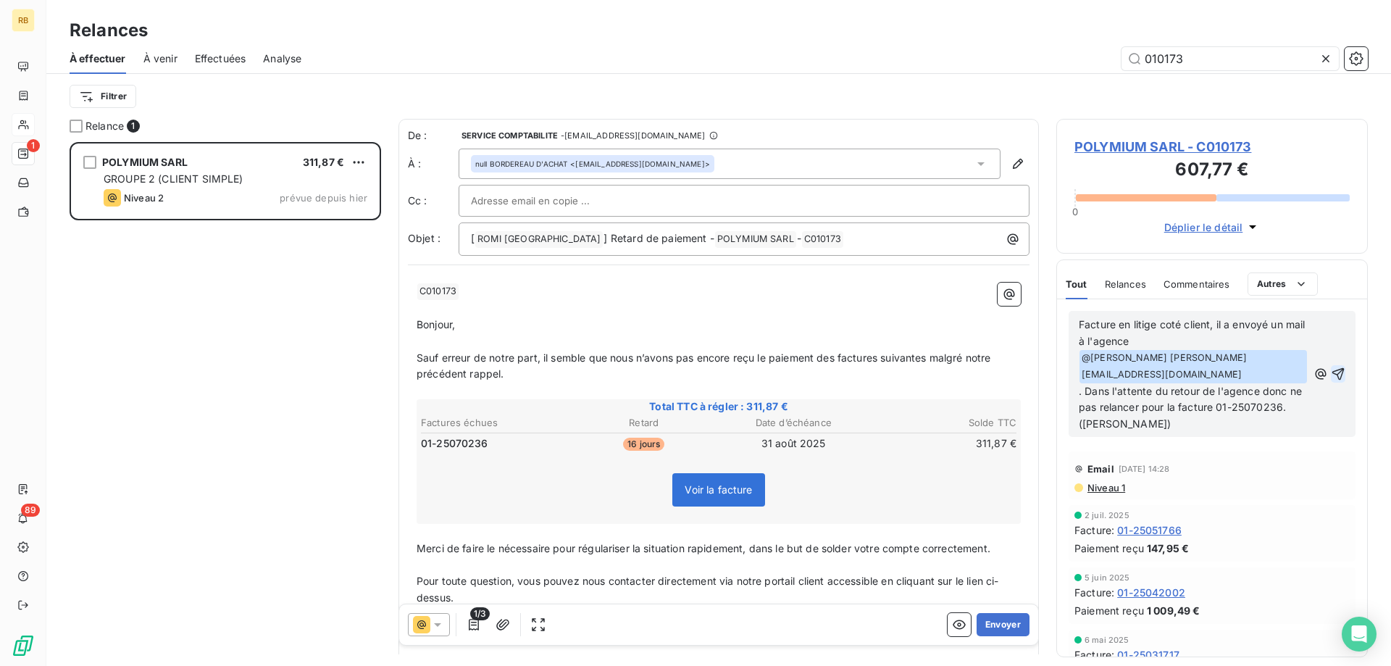
click at [1338, 368] on icon "button" at bounding box center [1338, 374] width 12 height 12
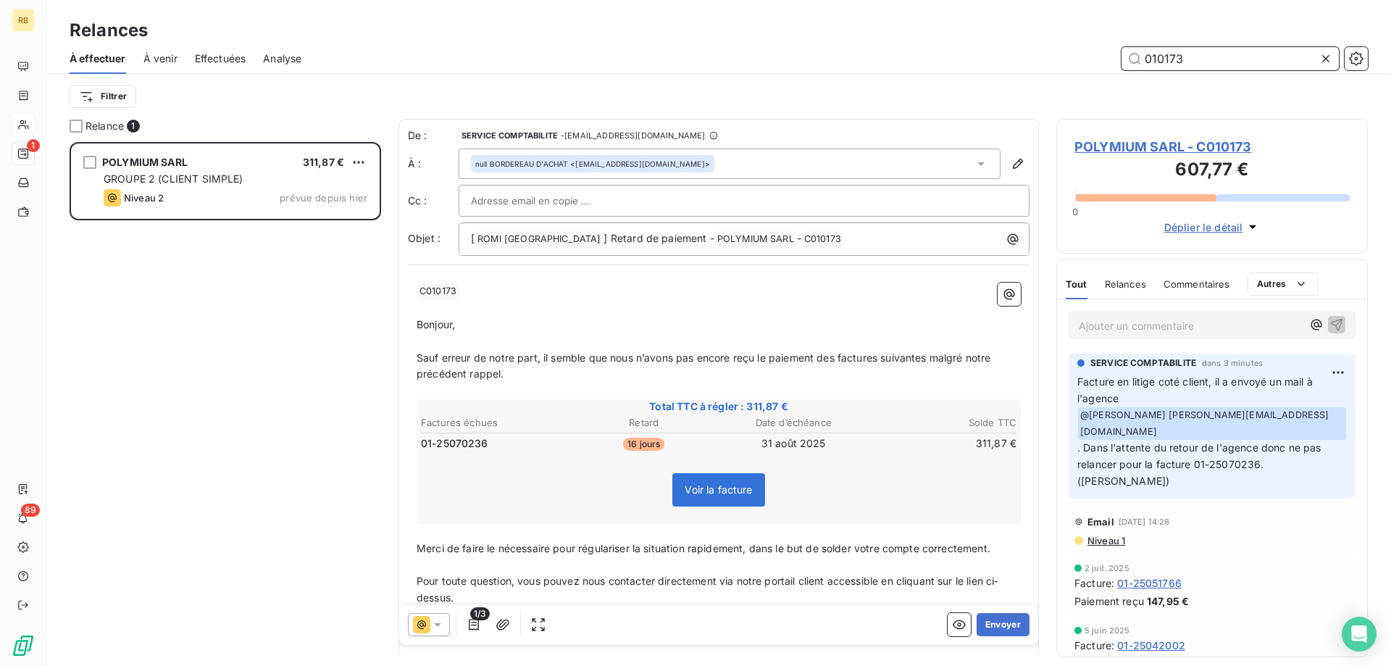
click at [1214, 59] on input "010173" at bounding box center [1229, 58] width 217 height 23
drag, startPoint x: 1193, startPoint y: 57, endPoint x: 1063, endPoint y: 64, distance: 129.9
click at [1121, 64] on input "010173" at bounding box center [1229, 58] width 217 height 23
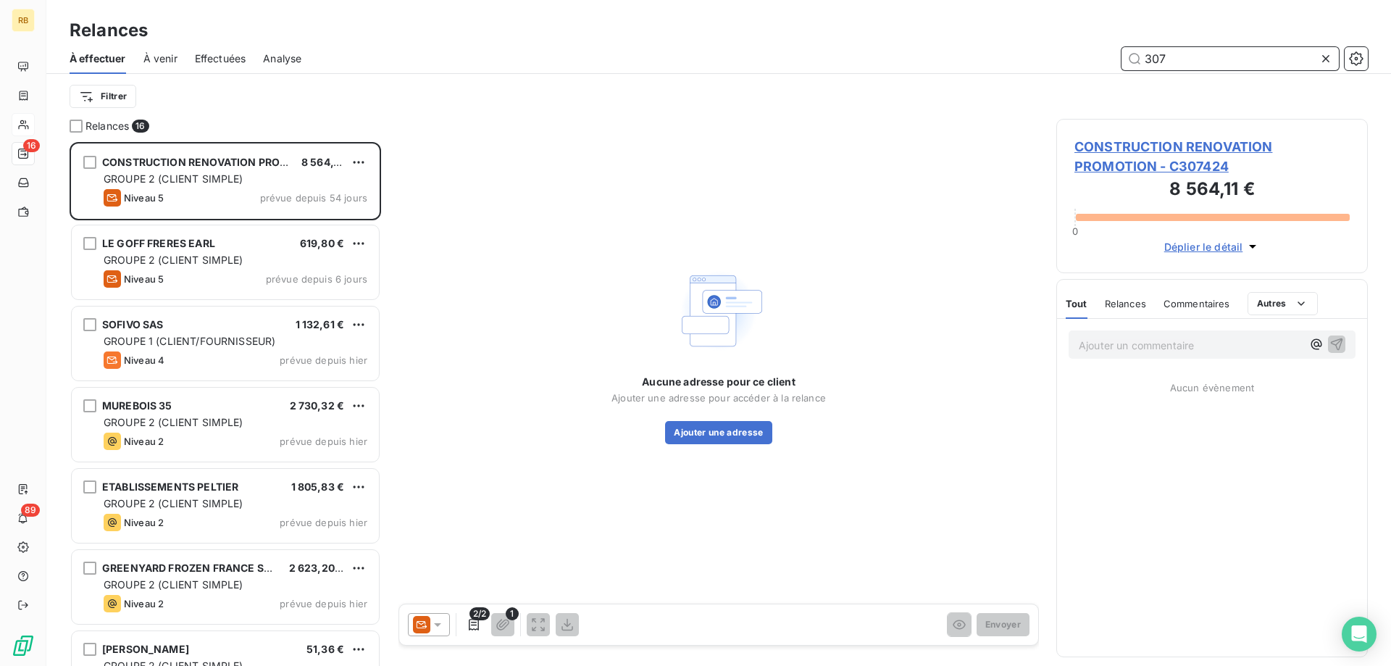
scroll to position [524, 311]
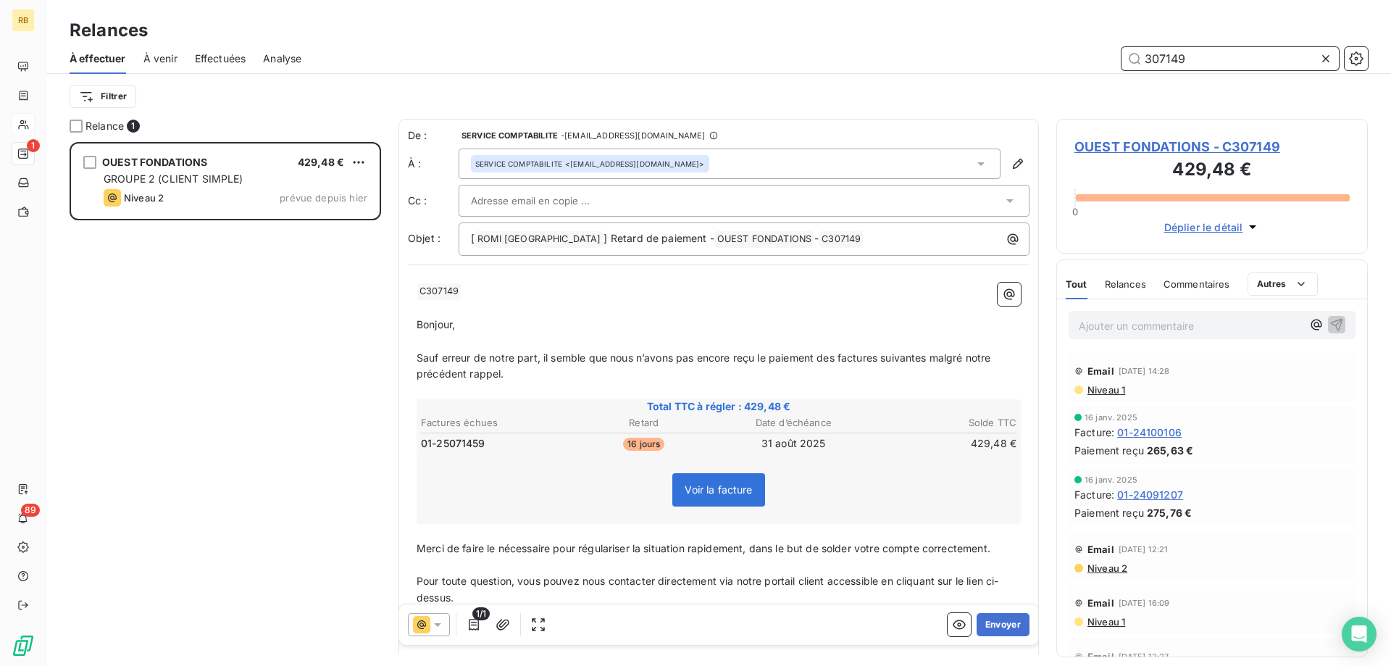
scroll to position [524, 311]
type input "307149"
drag, startPoint x: 1183, startPoint y: 54, endPoint x: 1145, endPoint y: 52, distance: 38.4
click at [1145, 52] on input "307149" at bounding box center [1229, 58] width 217 height 23
click at [1119, 336] on div "Ajouter un commentaire ﻿" at bounding box center [1211, 325] width 287 height 28
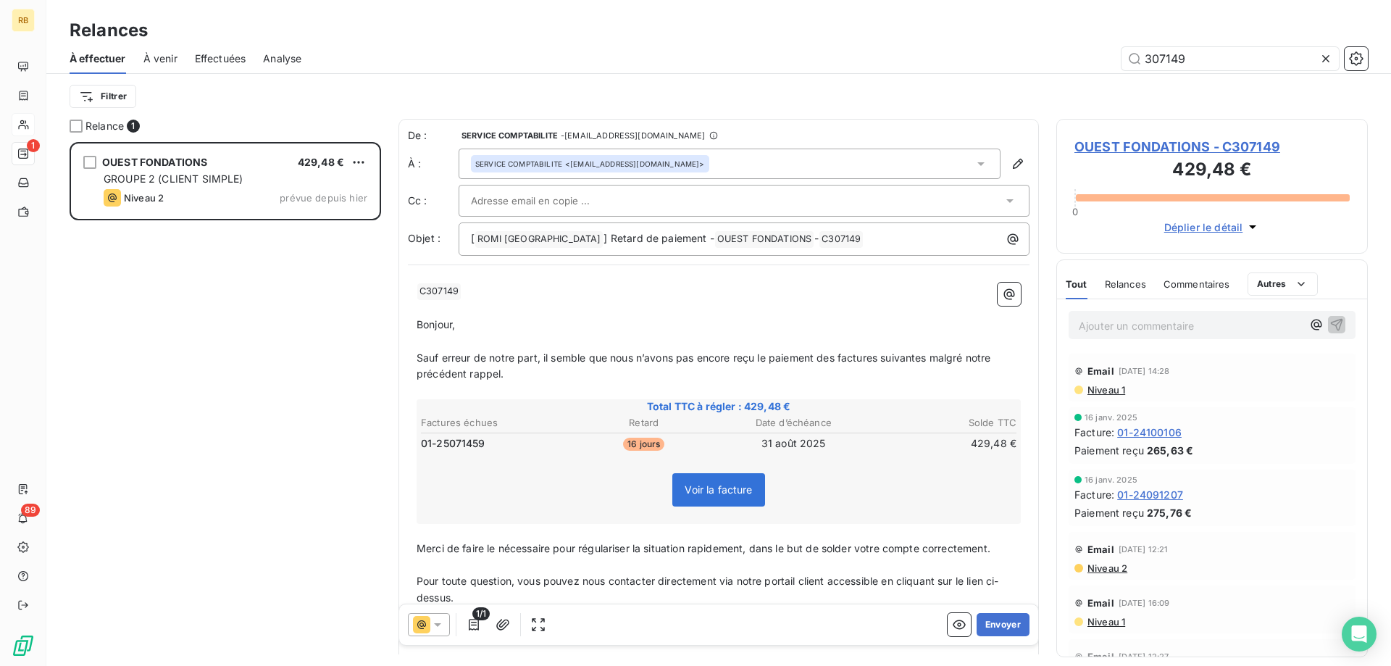
click at [1118, 320] on p "Ajouter un commentaire ﻿" at bounding box center [1190, 326] width 223 height 18
click at [1108, 336] on div "Ajouter un commentaire ﻿" at bounding box center [1211, 325] width 287 height 28
click at [1108, 331] on p "Ajouter un commentaire ﻿" at bounding box center [1190, 326] width 223 height 18
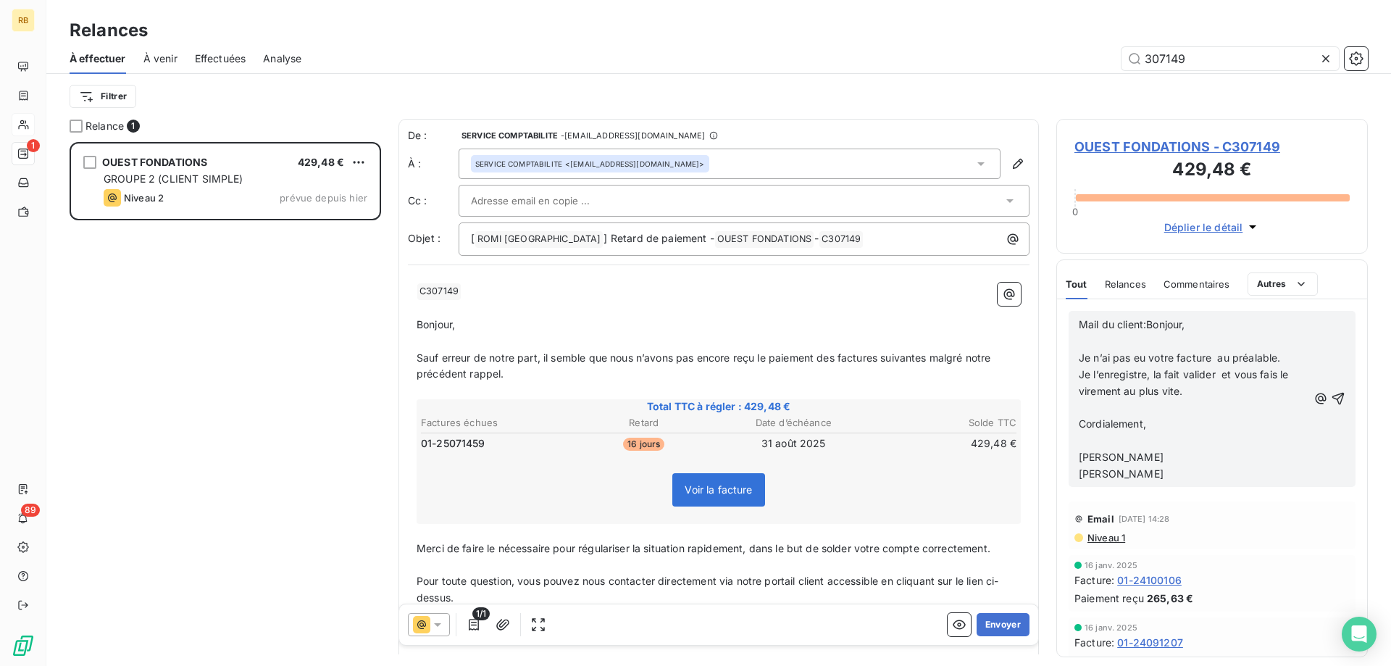
click at [1055, 273] on div "Relance 1 OUEST FONDATIONS 429,48 € GROUPE 2 (CLIENT SIMPLE) Niveau 2 prévue de…" at bounding box center [718, 392] width 1344 height 547
click at [1183, 460] on p "Bénédicte Gastaldi" at bounding box center [1193, 457] width 229 height 17
click at [1142, 327] on span "Mail du client:Bonjour," at bounding box center [1132, 324] width 106 height 12
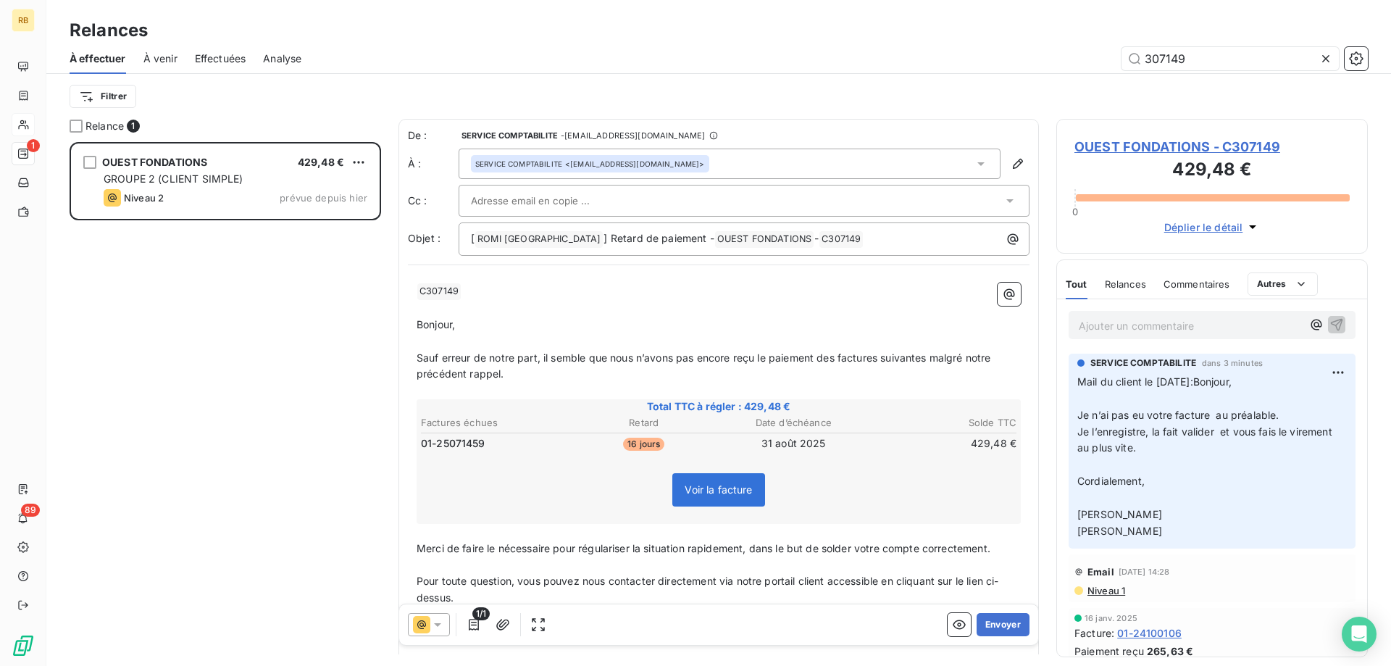
click at [1177, 145] on span "OUEST FONDATIONS - C307149" at bounding box center [1211, 147] width 275 height 20
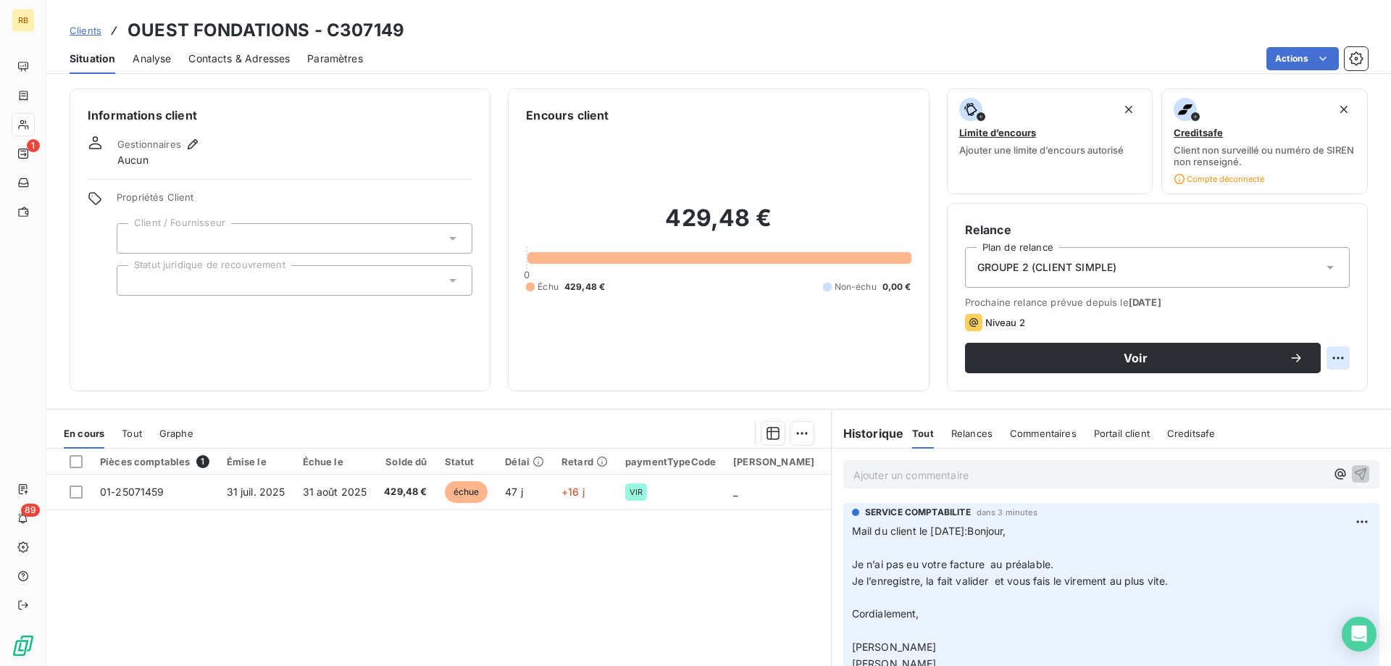
click at [1344, 358] on html "RB 1 89 Clients OUEST FONDATIONS - C307149 Situation Analyse Contacts & Adresse…" at bounding box center [695, 333] width 1391 height 666
click at [1321, 380] on div "Replanifier cette action" at bounding box center [1278, 389] width 130 height 23
select select "8"
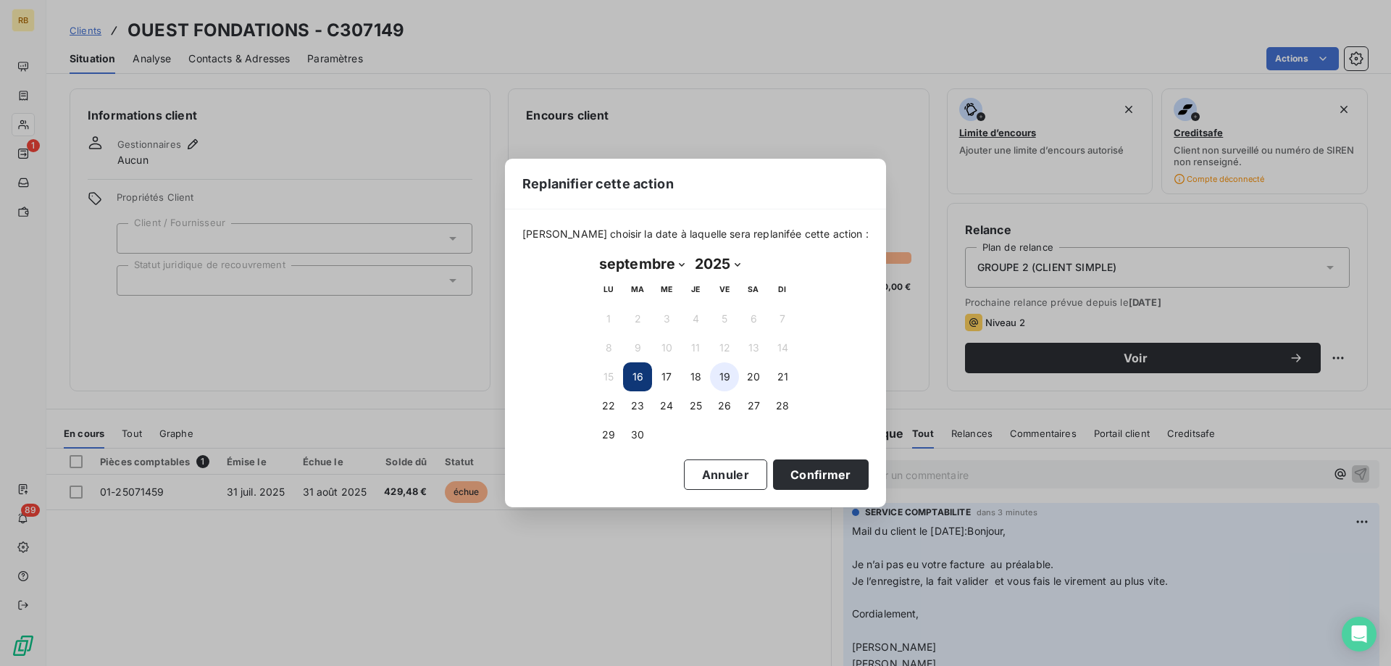
click at [726, 371] on button "19" at bounding box center [724, 376] width 29 height 29
click at [779, 469] on button "Confirmer" at bounding box center [821, 474] width 96 height 30
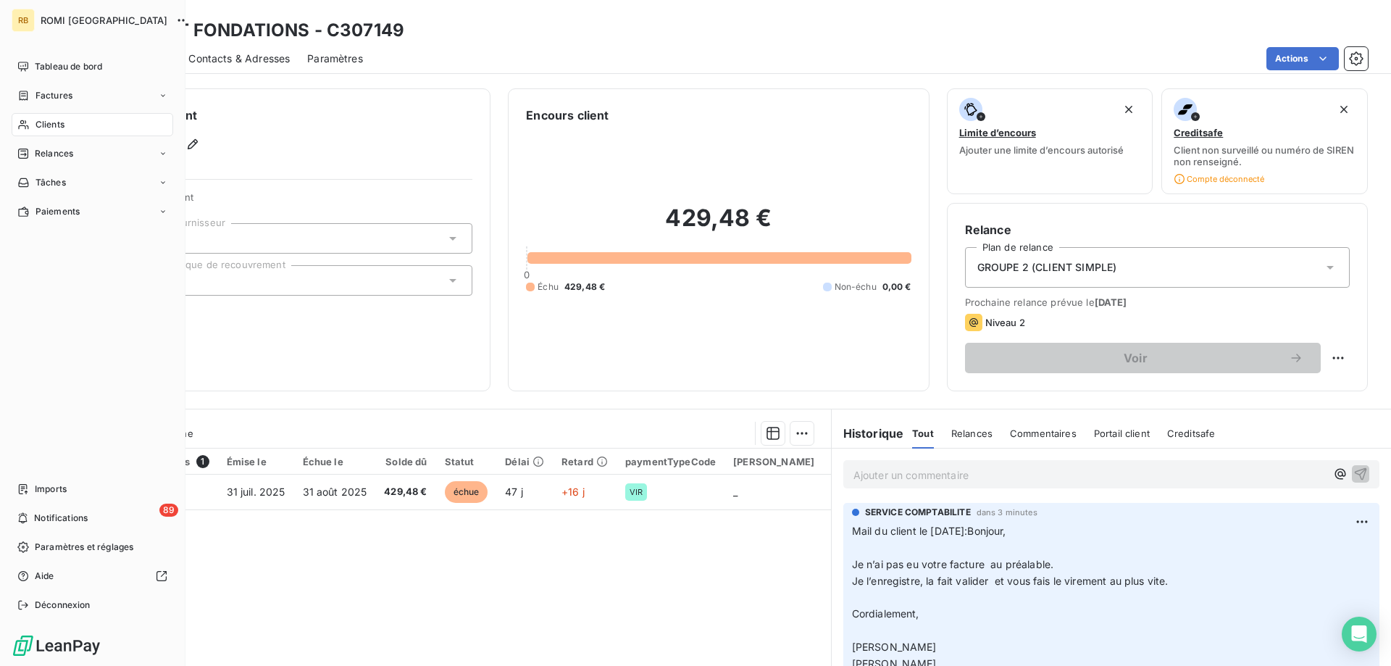
click at [58, 125] on span "Clients" at bounding box center [49, 124] width 29 height 13
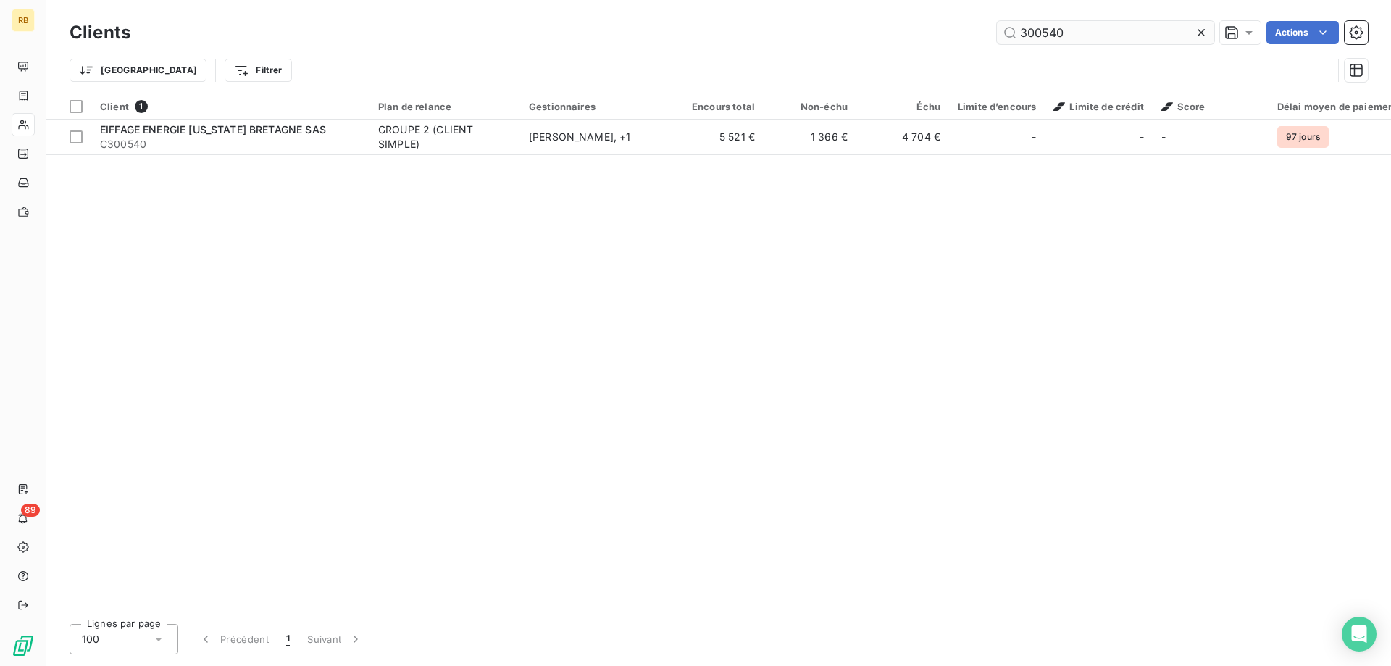
drag, startPoint x: 1074, startPoint y: 35, endPoint x: 837, endPoint y: 25, distance: 236.4
click at [997, 25] on input "300540" at bounding box center [1105, 32] width 217 height 23
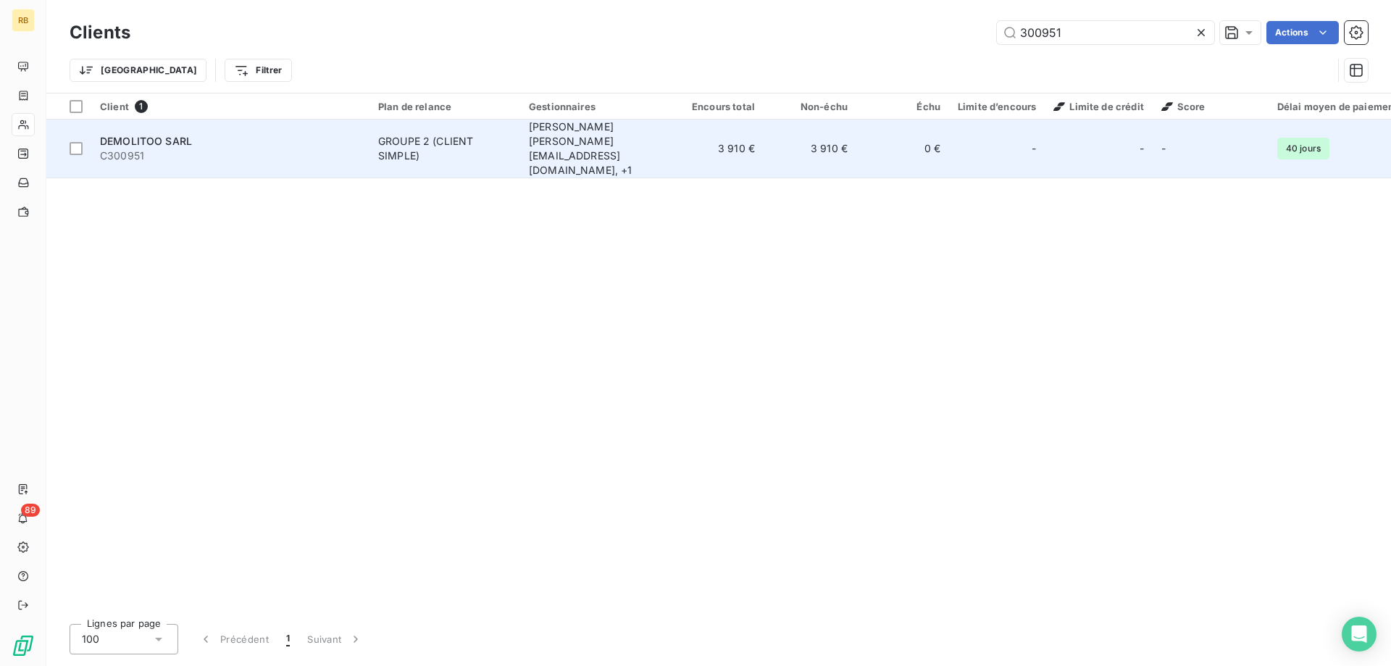
type input "300951"
click at [177, 148] on span "C300951" at bounding box center [230, 155] width 261 height 14
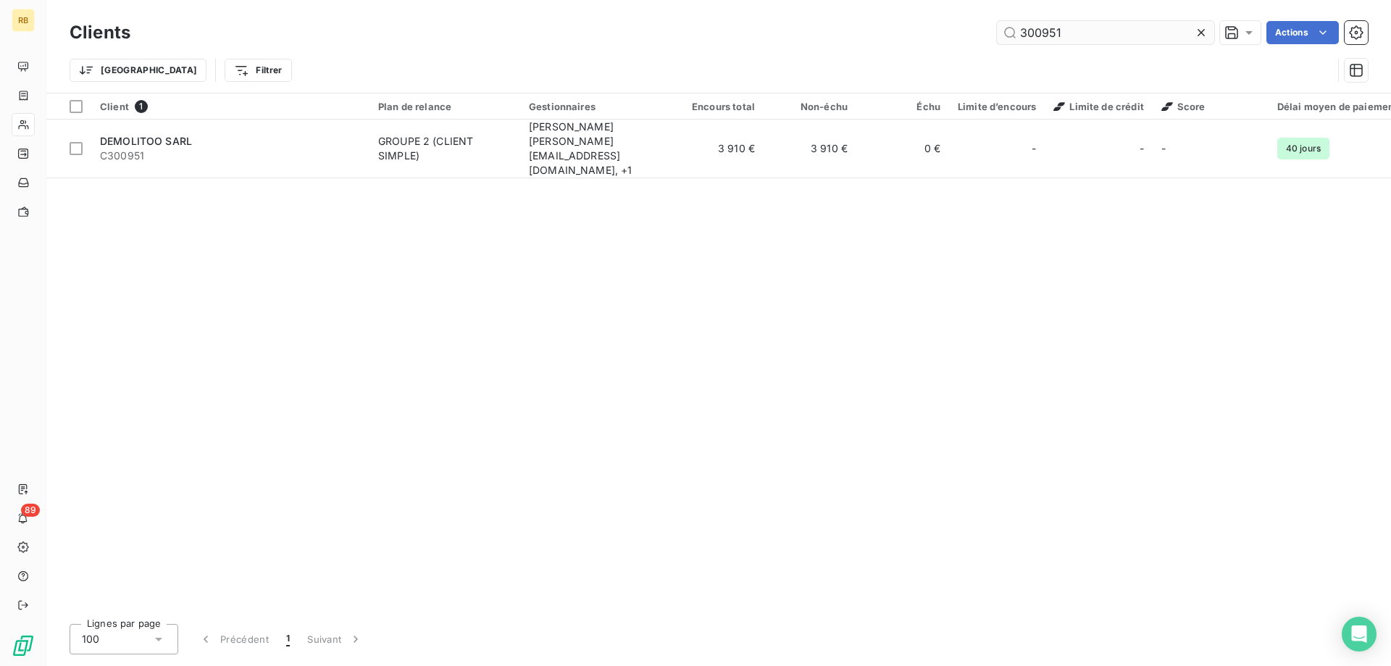
drag, startPoint x: 1029, startPoint y: 34, endPoint x: 1013, endPoint y: 33, distance: 16.0
click at [1013, 33] on input "300951" at bounding box center [1105, 32] width 217 height 23
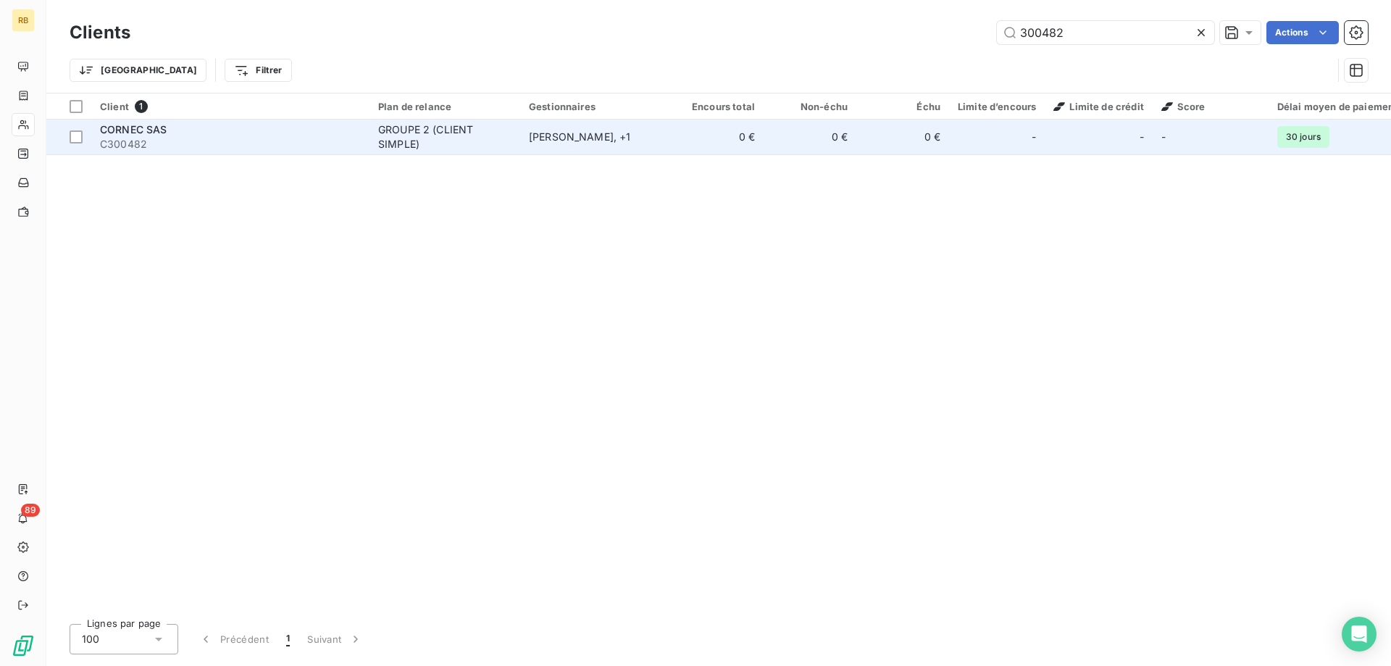
type input "300482"
click at [296, 152] on td "CORNEC SAS C300482" at bounding box center [230, 137] width 278 height 35
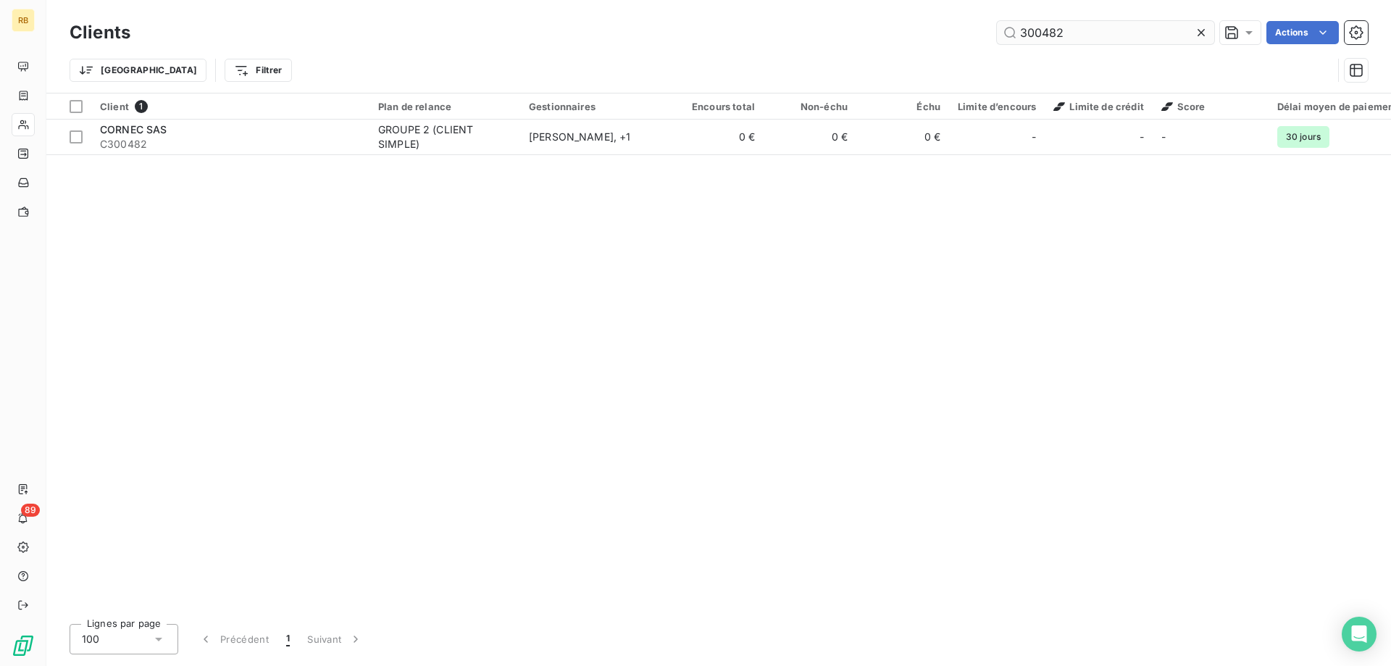
drag, startPoint x: 1075, startPoint y: 31, endPoint x: 885, endPoint y: 31, distance: 189.8
click at [997, 31] on input "300482" at bounding box center [1105, 32] width 217 height 23
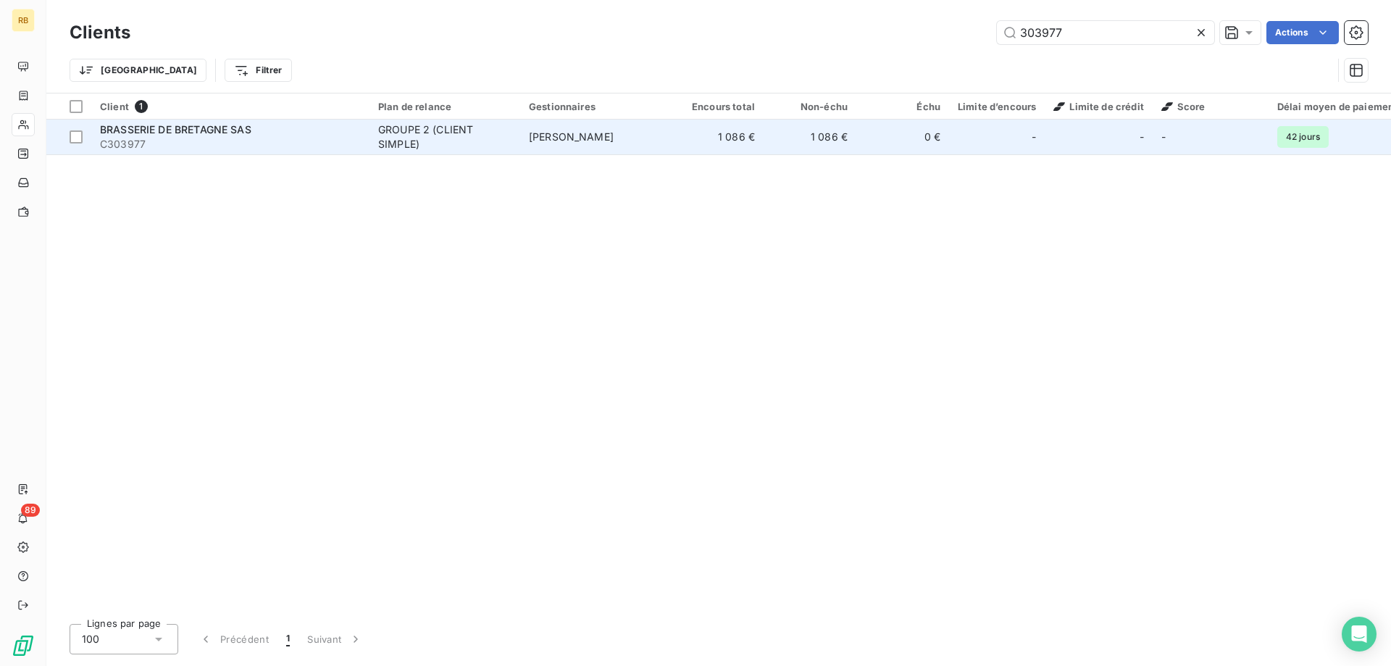
type input "303977"
click at [318, 146] on span "C303977" at bounding box center [230, 144] width 261 height 14
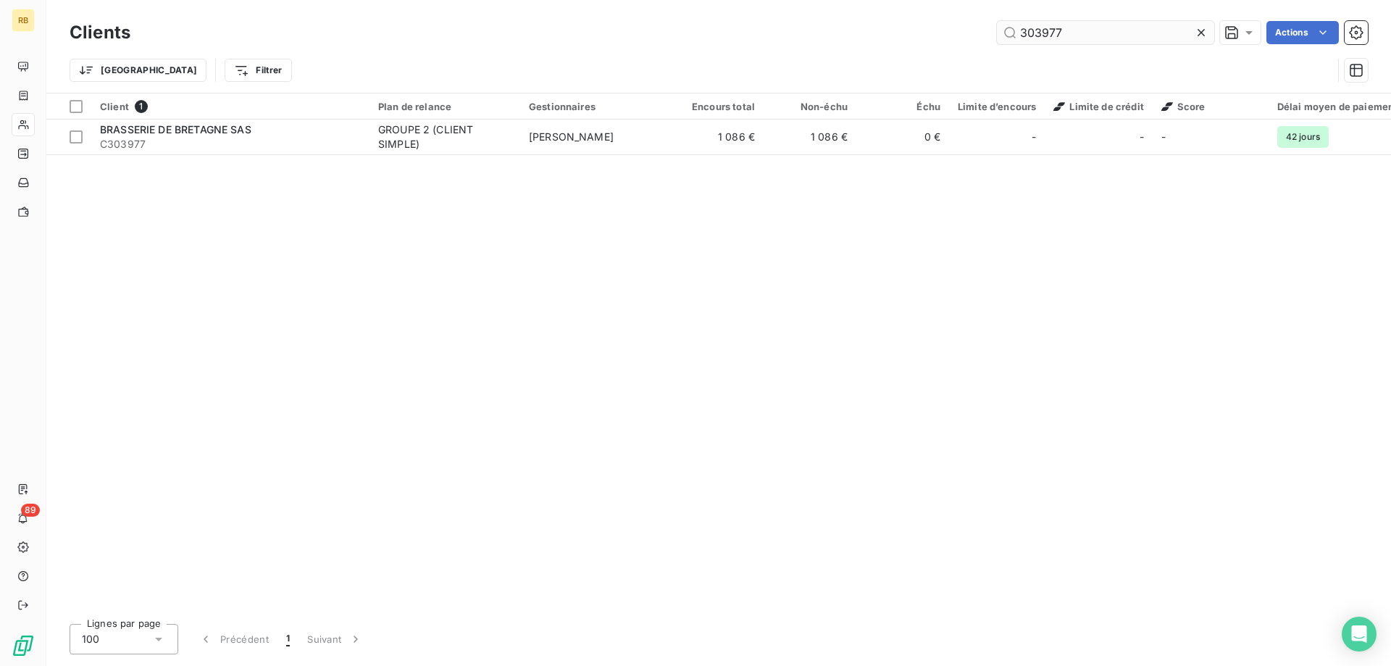
drag, startPoint x: 1067, startPoint y: 34, endPoint x: 817, endPoint y: 35, distance: 249.9
click at [997, 35] on input "303977" at bounding box center [1105, 32] width 217 height 23
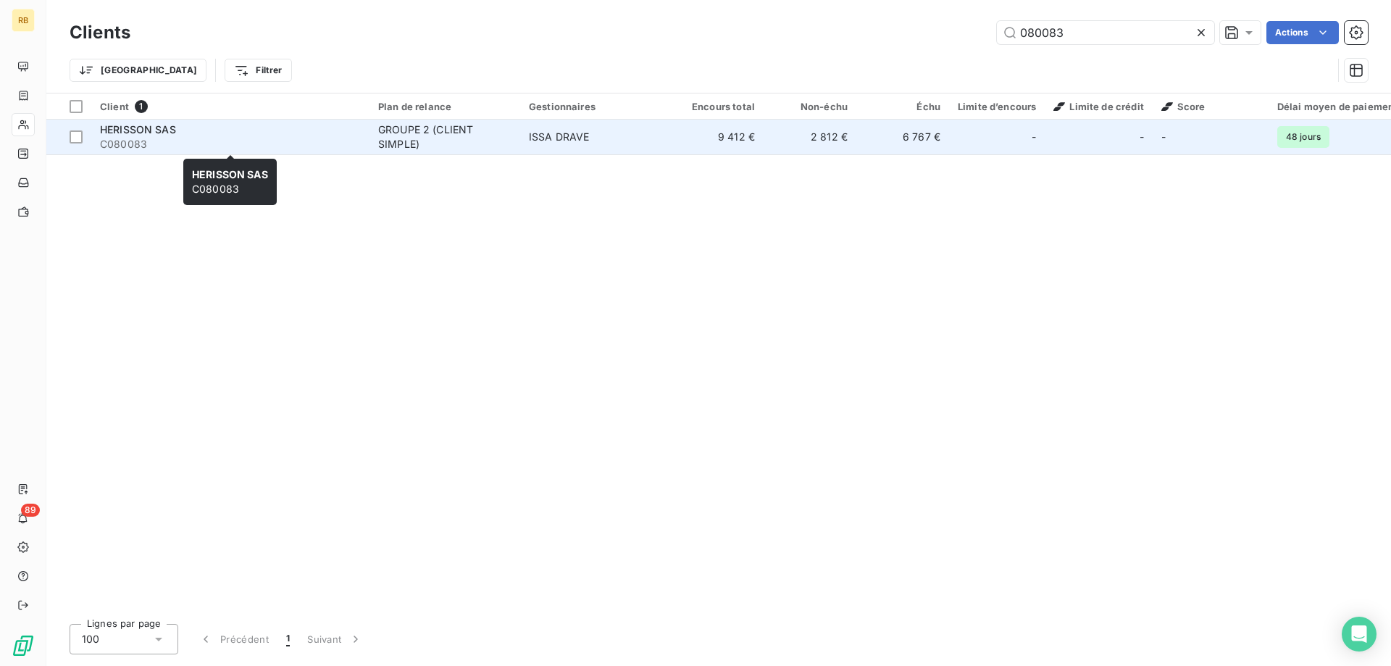
type input "080083"
click at [274, 138] on span "C080083" at bounding box center [230, 144] width 261 height 14
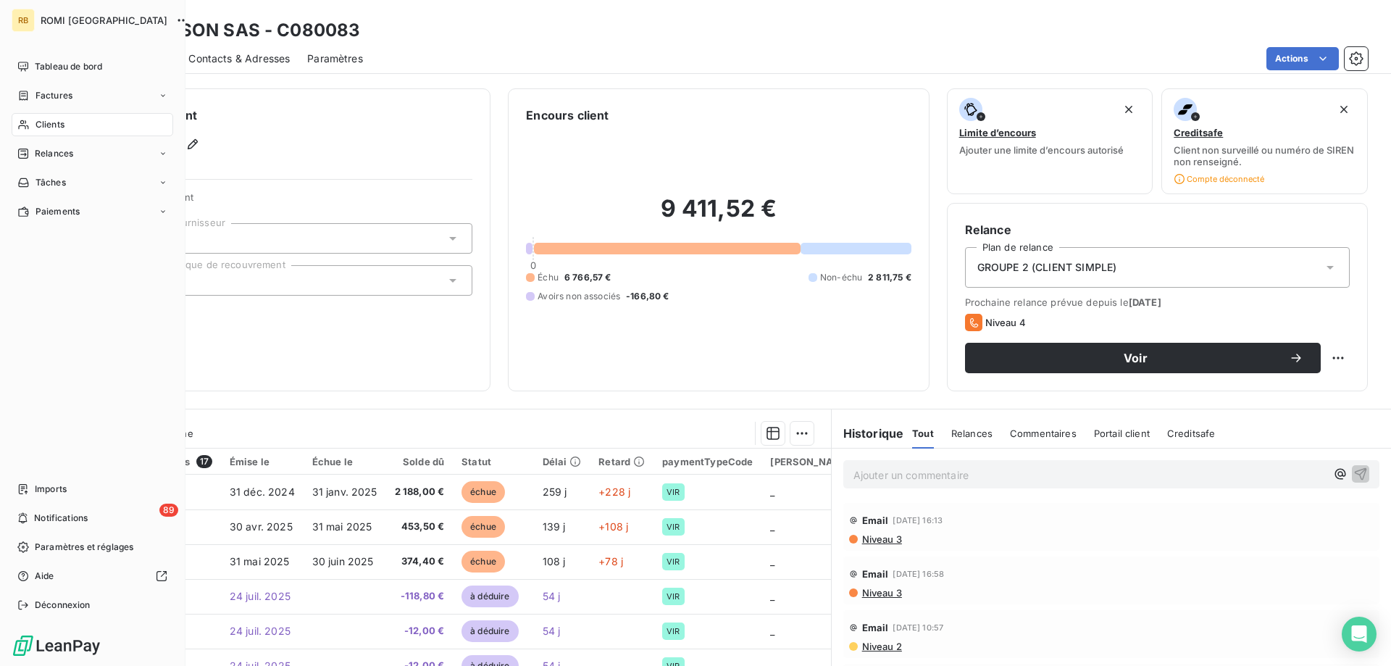
click at [28, 123] on icon at bounding box center [23, 125] width 12 height 12
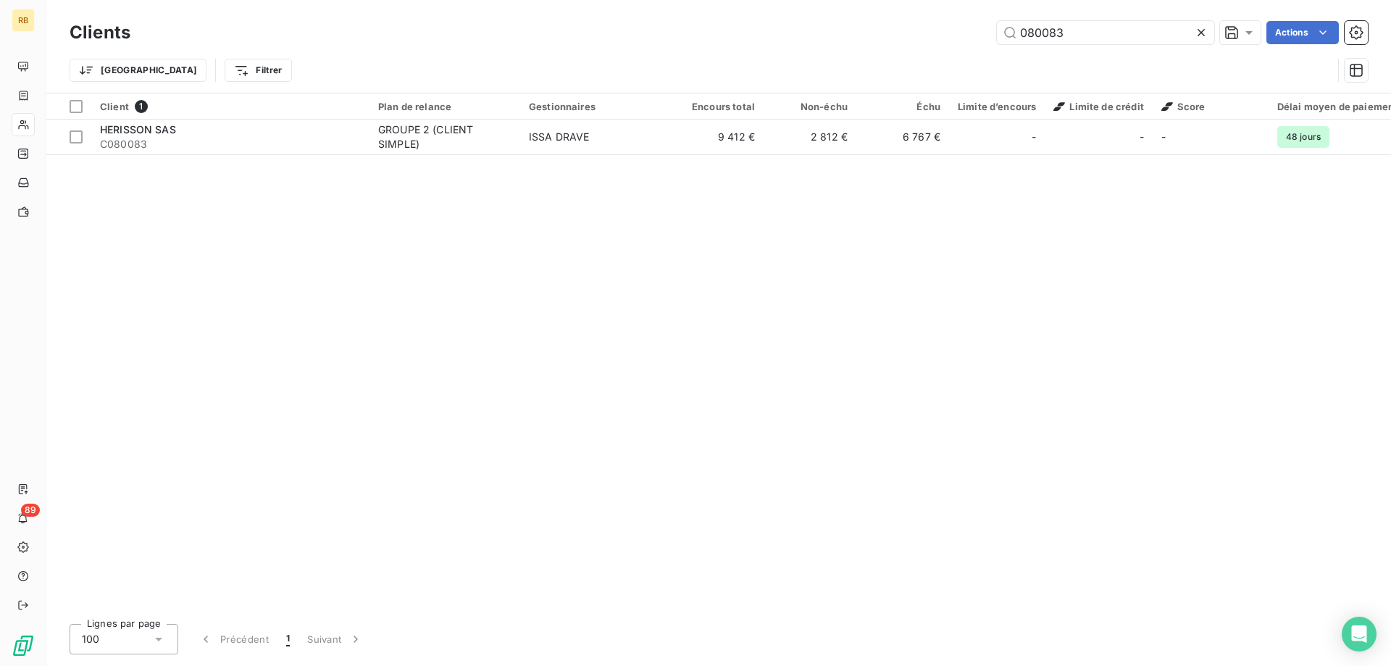
drag, startPoint x: 1100, startPoint y: 28, endPoint x: 961, endPoint y: 24, distance: 139.9
click at [997, 24] on input "080083" at bounding box center [1105, 32] width 217 height 23
click at [1100, 38] on input "080083" at bounding box center [1105, 32] width 217 height 23
drag, startPoint x: 1097, startPoint y: 31, endPoint x: 887, endPoint y: 41, distance: 211.0
click at [997, 41] on input "080083" at bounding box center [1105, 32] width 217 height 23
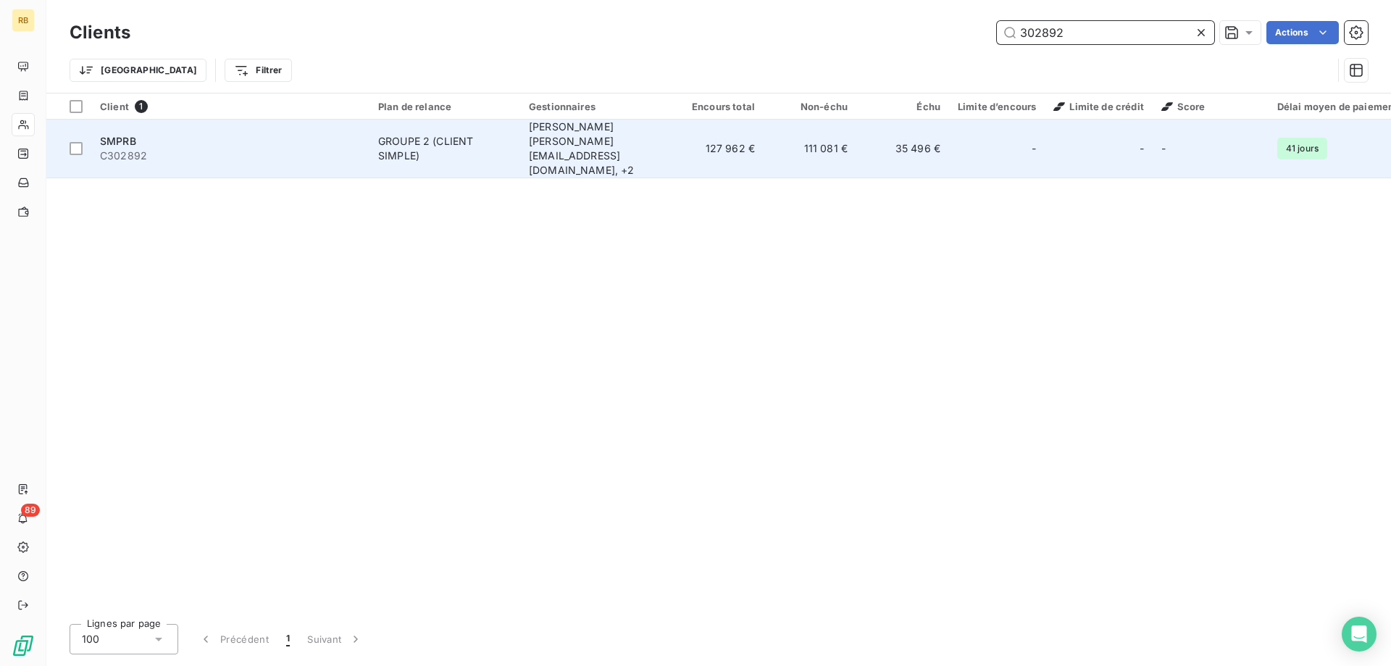
type input "302892"
click at [414, 136] on div "GROUPE 2 (CLIENT SIMPLE)" at bounding box center [444, 148] width 133 height 29
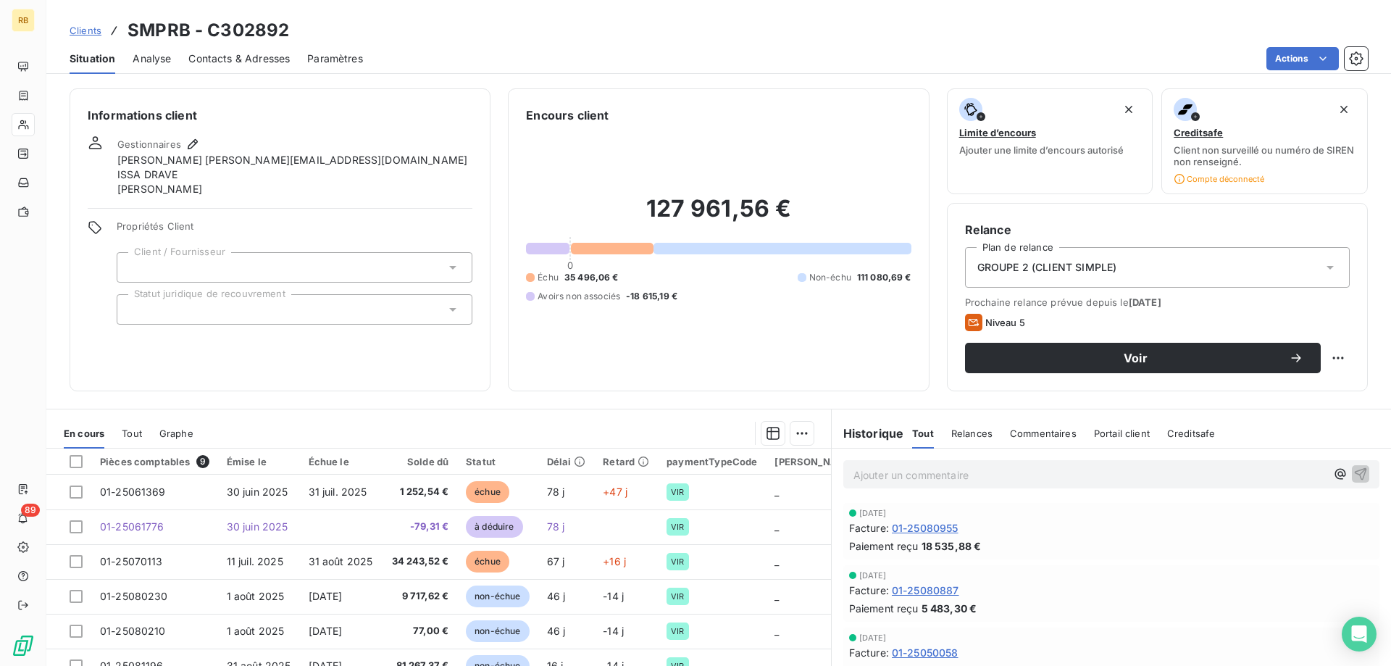
click at [930, 477] on p "Ajouter un commentaire ﻿" at bounding box center [1089, 475] width 472 height 18
click at [1189, 472] on p "Franck LE NORMAND a fait la relance auprès de son contact" at bounding box center [1089, 474] width 472 height 17
click at [1188, 465] on div "Franck LE NORMAND a fait la relance auprès de son contact" at bounding box center [1089, 473] width 472 height 18
click at [1186, 477] on p "Franck LE NORMAND a fait la relance auprès de son contact" at bounding box center [1089, 474] width 472 height 17
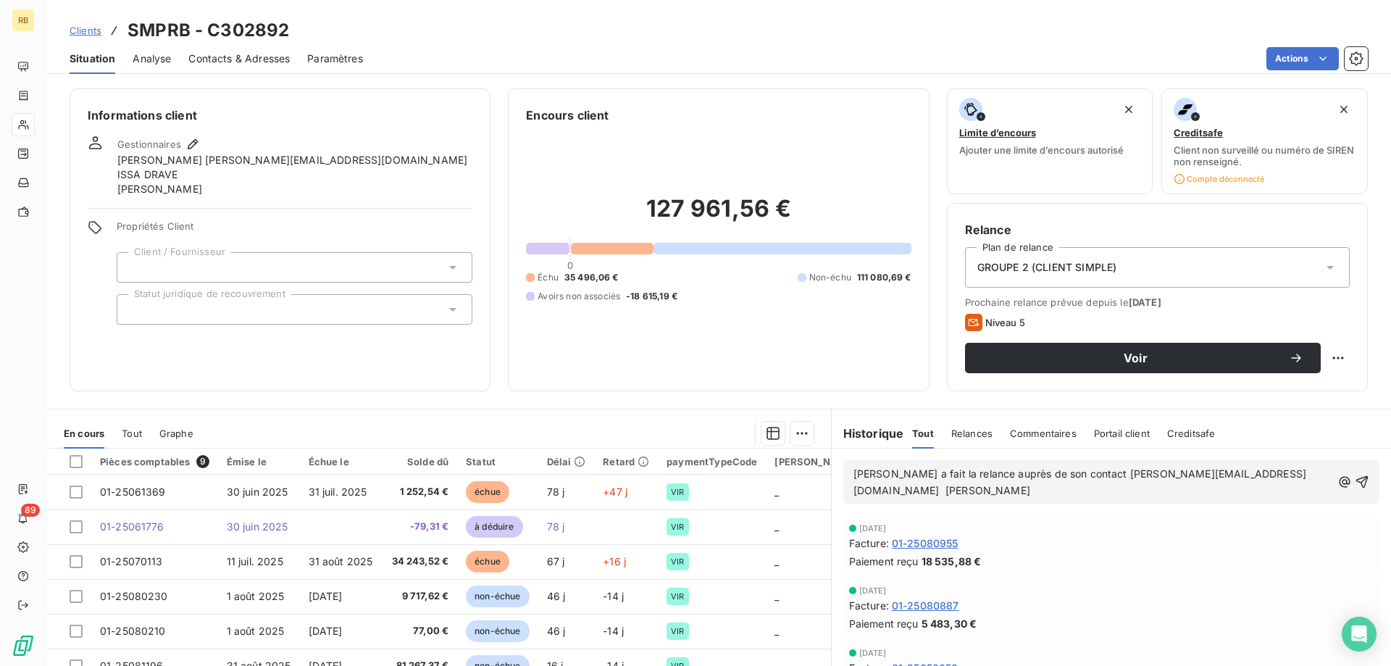
click at [1239, 472] on span "Franck LE NORMAND a fait la relance auprès de son contact l.souhil@smprb.fr jul…" at bounding box center [1079, 481] width 453 height 29
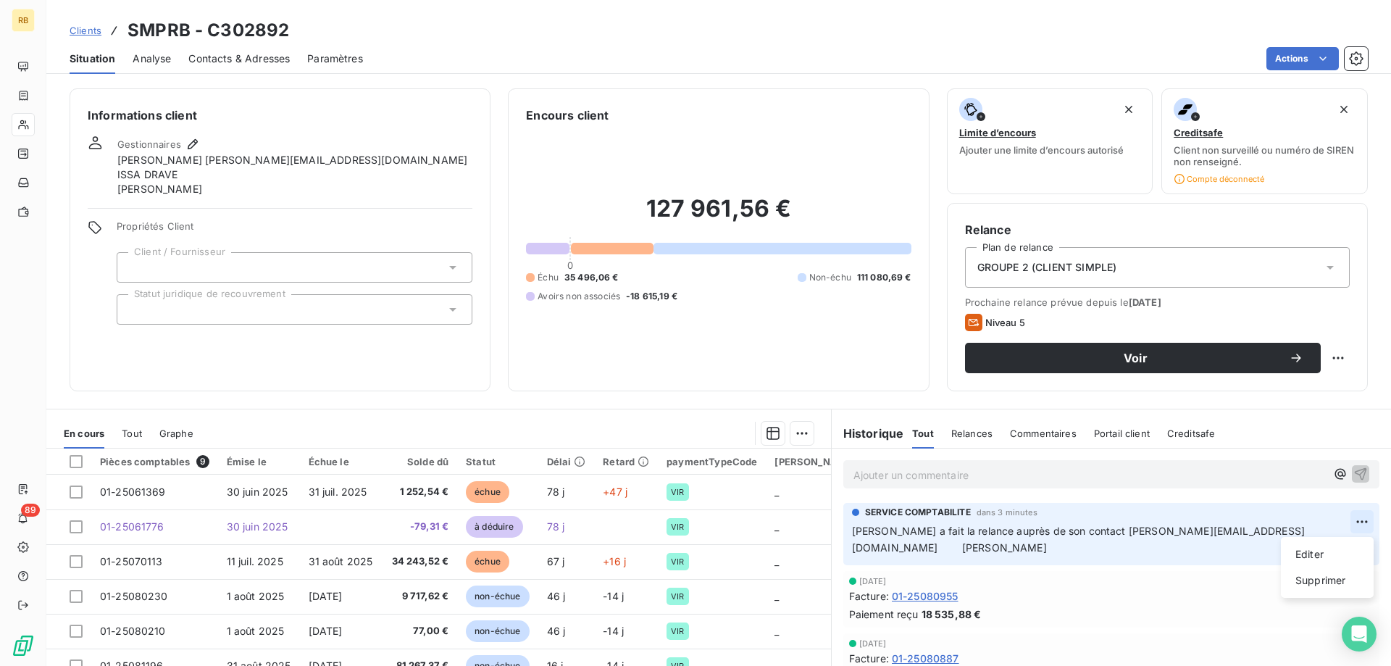
click at [1355, 525] on html "RB 89 Clients SMPRB - C302892 Situation Analyse Contacts & Adresses Paramètres …" at bounding box center [695, 333] width 1391 height 666
click at [1326, 554] on div "Editer" at bounding box center [1326, 554] width 81 height 23
click at [1238, 531] on span "Franck LE NORMAND a fait la relance auprès de son contact l.souhil@smprb.fr jul…" at bounding box center [1078, 538] width 453 height 29
click at [1364, 532] on icon "button" at bounding box center [1363, 539] width 14 height 14
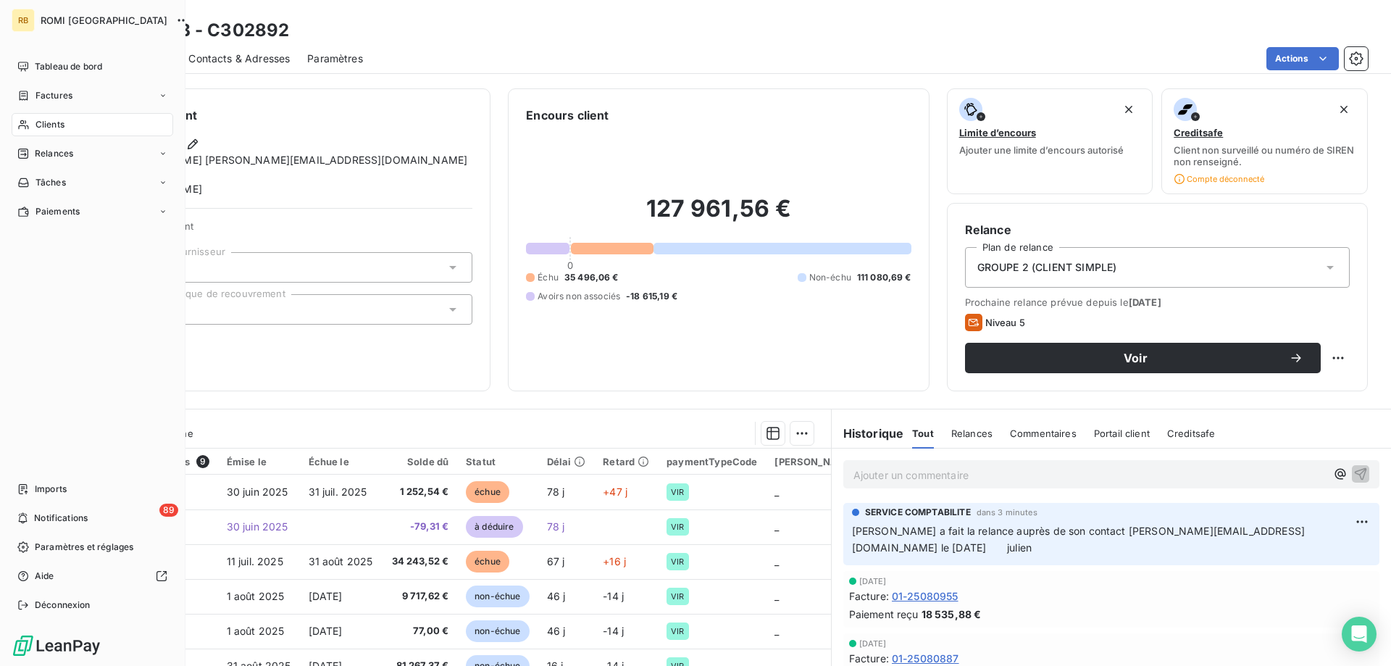
click at [57, 114] on div "Clients" at bounding box center [93, 124] width 162 height 23
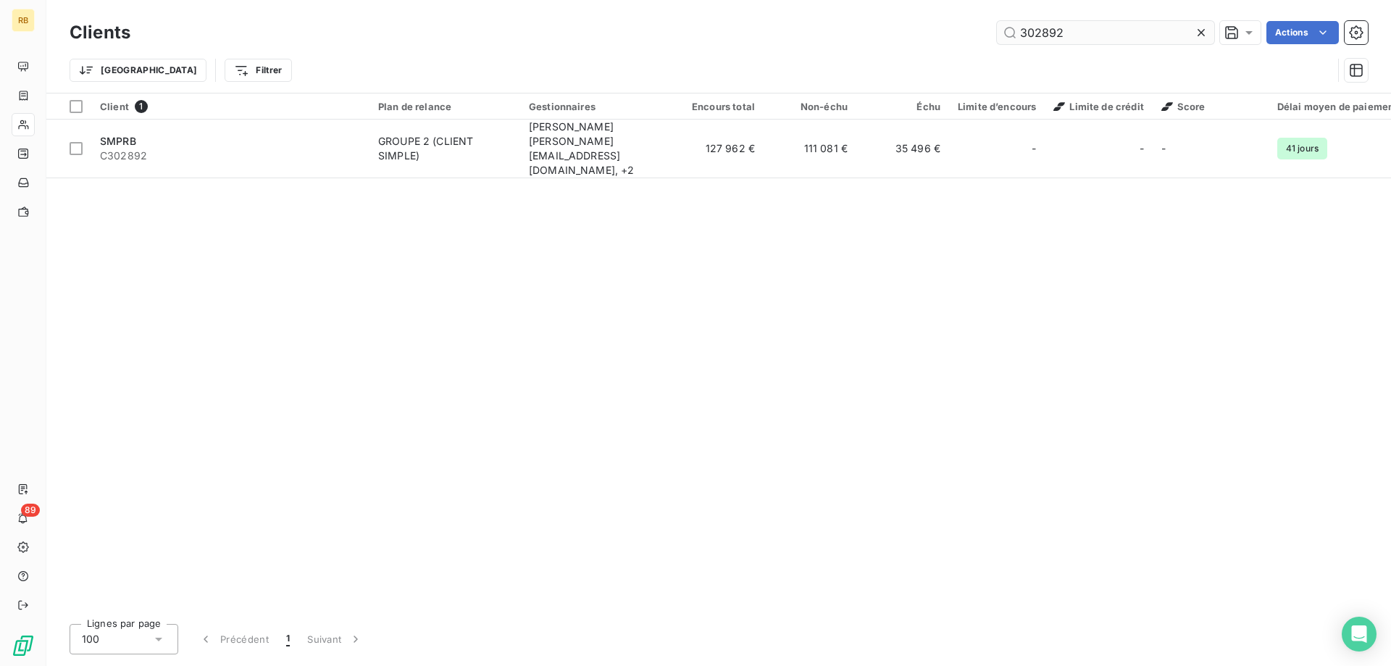
drag, startPoint x: 1091, startPoint y: 33, endPoint x: 706, endPoint y: 28, distance: 385.4
click at [997, 28] on input "302892" at bounding box center [1105, 32] width 217 height 23
drag, startPoint x: 1089, startPoint y: 34, endPoint x: 975, endPoint y: 34, distance: 113.7
click at [997, 34] on input "302892" at bounding box center [1105, 32] width 217 height 23
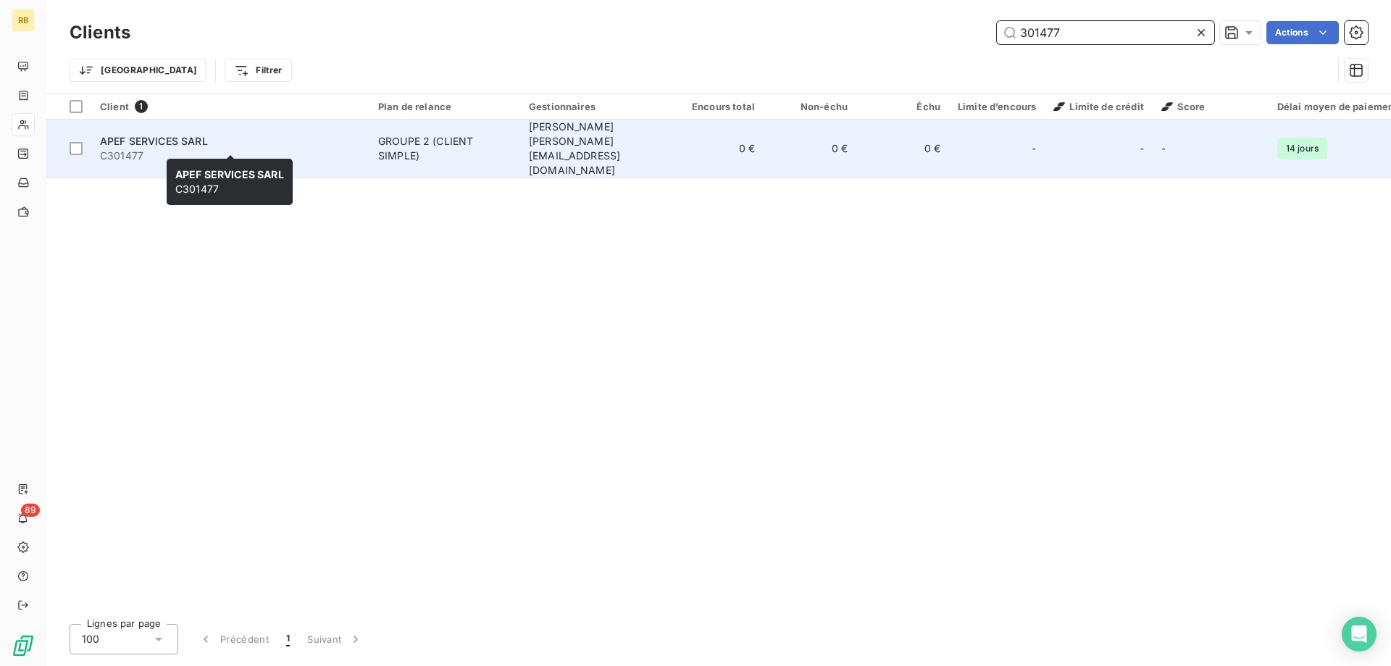
type input "301477"
click at [177, 148] on span "C301477" at bounding box center [230, 155] width 261 height 14
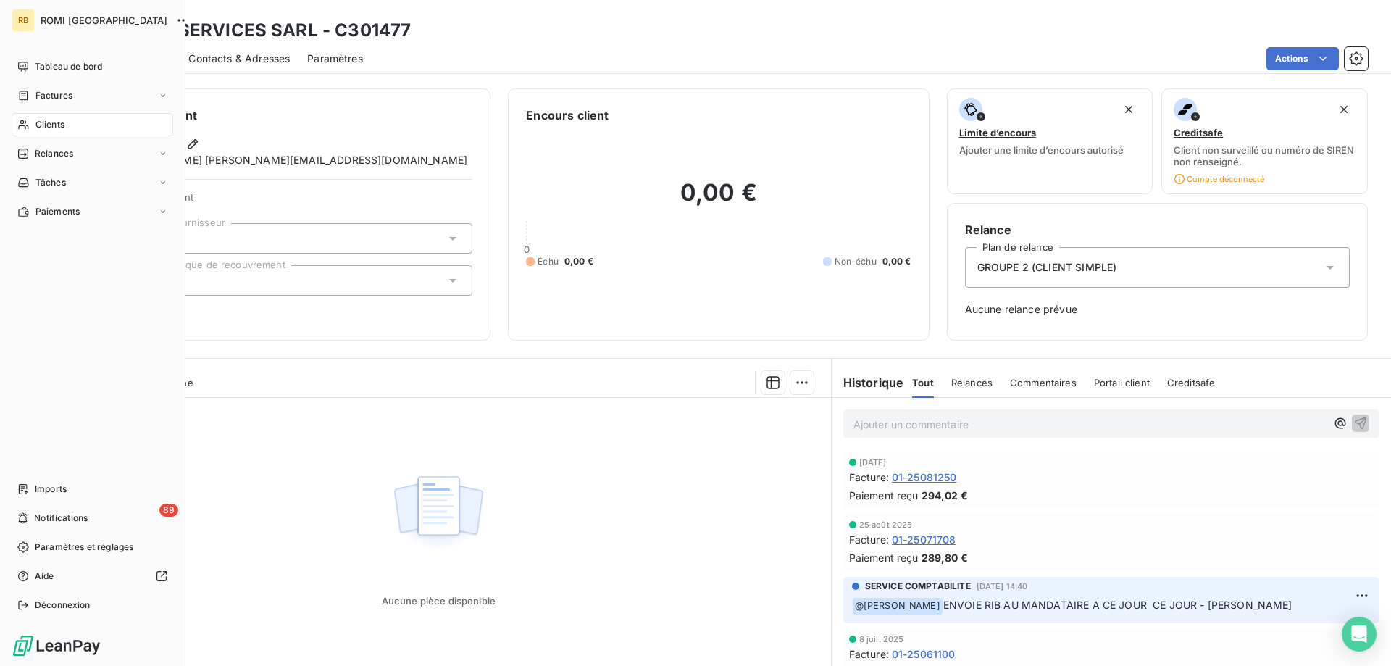
click at [45, 135] on div "Clients" at bounding box center [93, 124] width 162 height 23
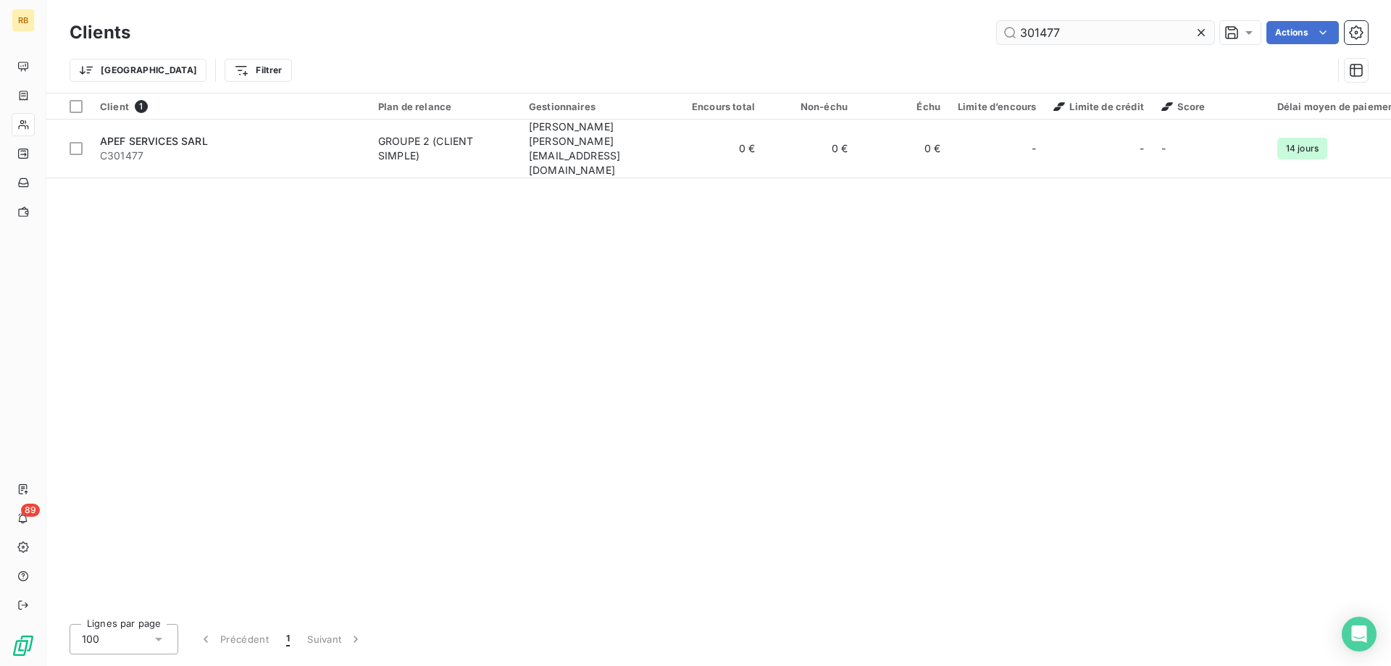
drag, startPoint x: 1069, startPoint y: 35, endPoint x: 876, endPoint y: 33, distance: 192.7
click at [997, 33] on input "301477" at bounding box center [1105, 32] width 217 height 23
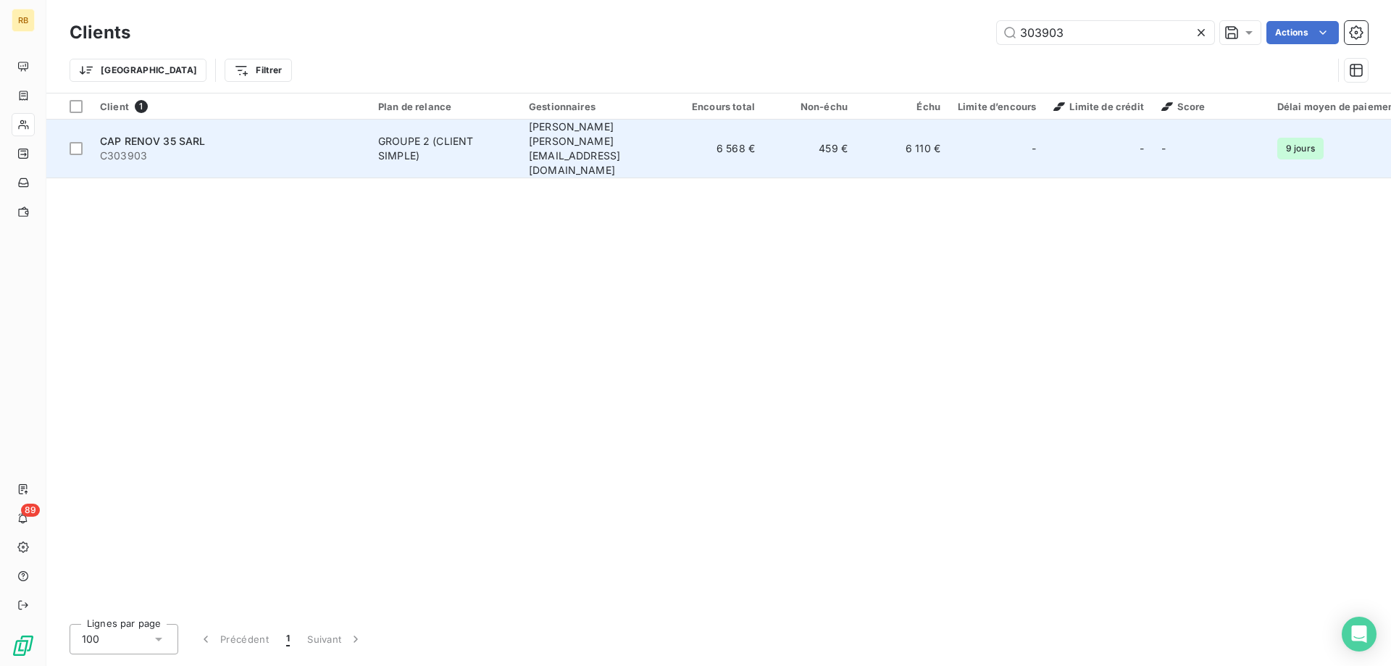
type input "303903"
click at [464, 142] on div "GROUPE 2 (CLIENT SIMPLE)" at bounding box center [444, 148] width 133 height 29
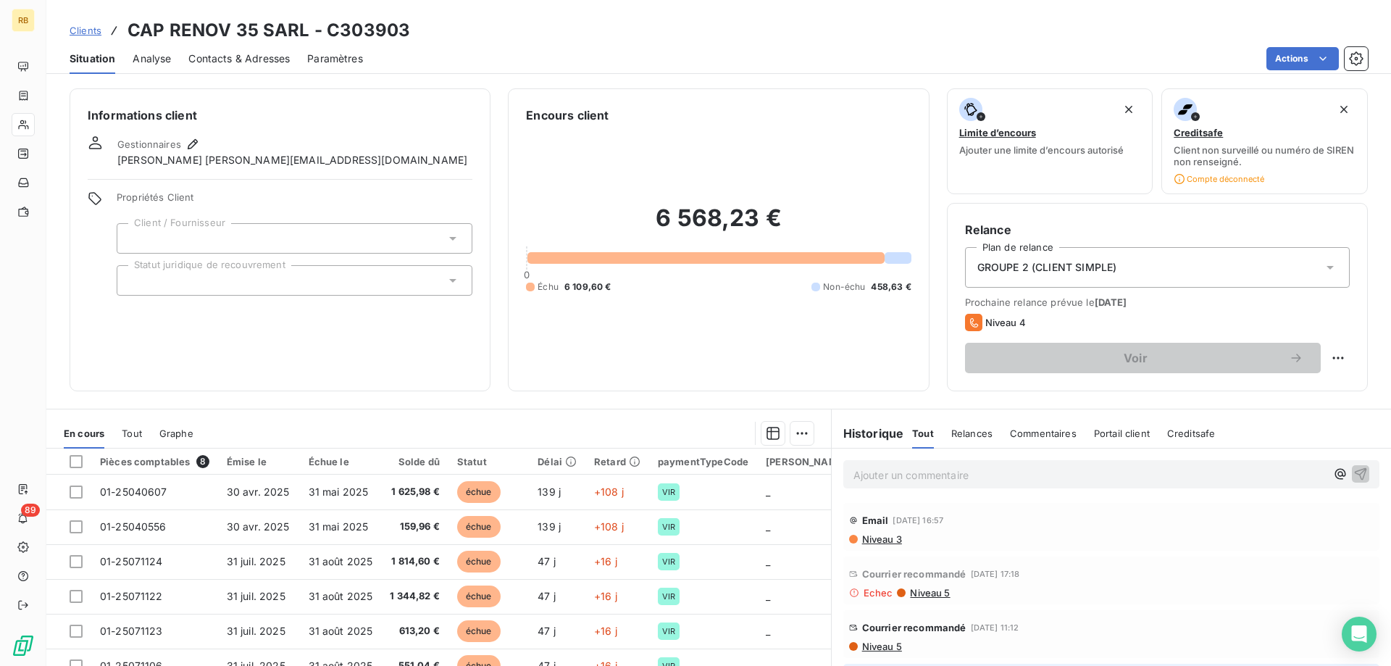
click at [894, 480] on p "Ajouter un commentaire ﻿" at bounding box center [1089, 475] width 472 height 18
click at [897, 459] on div "Ajouter un commentaire ﻿" at bounding box center [1111, 473] width 559 height 51
click at [900, 476] on p "Ajouter un commentaire ﻿" at bounding box center [1089, 475] width 472 height 18
click at [992, 479] on p "mail du client" at bounding box center [1089, 474] width 472 height 17
click at [1147, 476] on p "mail du client le 12/09. Chq à venir. Ne pas relancer" at bounding box center [1089, 474] width 472 height 17
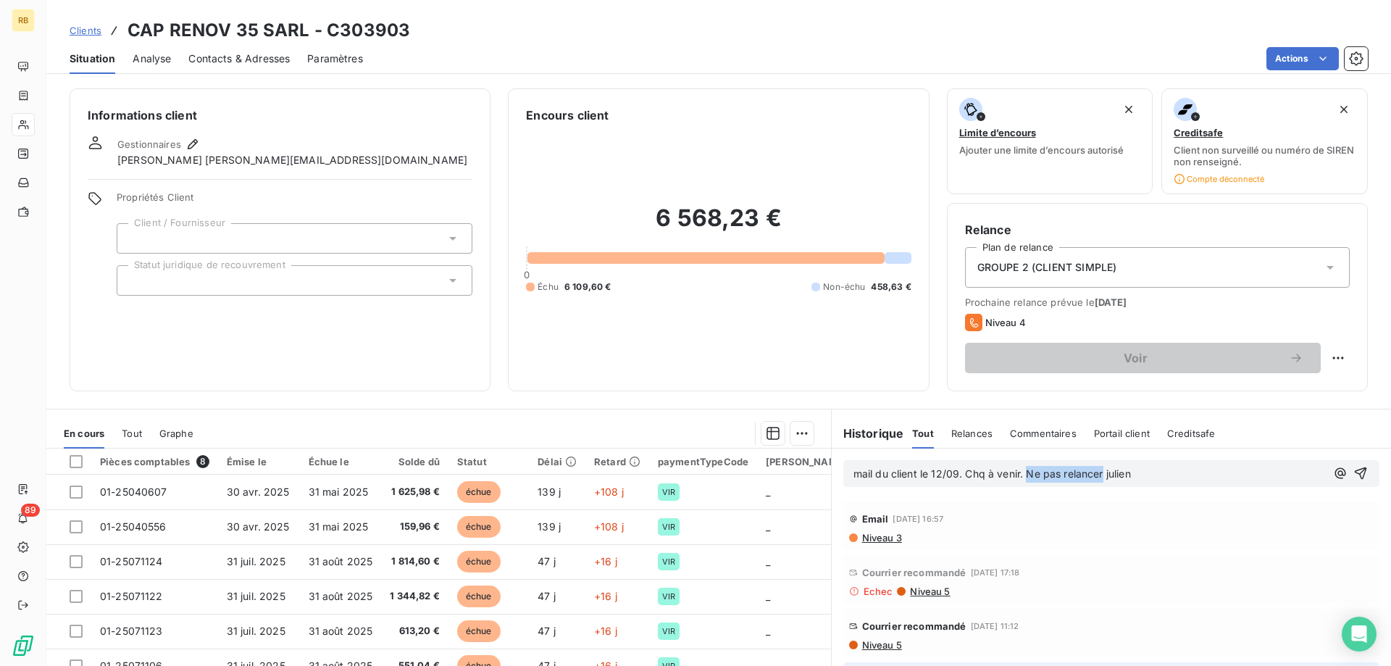
drag, startPoint x: 1104, startPoint y: 475, endPoint x: 1029, endPoint y: 475, distance: 74.6
click at [1029, 475] on span "mail du client le 12/09. Chq à venir. Ne pas relancer julien" at bounding box center [991, 473] width 277 height 12
click at [1339, 361] on html "RB 89 Clients CAP RENOV 35 SARL - C303903 Situation Analyse Contacts & Adresses…" at bounding box center [695, 333] width 1391 height 666
click at [1368, 469] on html "RB 89 Clients CAP RENOV 35 SARL - C303903 Situation Analyse Contacts & Adresses…" at bounding box center [695, 333] width 1391 height 666
click at [1364, 469] on icon "button" at bounding box center [1361, 473] width 12 height 12
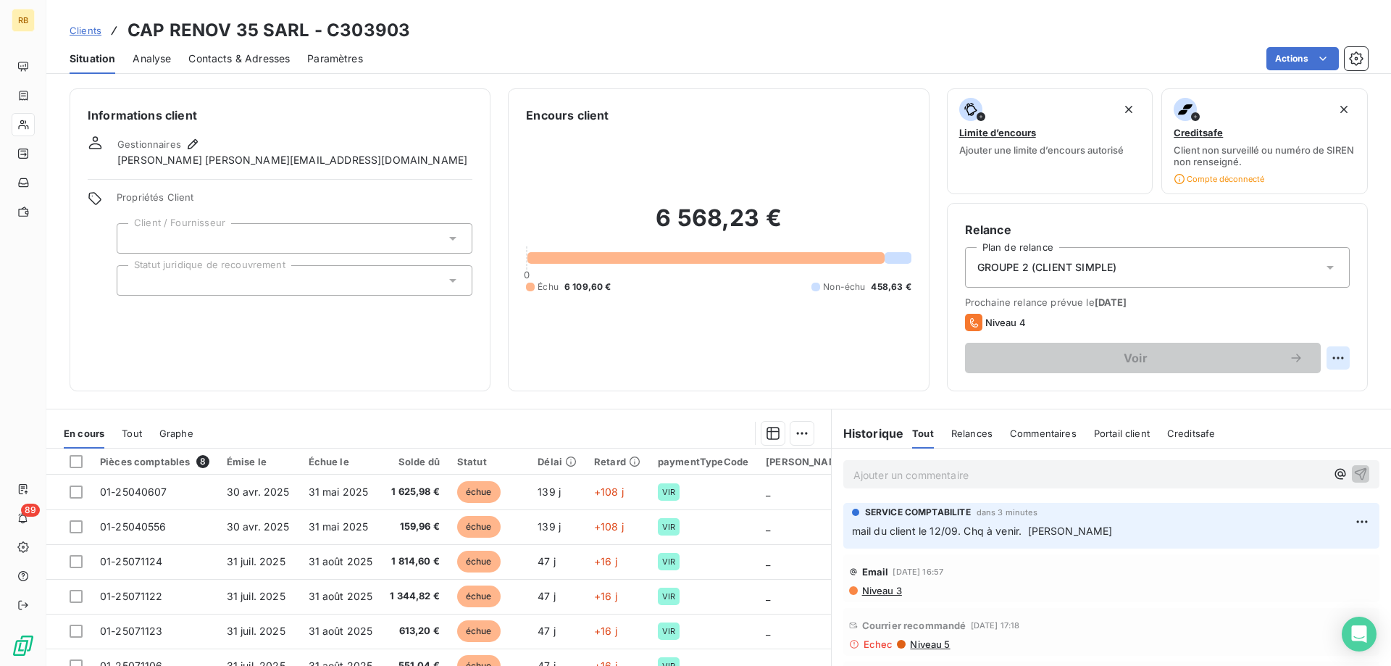
click at [1341, 364] on html "RB 89 Clients CAP RENOV 35 SARL - C303903 Situation Analyse Contacts & Adresses…" at bounding box center [695, 333] width 1391 height 666
click at [1293, 397] on div "Replanifier cette action" at bounding box center [1278, 389] width 130 height 23
select select "8"
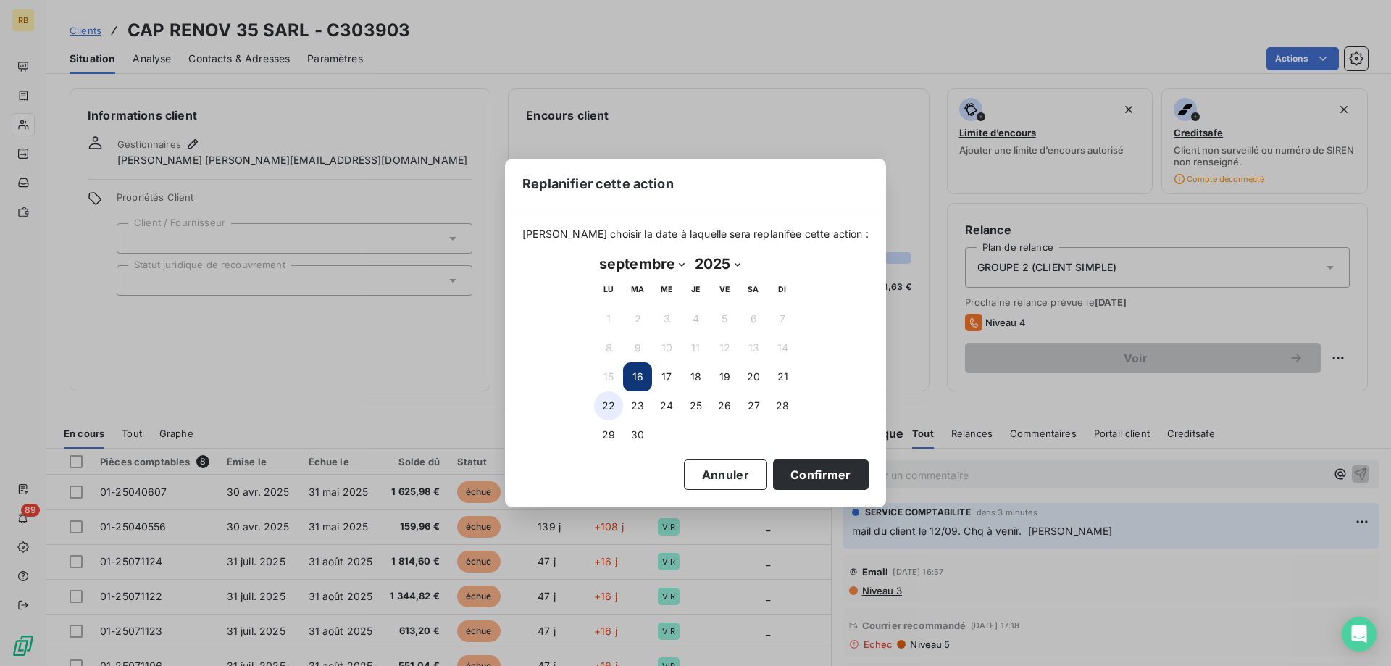
click at [620, 405] on button "22" at bounding box center [608, 405] width 29 height 29
click at [799, 472] on button "Confirmer" at bounding box center [821, 474] width 96 height 30
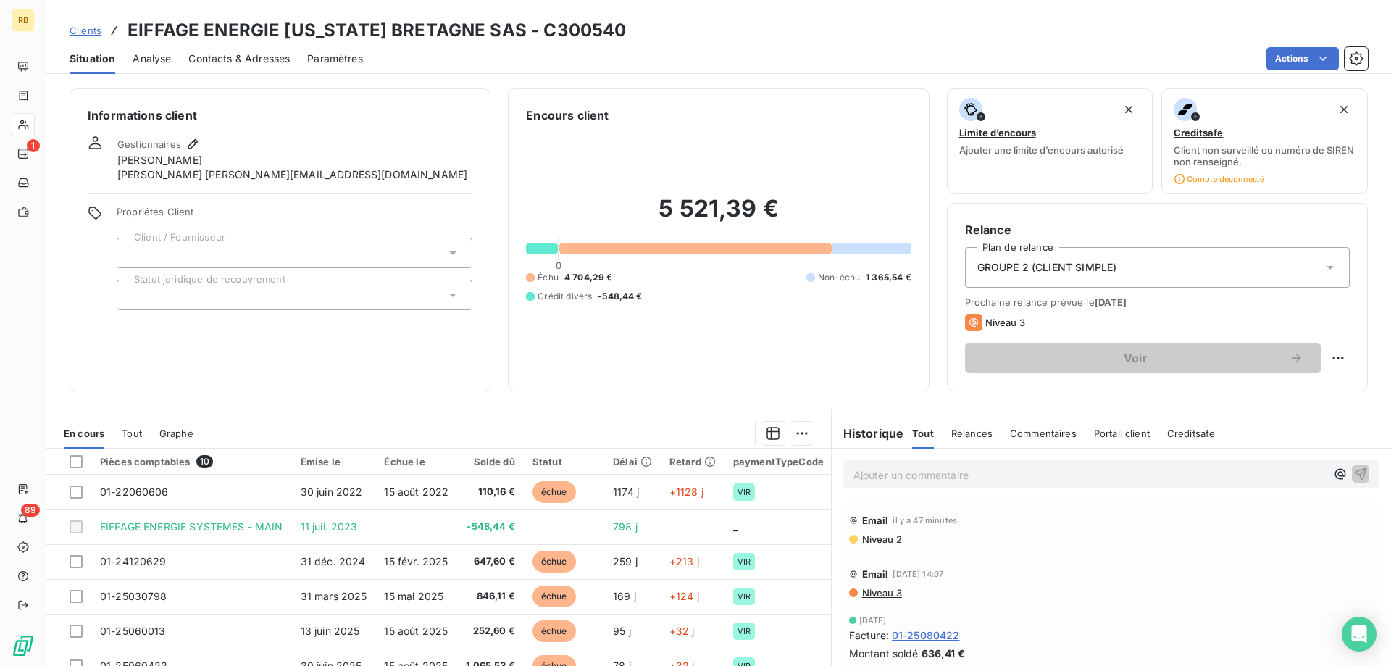
scroll to position [74, 0]
